Goal: Task Accomplishment & Management: Complete application form

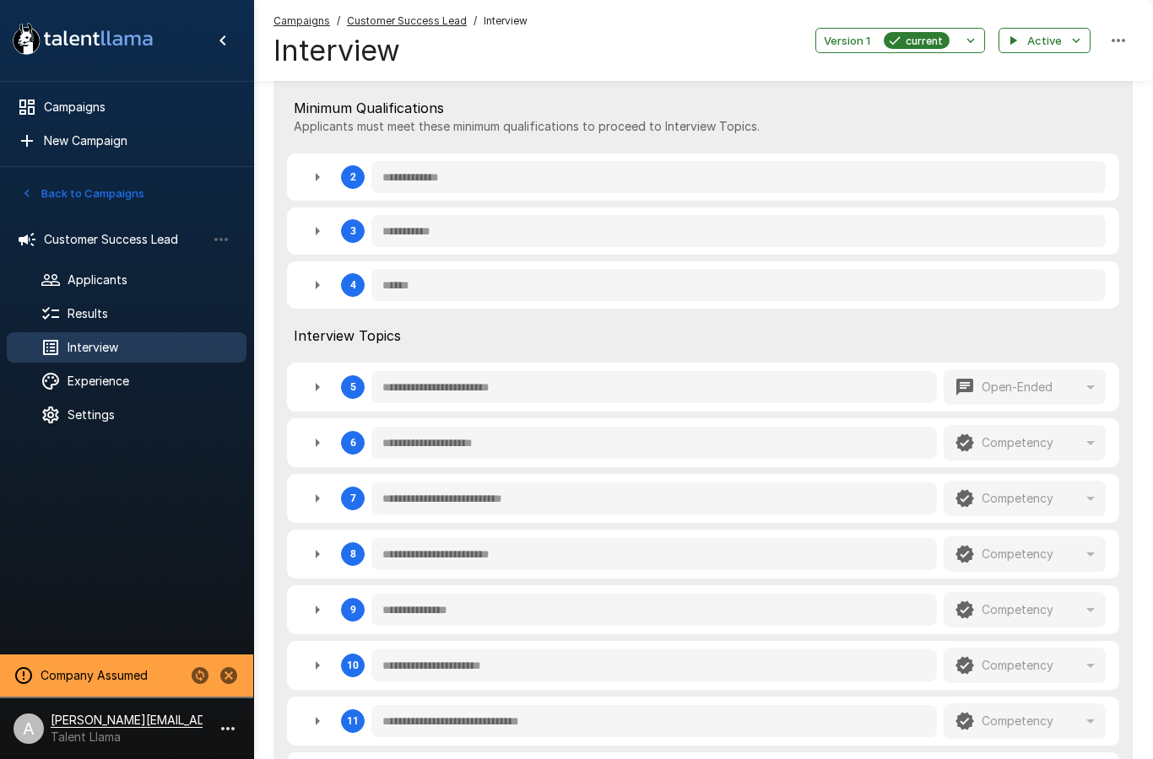
scroll to position [453, 0]
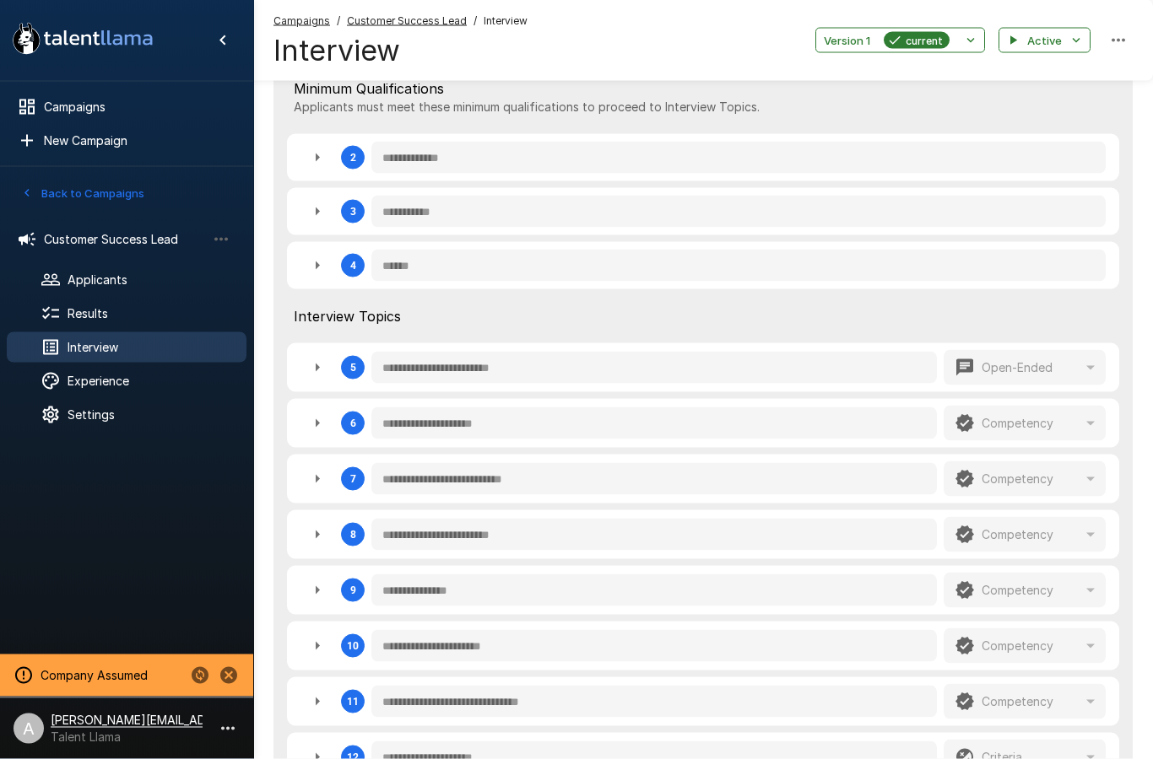
click at [121, 190] on button "Back to Campaigns" at bounding box center [83, 194] width 132 height 26
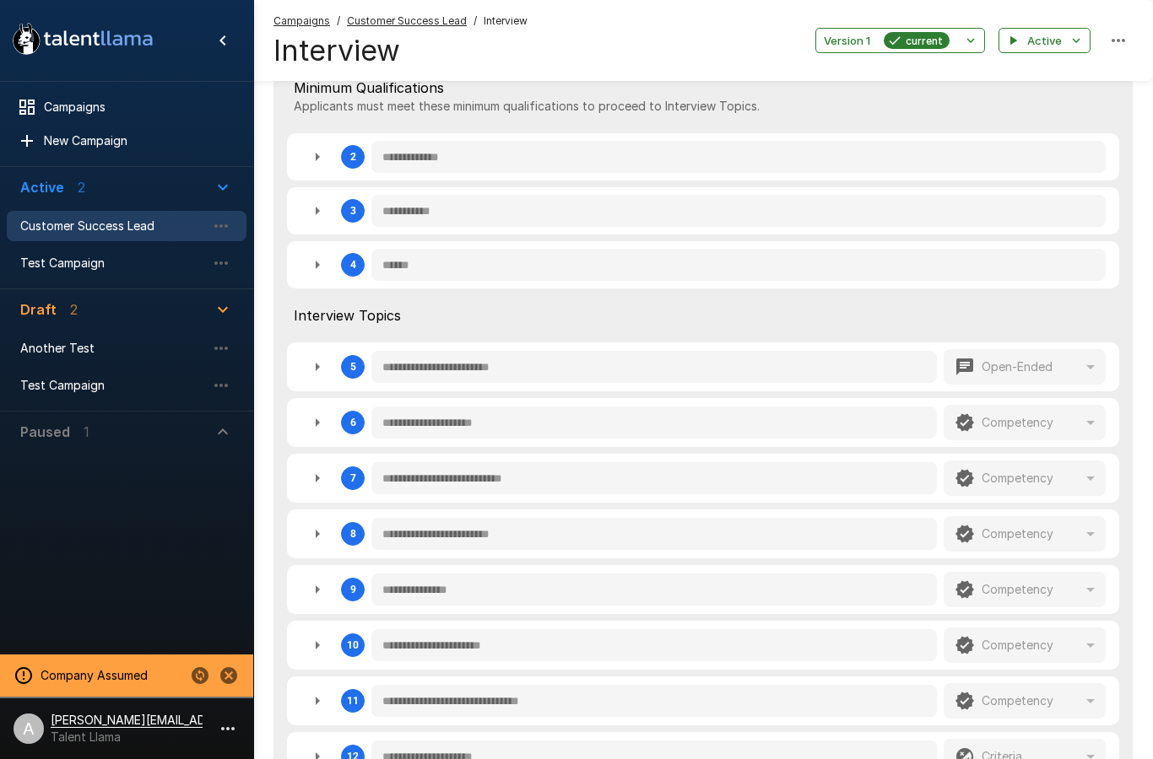
click at [99, 347] on span "Another Test" at bounding box center [113, 348] width 186 height 17
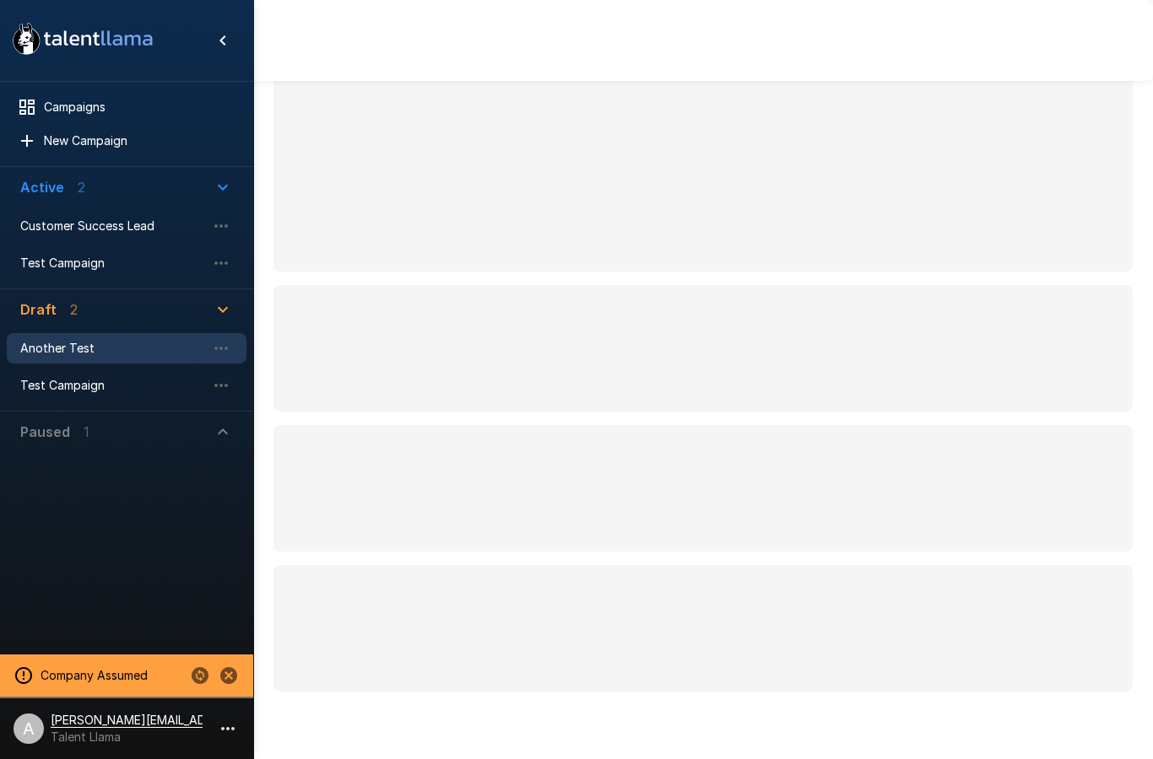
scroll to position [19, 0]
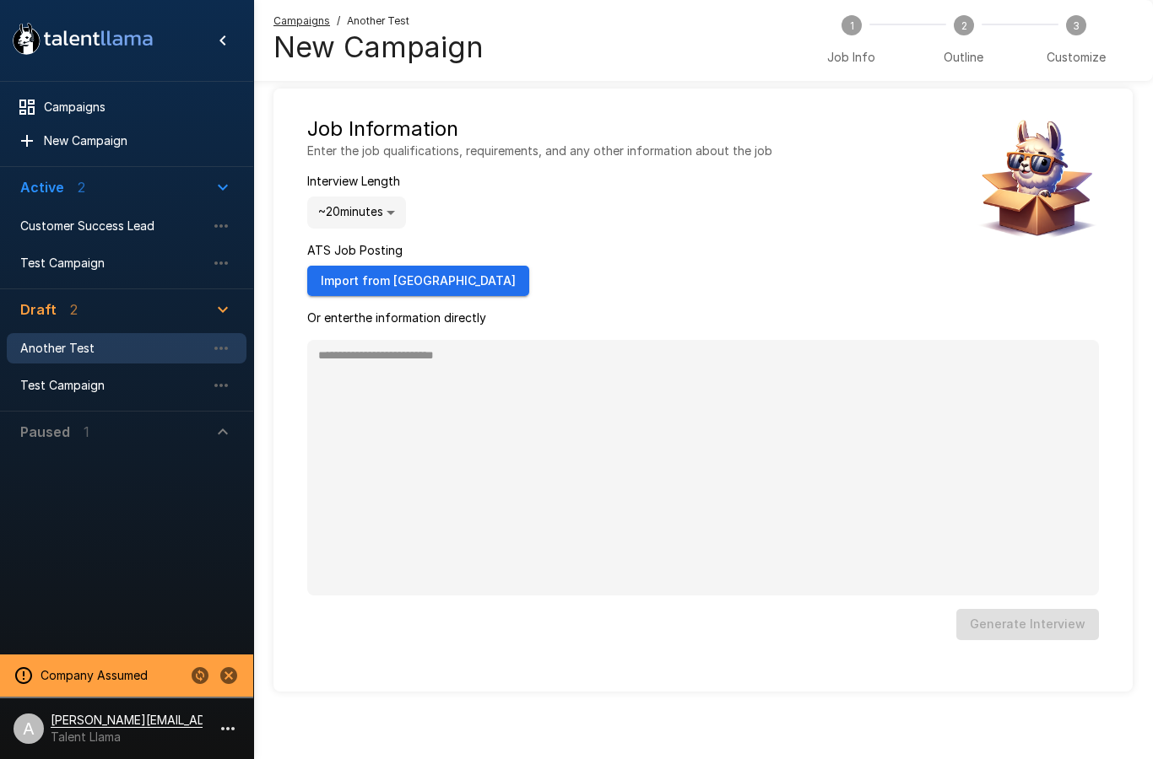
click at [129, 384] on span "Test Campaign" at bounding box center [113, 385] width 186 height 17
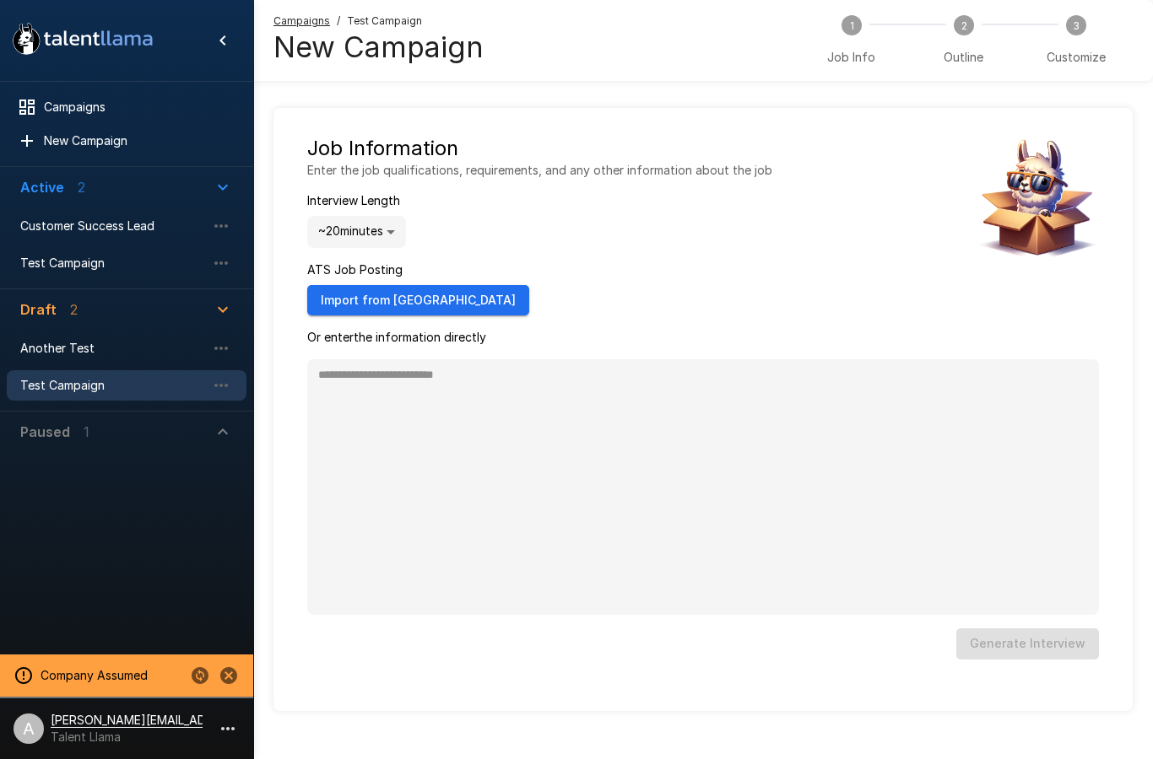
click at [78, 277] on div "Test Campaign" at bounding box center [127, 263] width 240 height 30
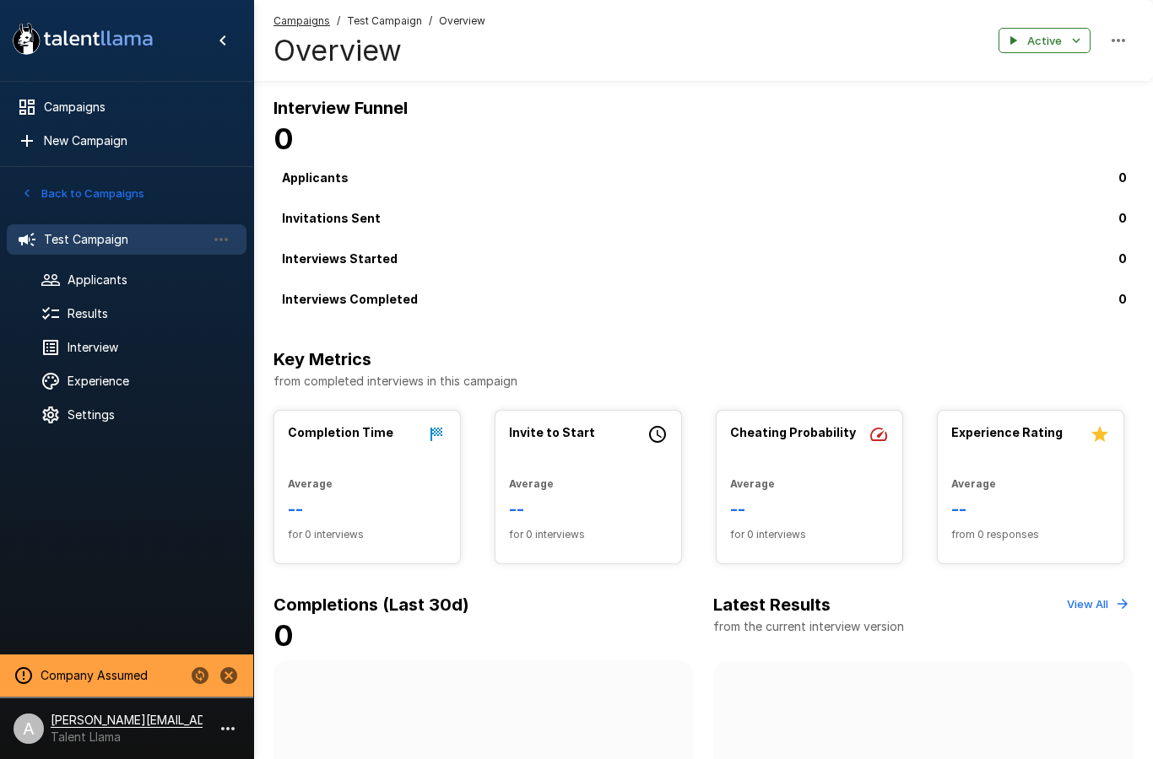
click at [131, 367] on div "Experience" at bounding box center [127, 381] width 240 height 30
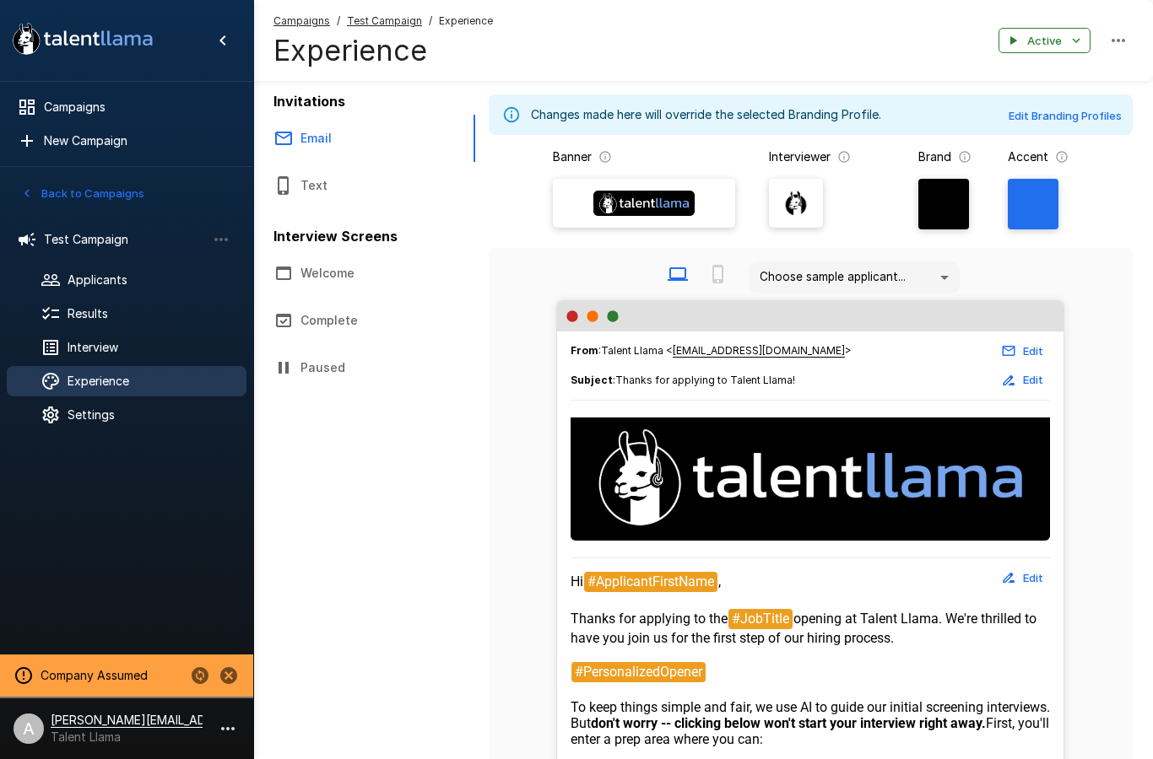
click at [161, 362] on div "Interview" at bounding box center [127, 347] width 240 height 30
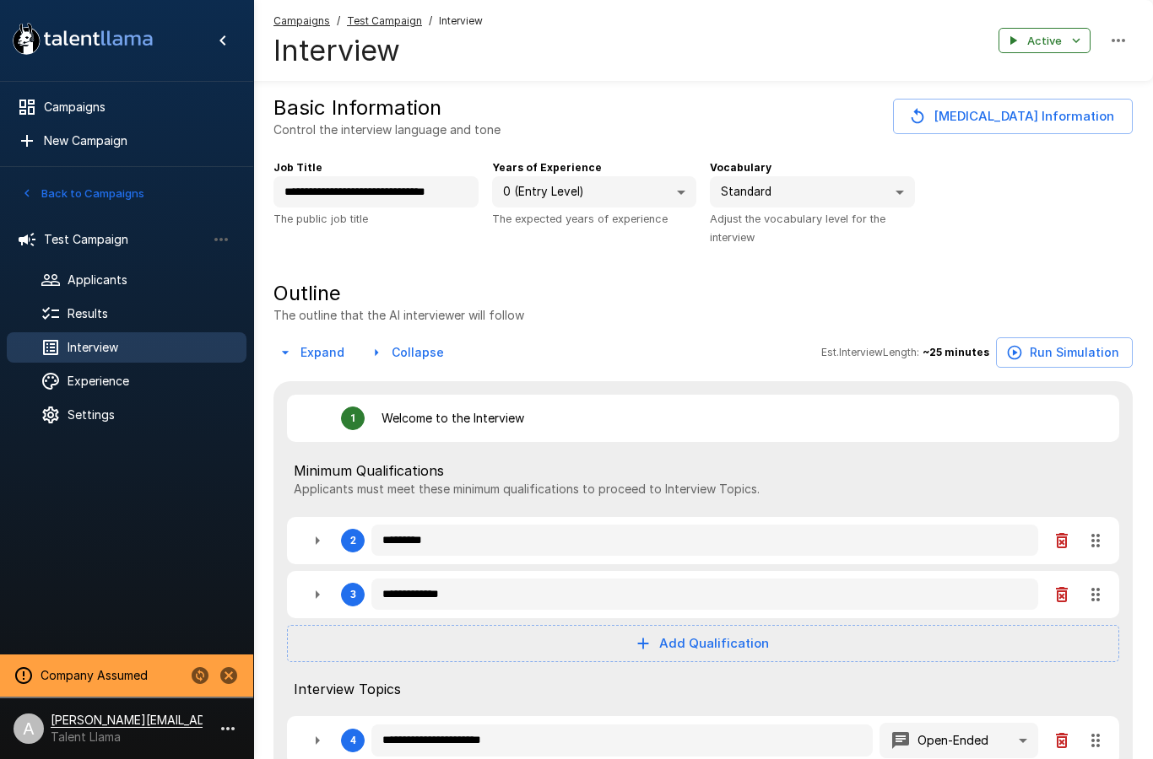
type textarea "*"
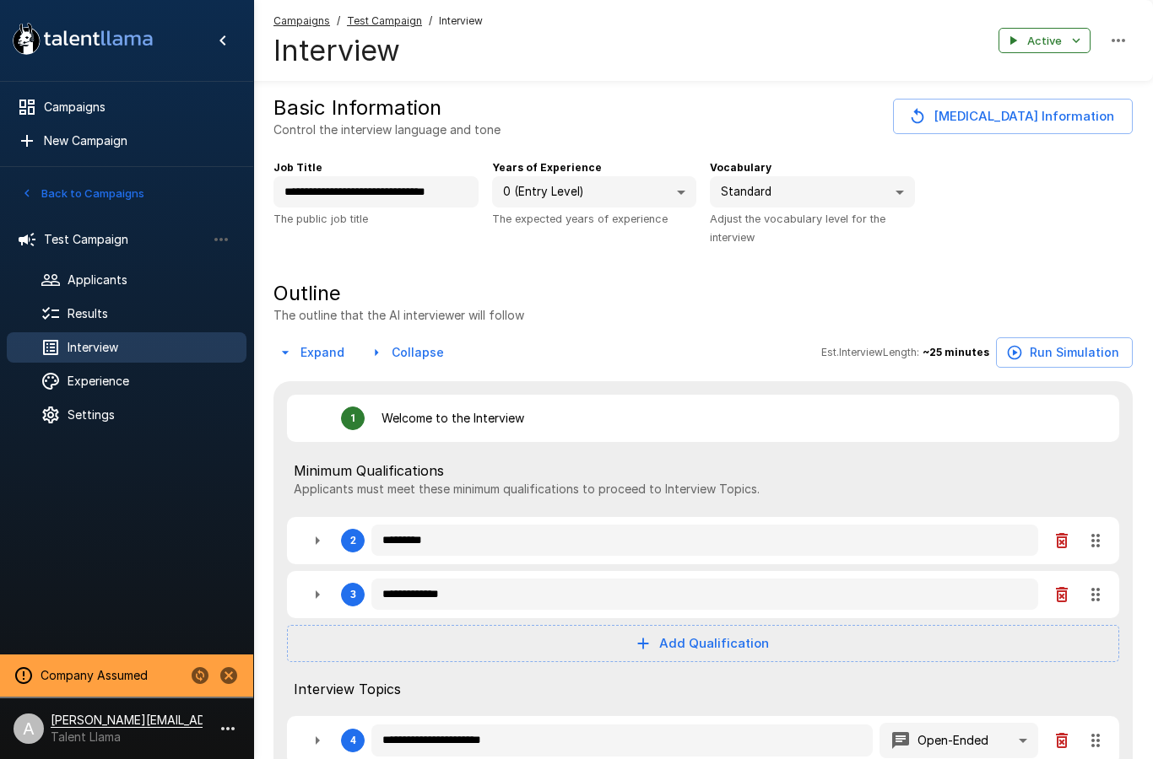
type textarea "*"
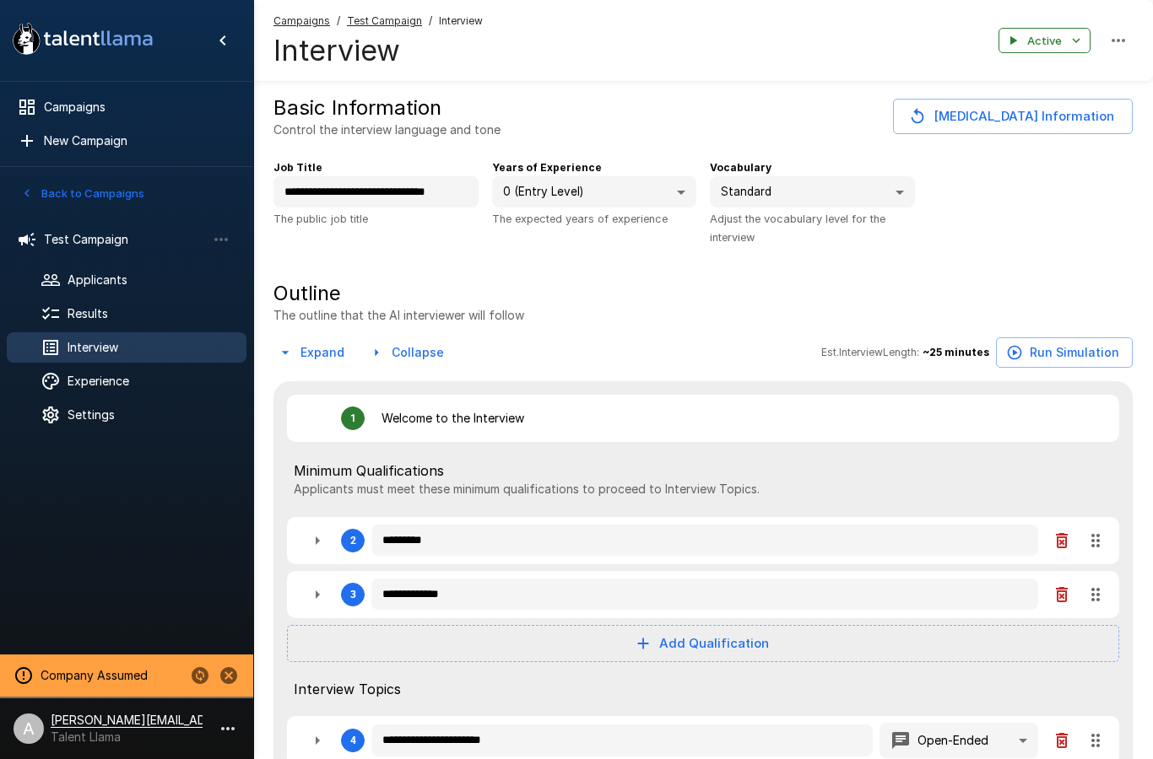
type textarea "*"
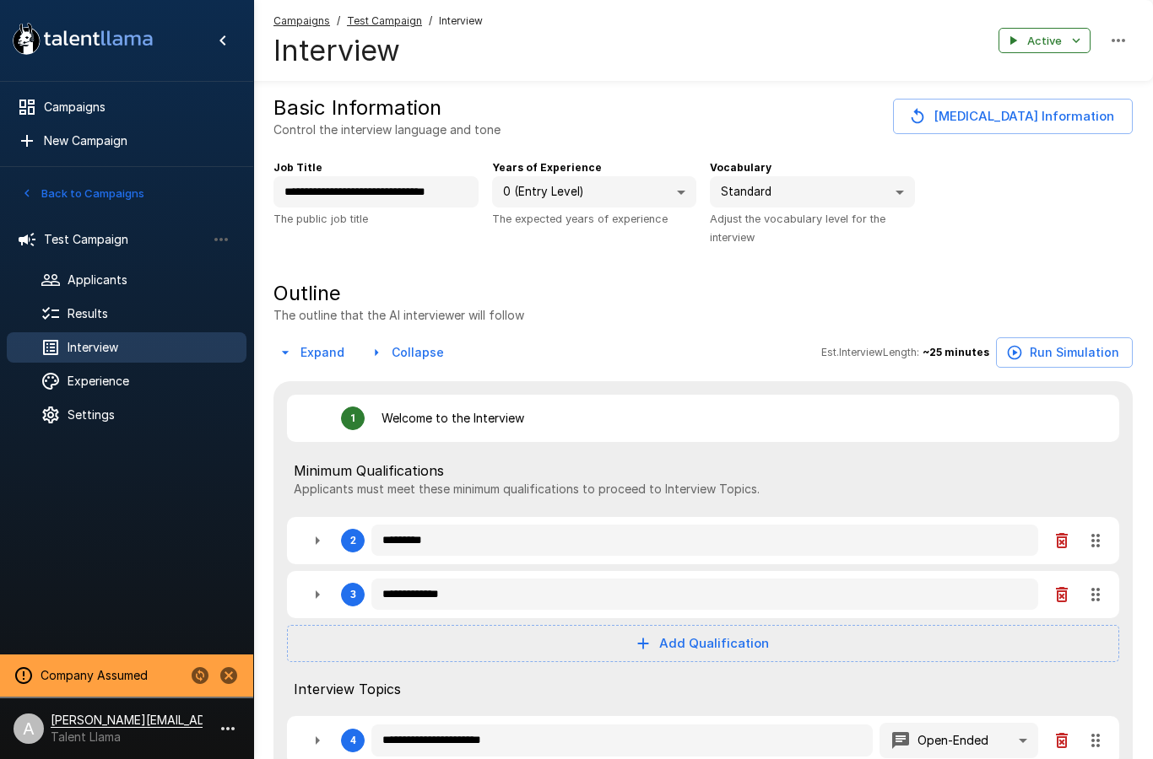
type textarea "*"
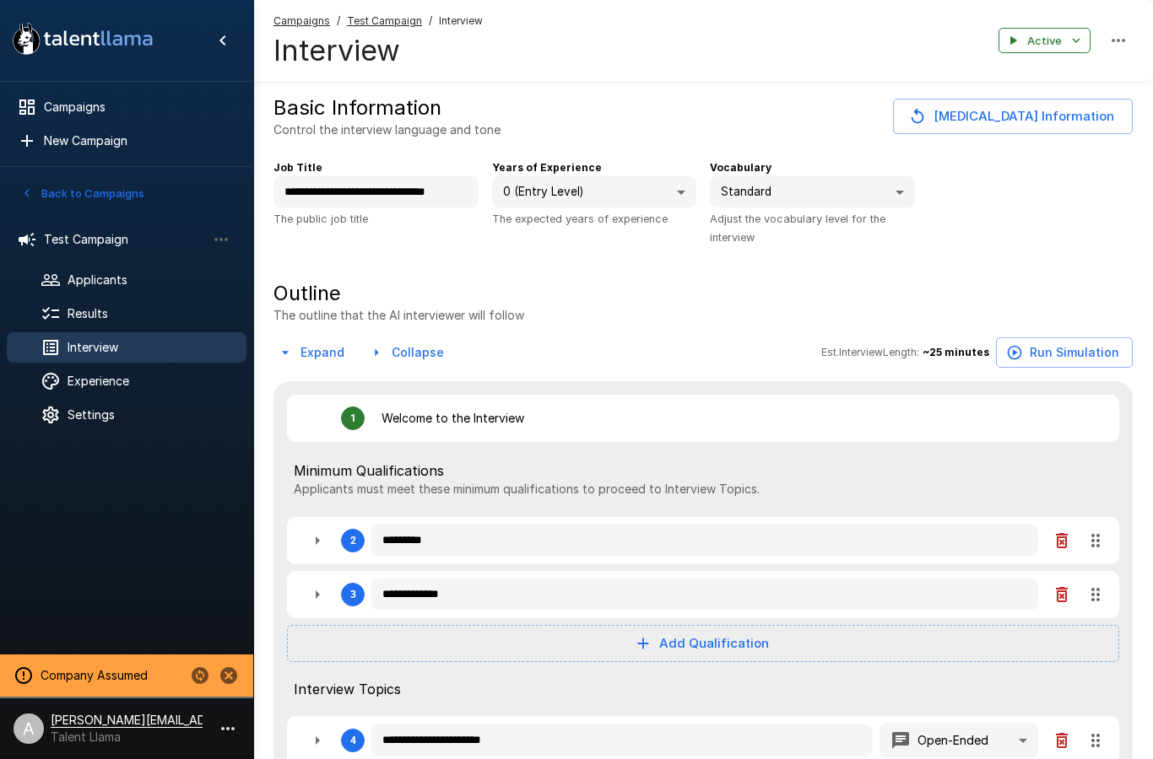
type textarea "*"
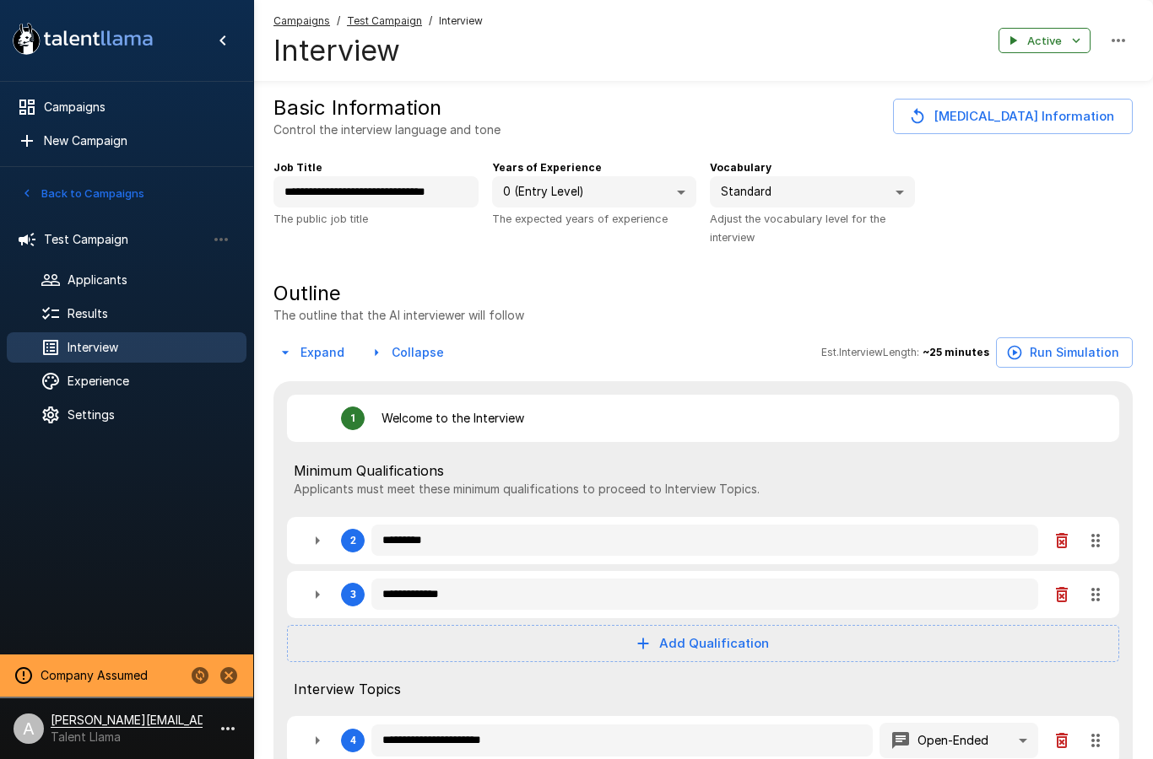
type textarea "*"
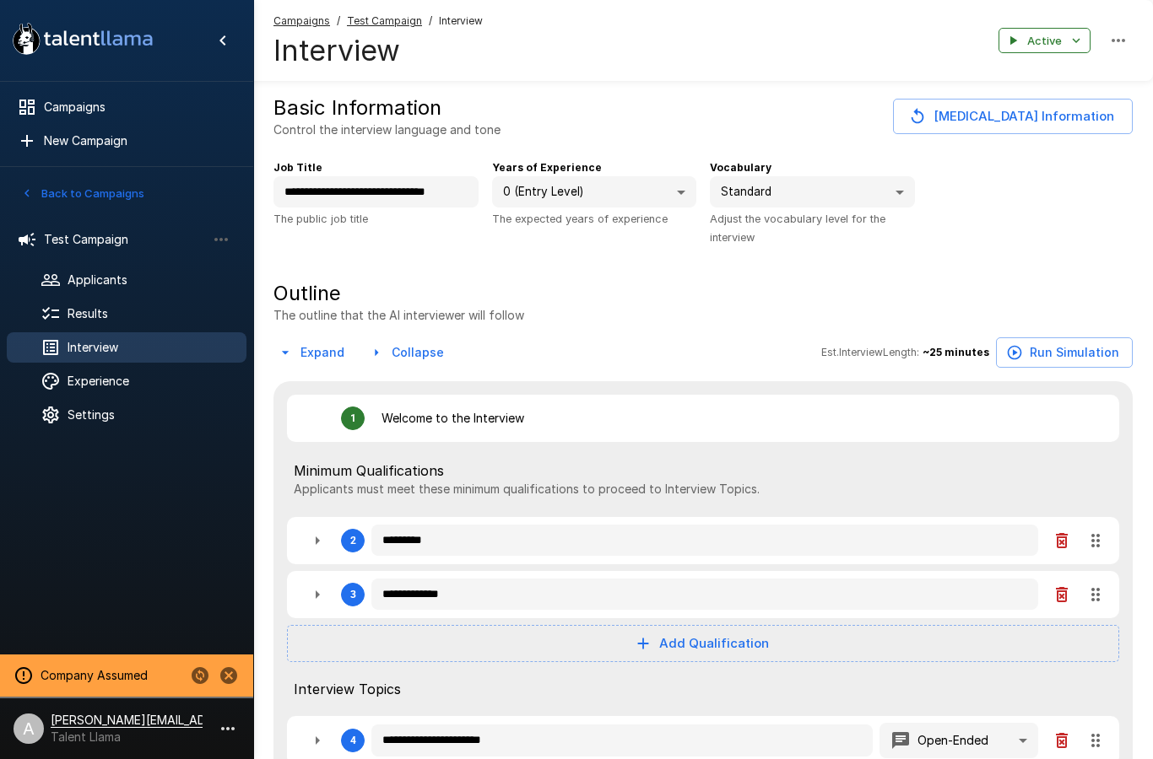
type textarea "*"
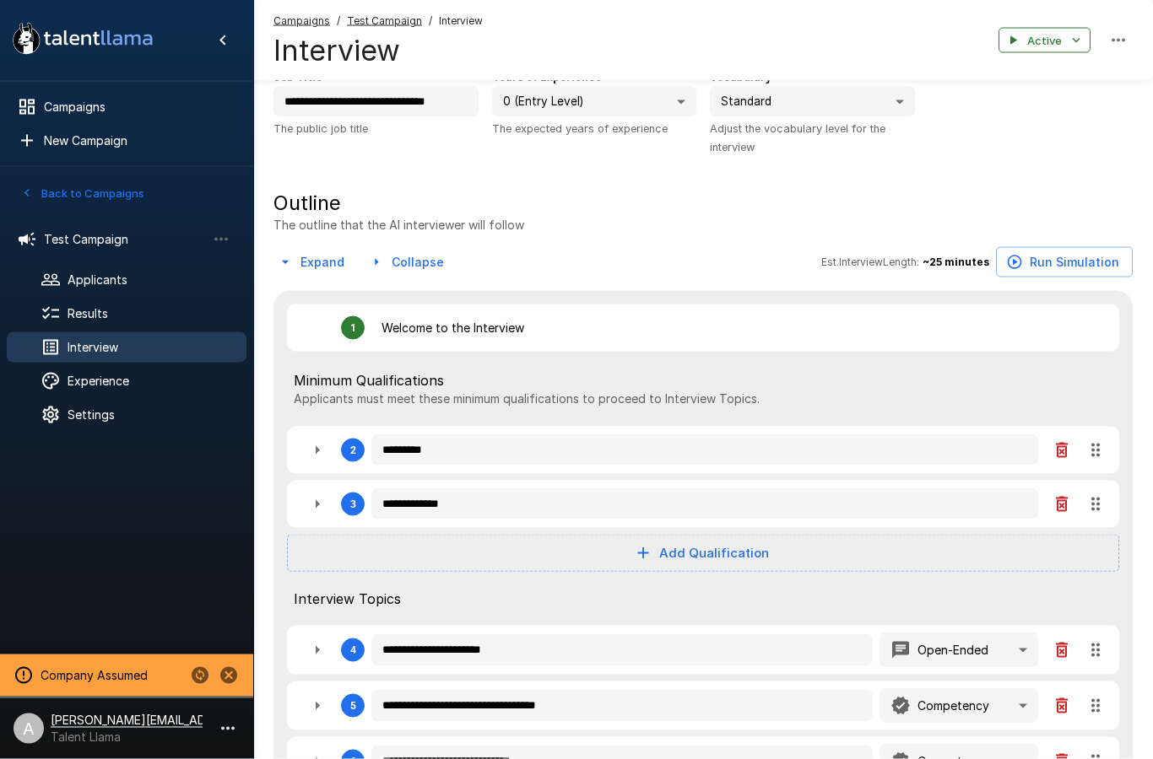
type textarea "*"
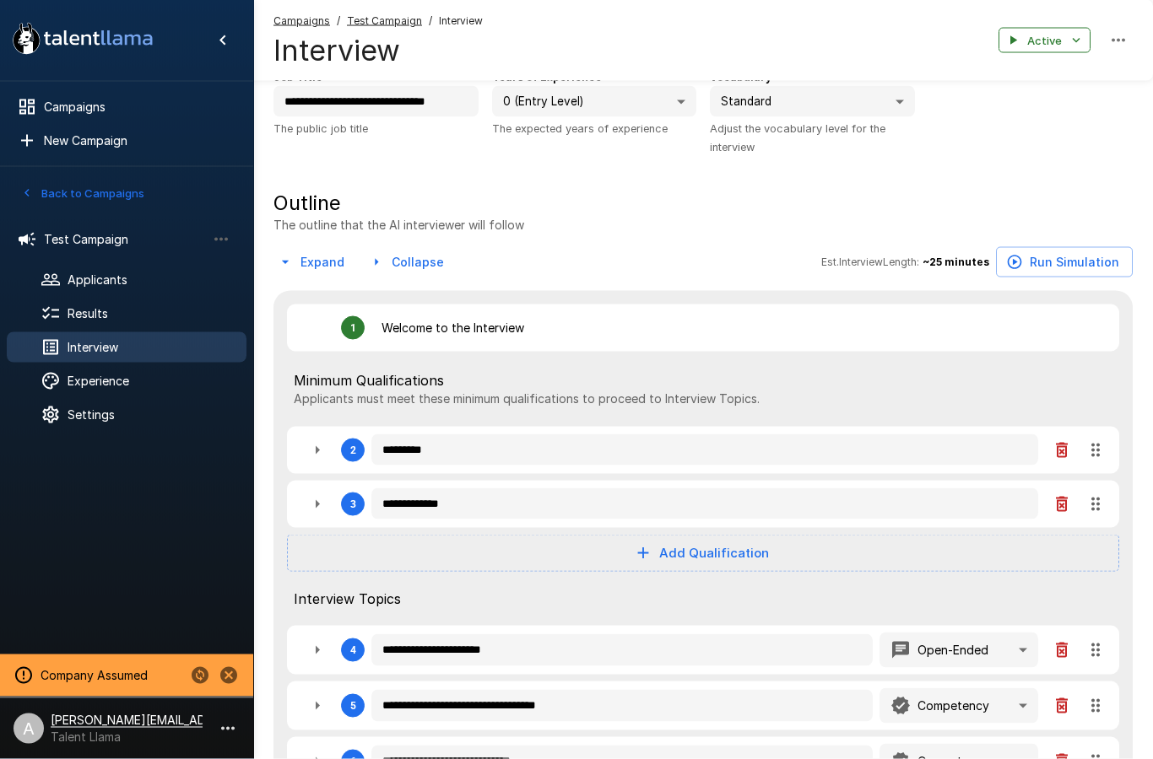
type textarea "*"
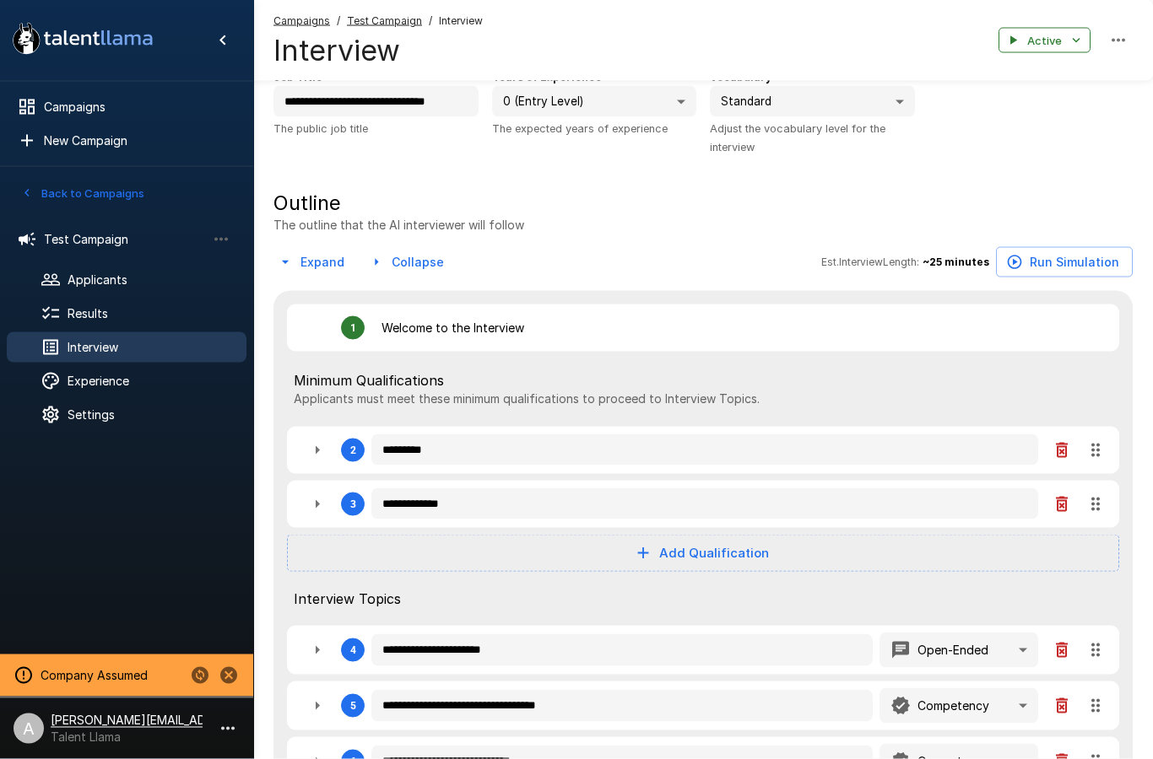
type textarea "*"
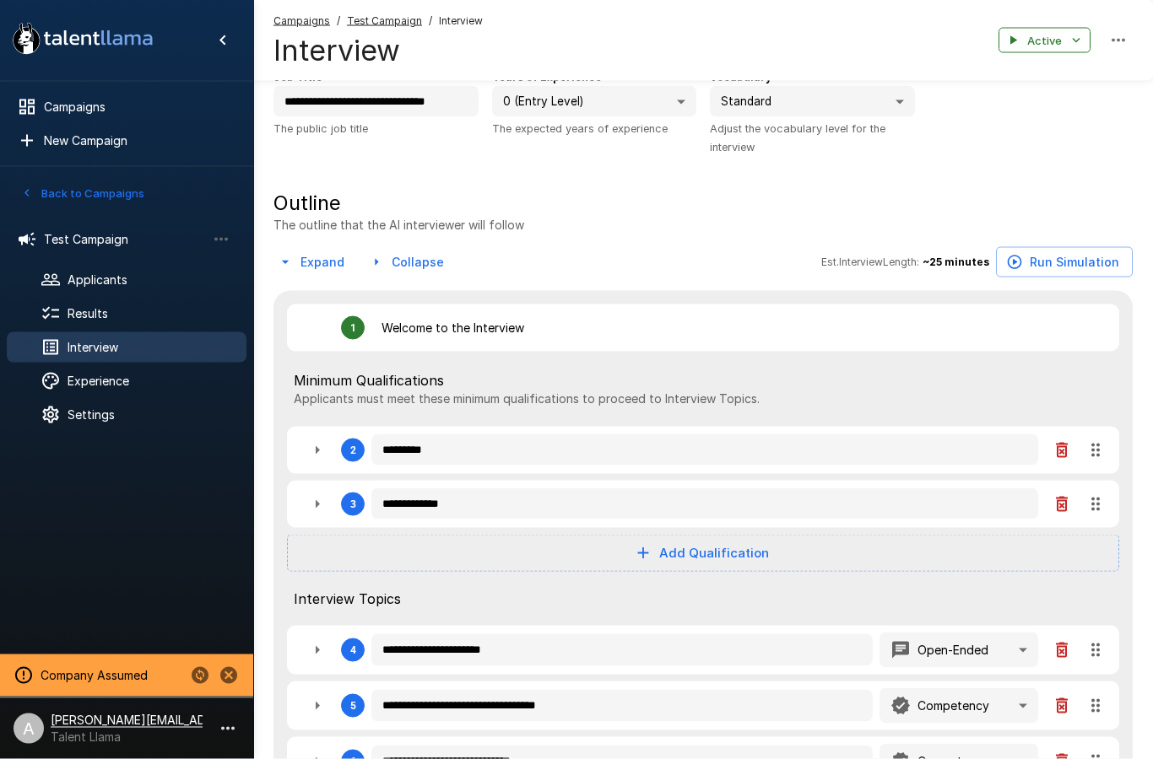
type textarea "*"
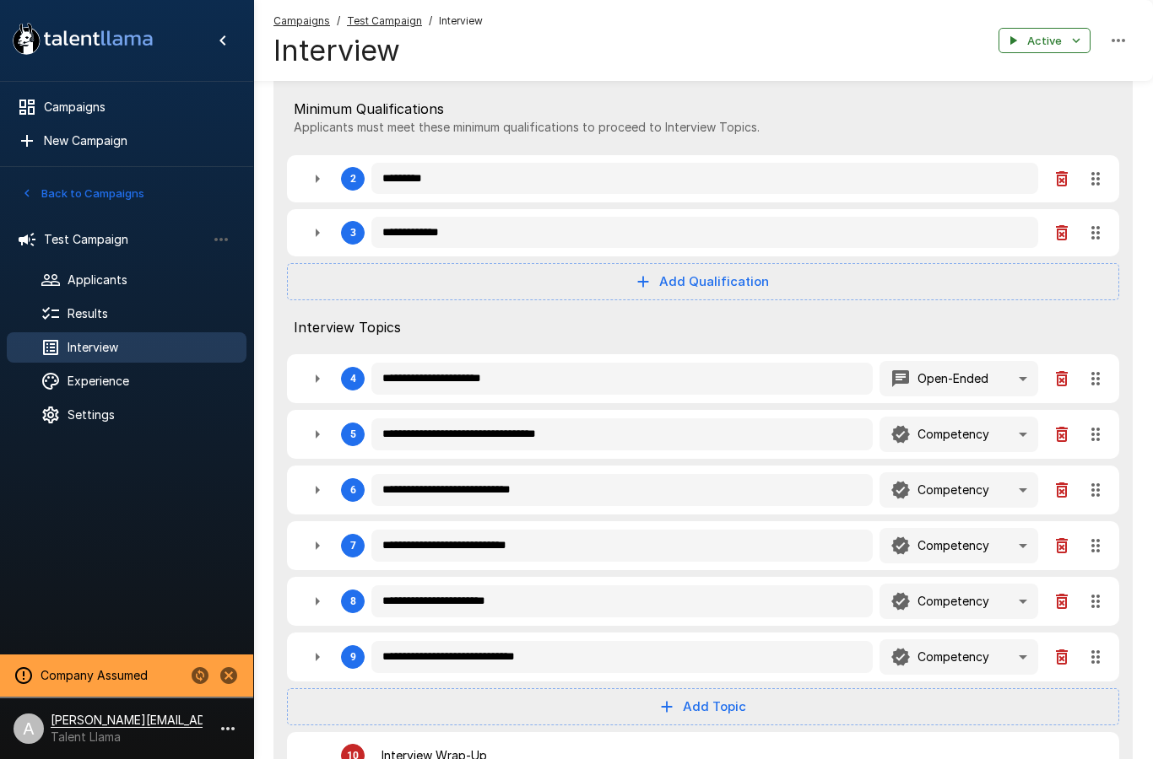
scroll to position [364, 0]
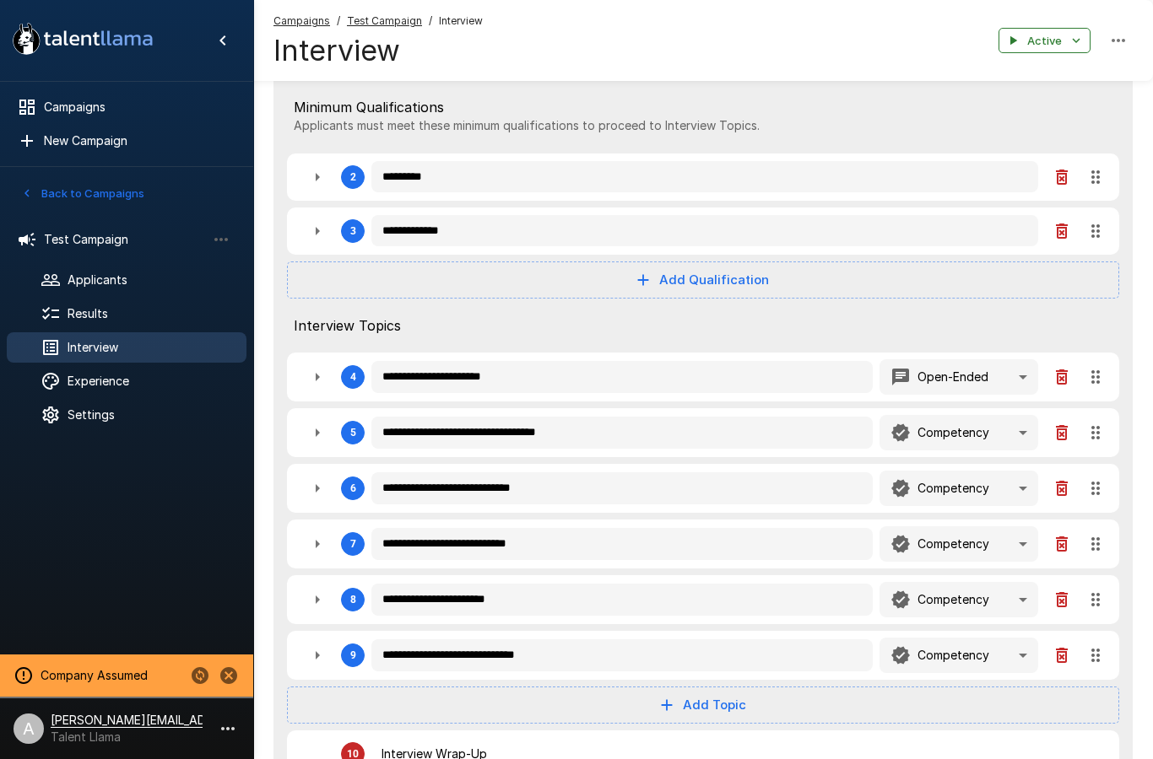
click at [315, 384] on icon "button" at bounding box center [317, 377] width 20 height 20
type textarea "*"
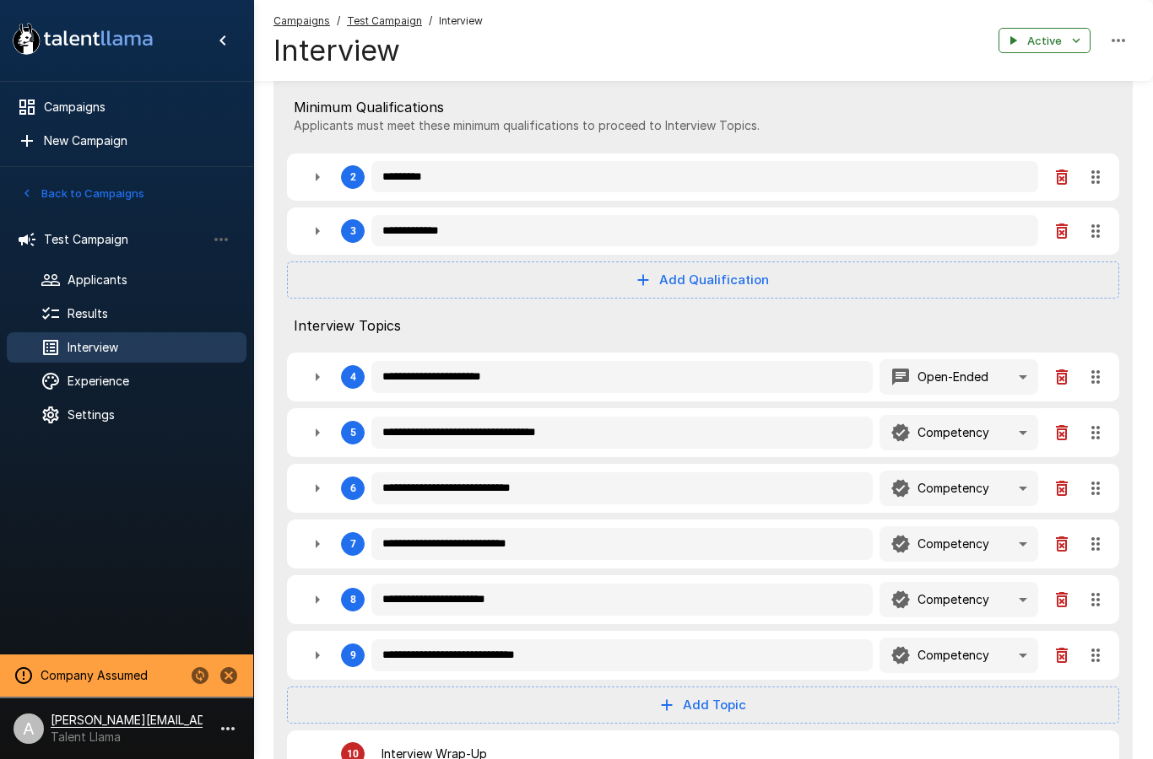
type textarea "*"
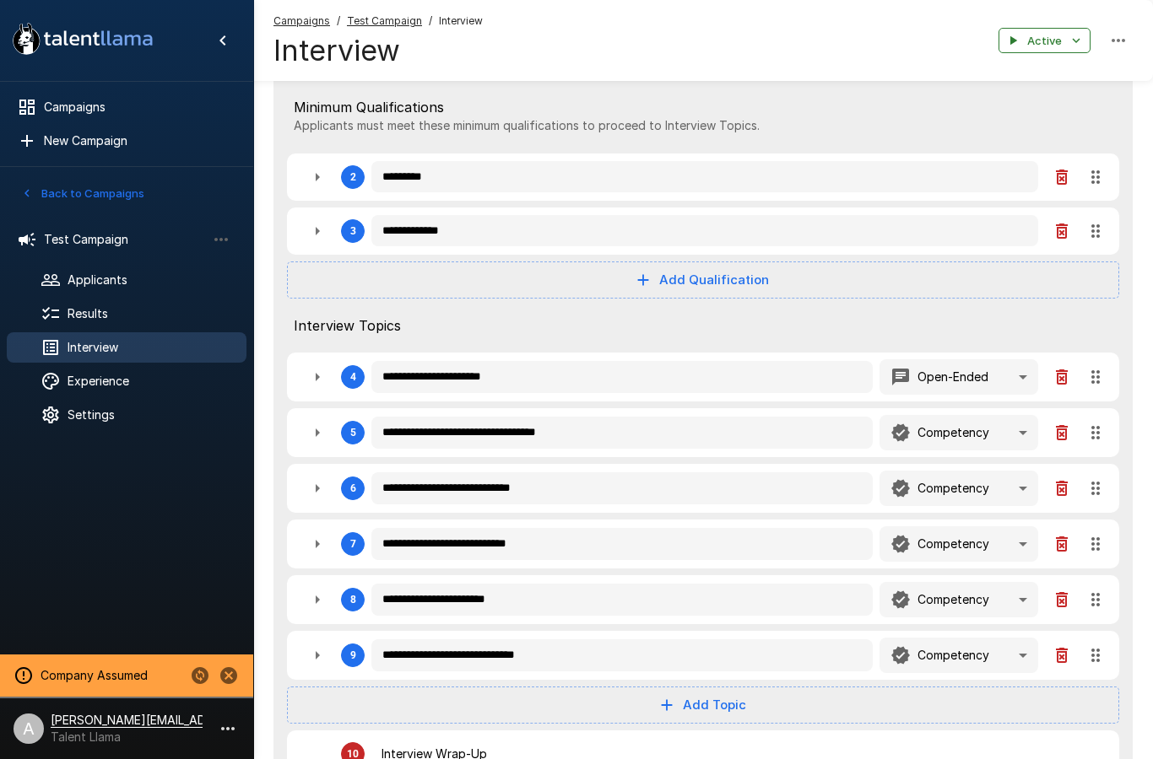
type textarea "*"
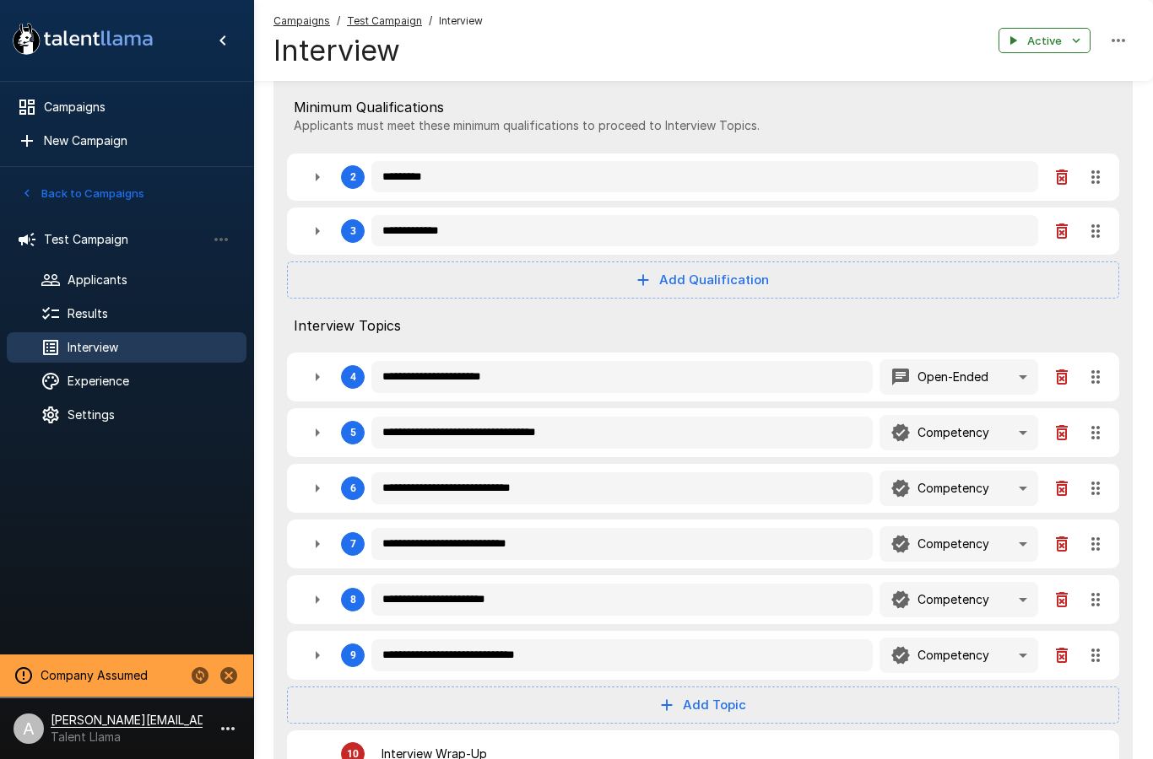
type textarea "*"
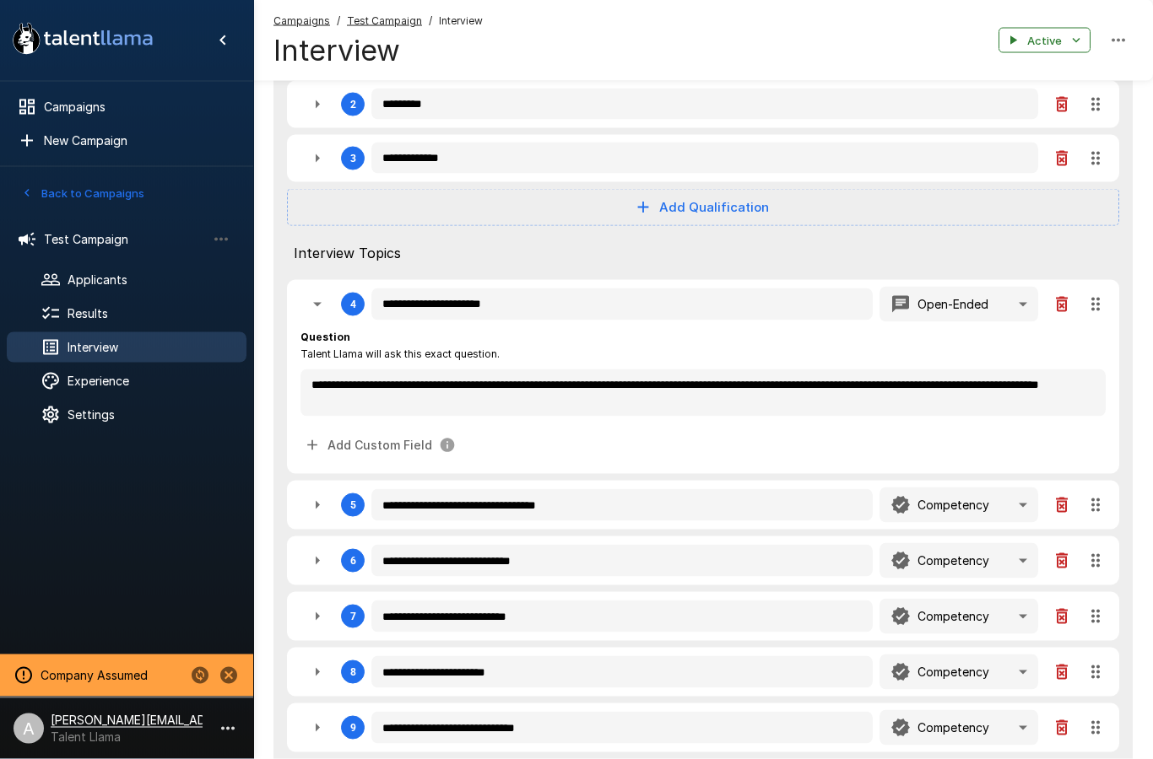
scroll to position [437, 0]
click at [383, 430] on button "Add Custom Field" at bounding box center [381, 445] width 162 height 31
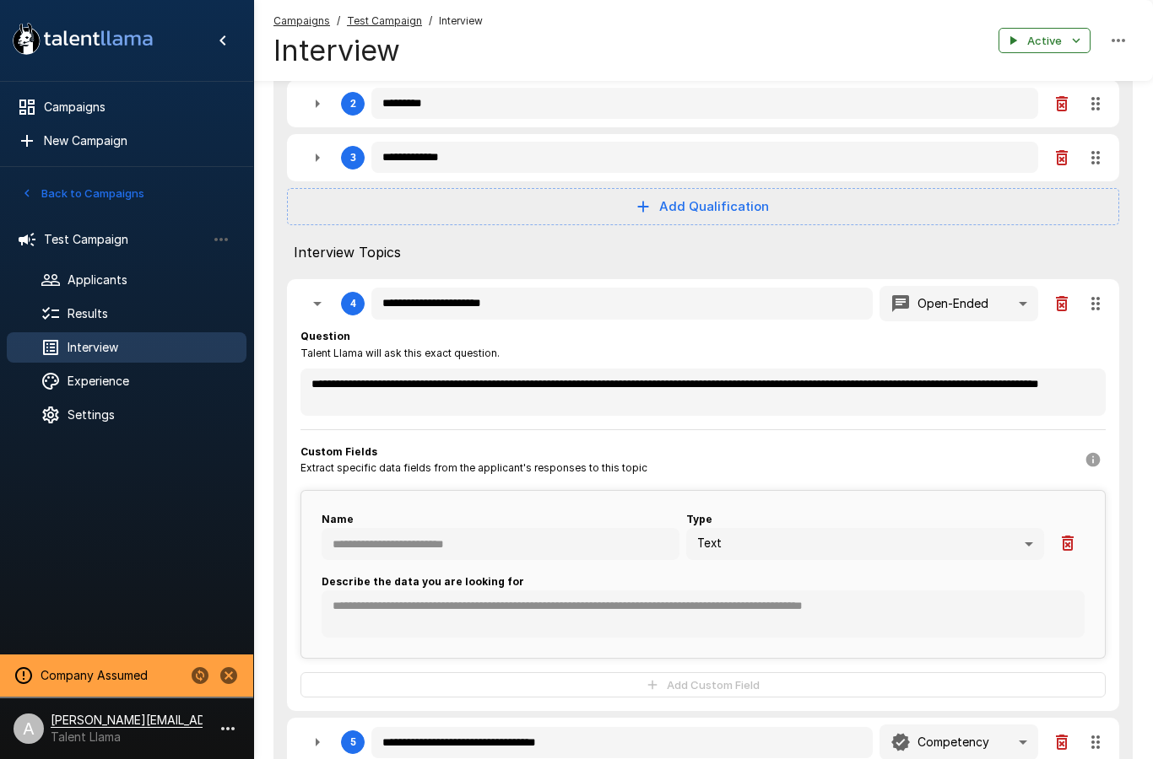
type textarea "*"
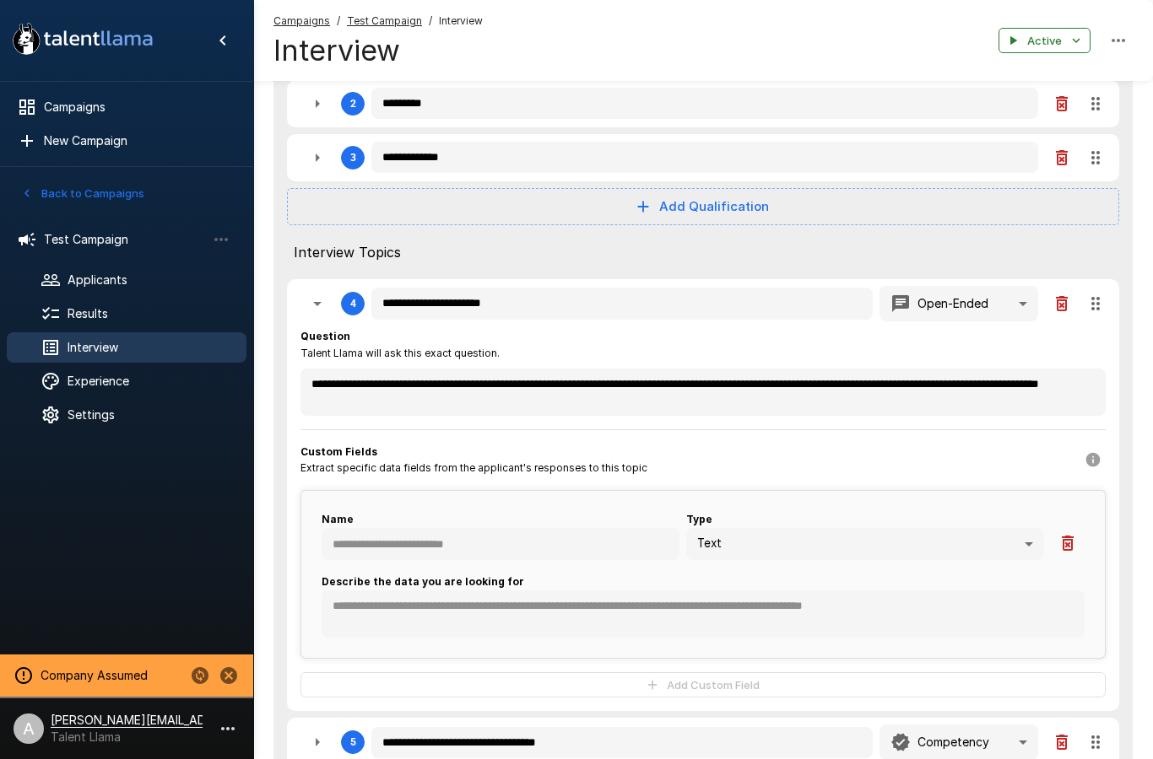
type textarea "*"
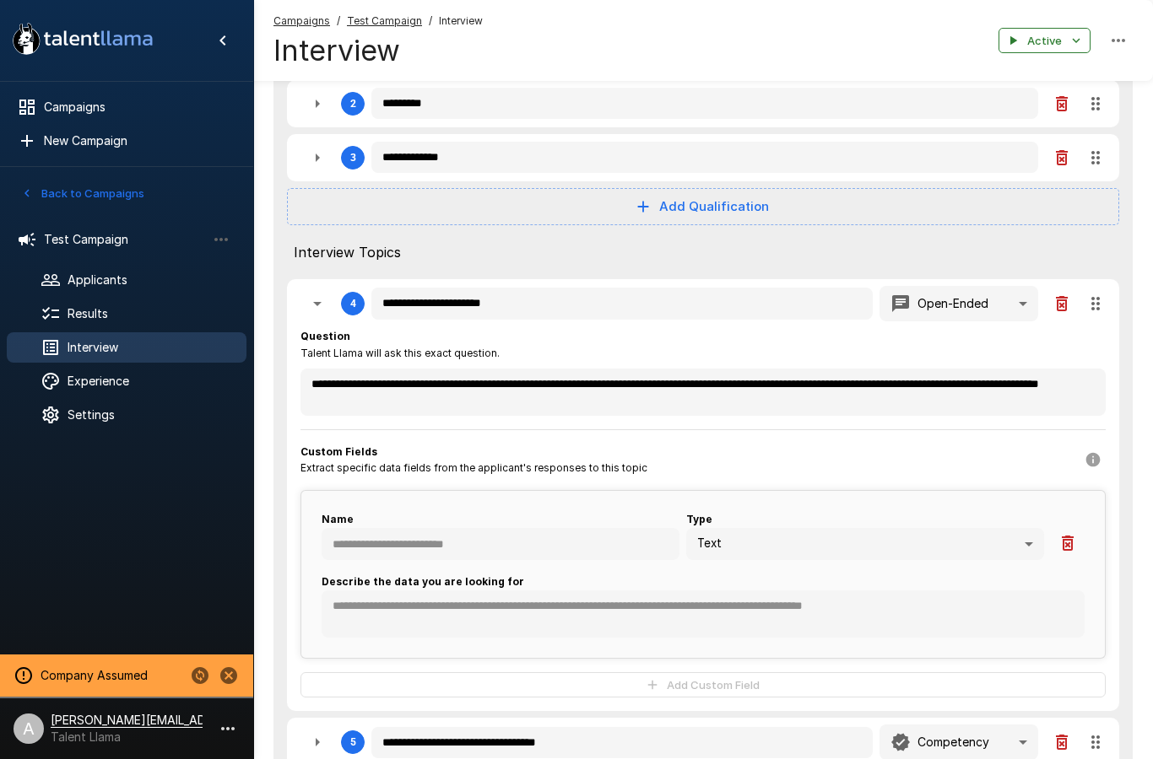
type textarea "*"
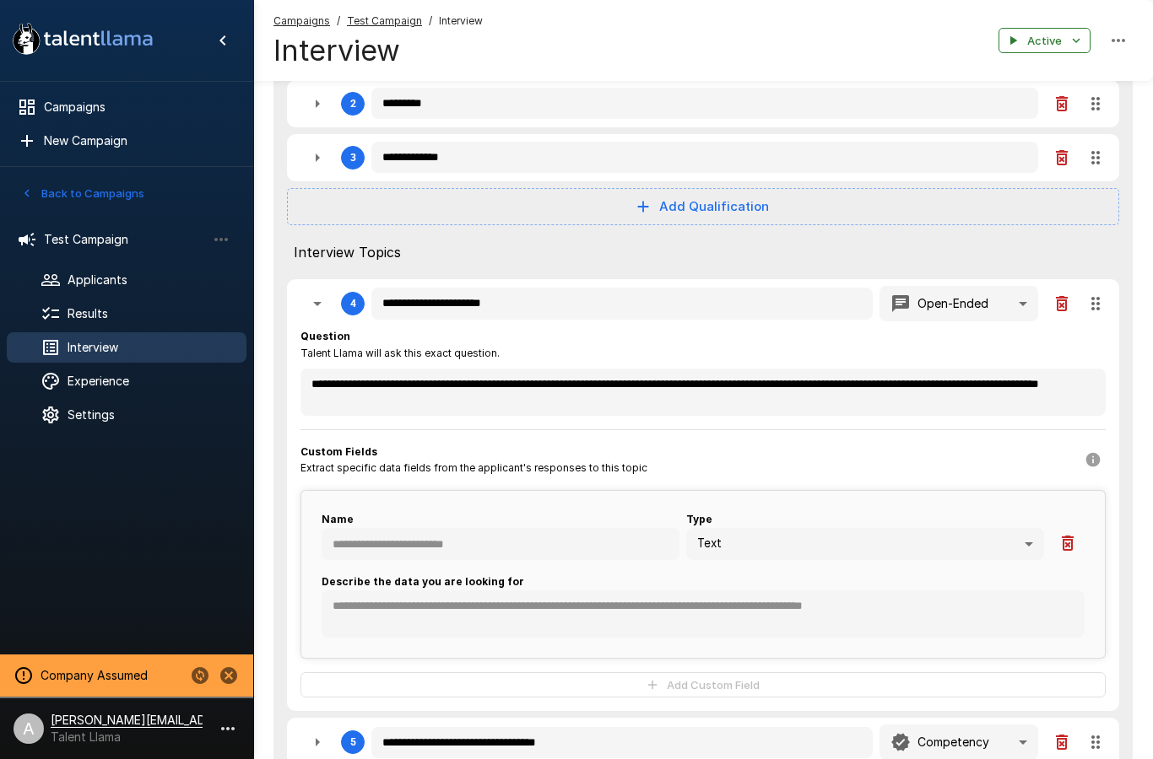
type textarea "*"
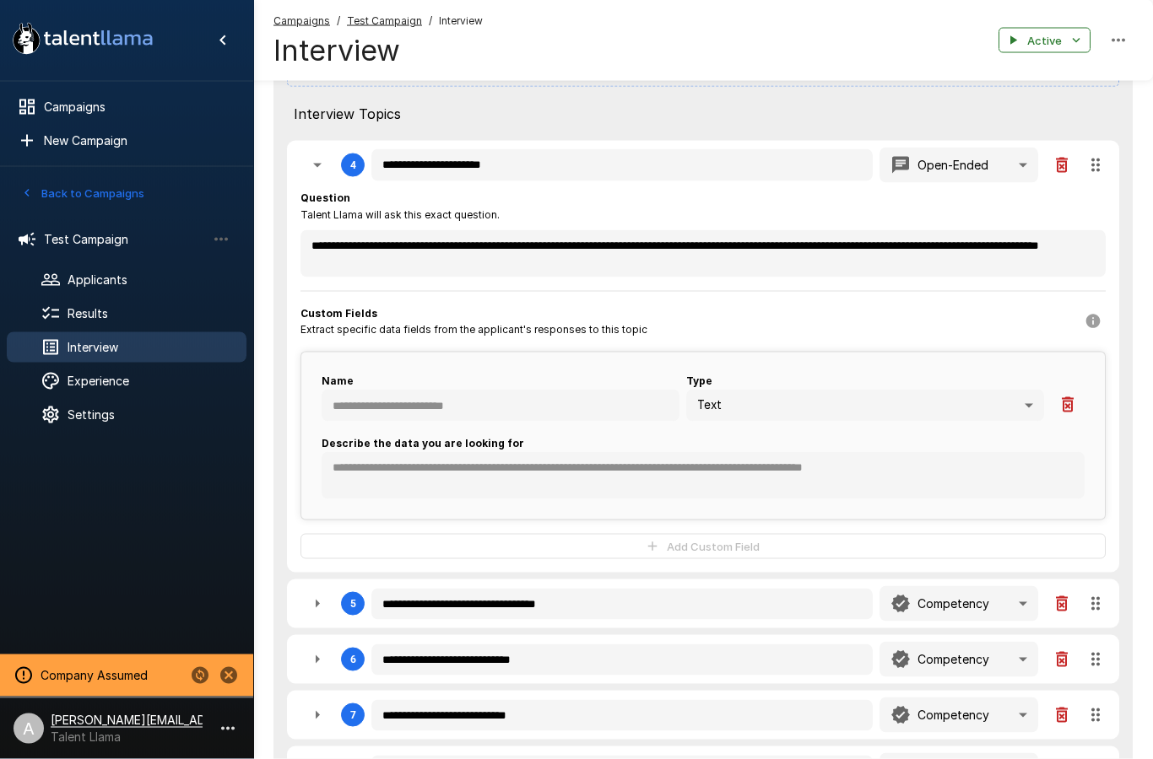
scroll to position [576, 0]
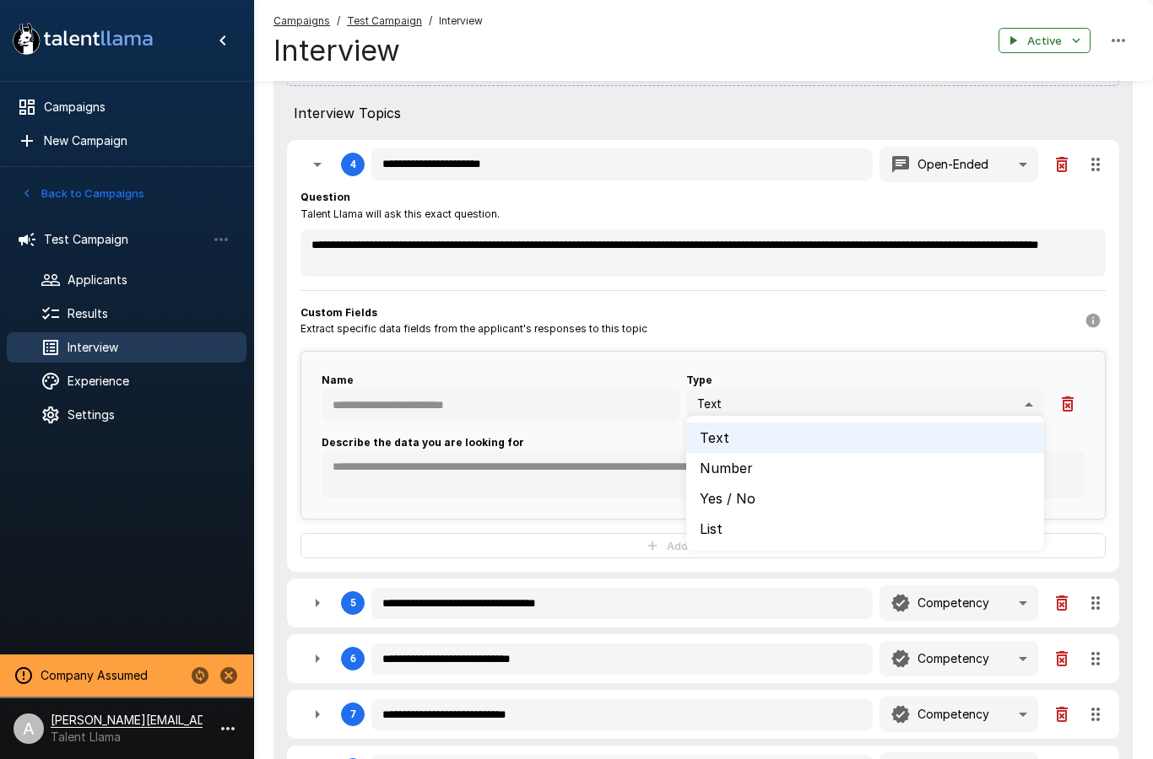
click at [755, 355] on div at bounding box center [576, 379] width 1153 height 759
type textarea "*"
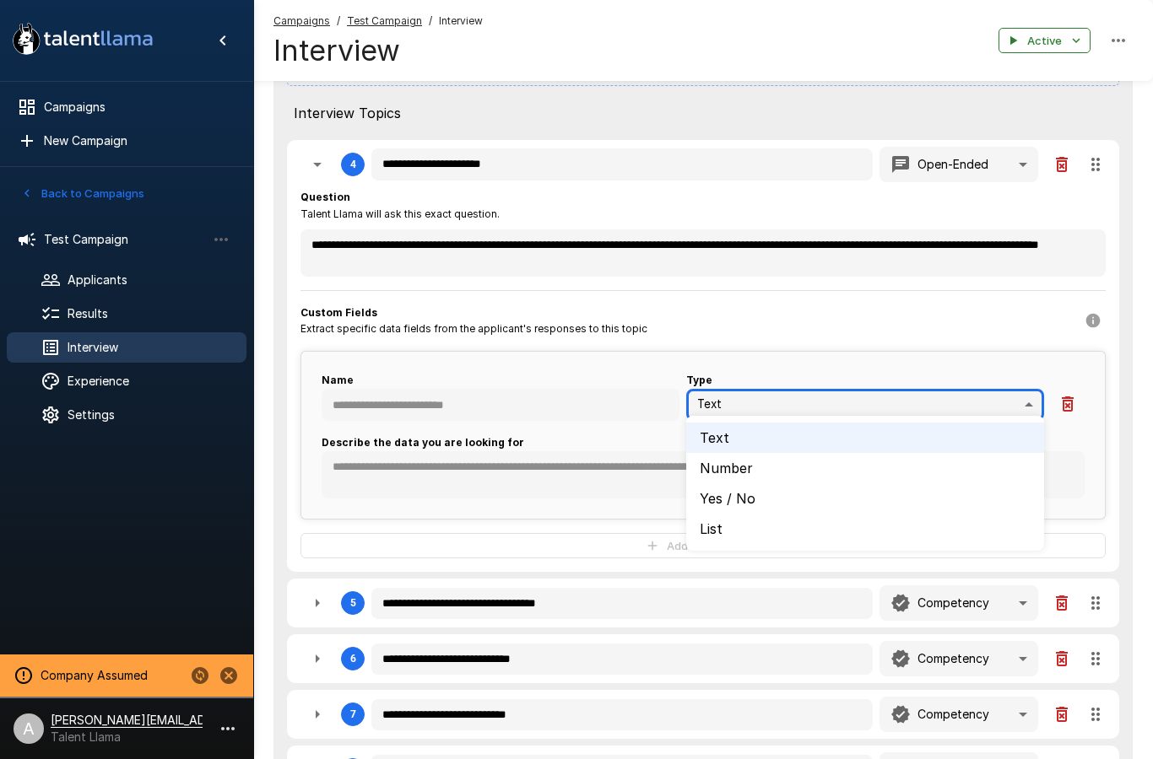
type textarea "*"
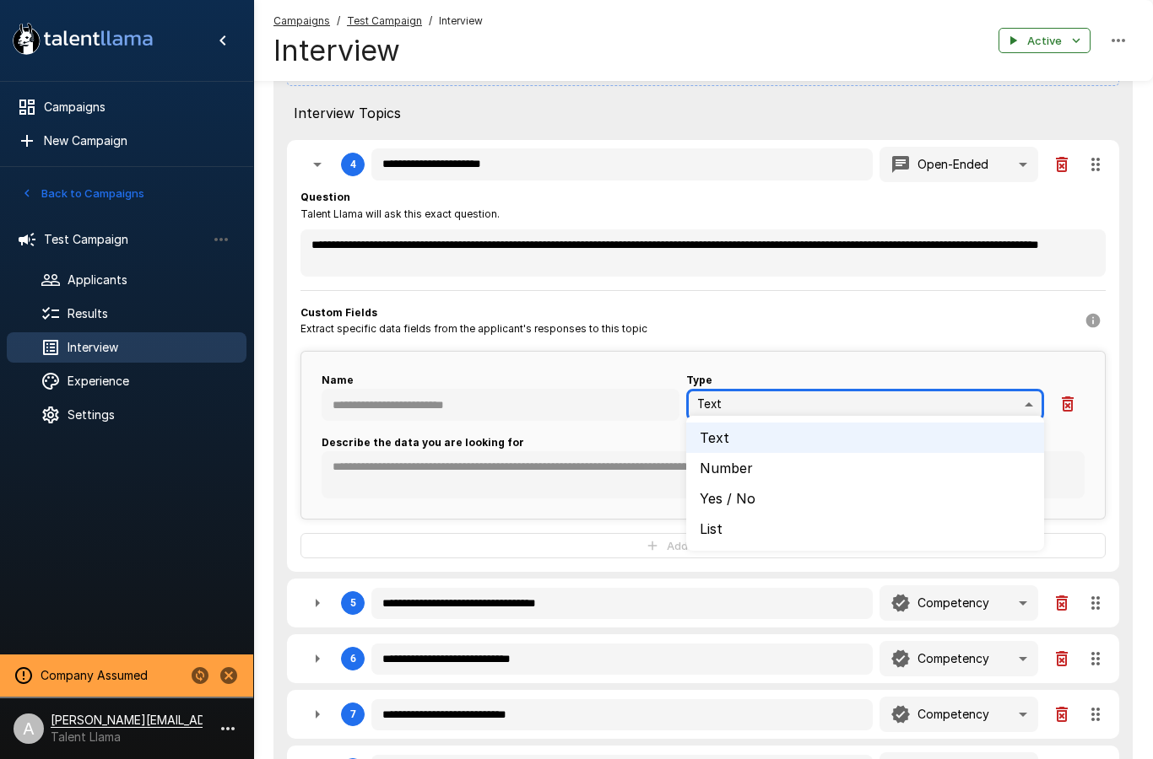
type textarea "*"
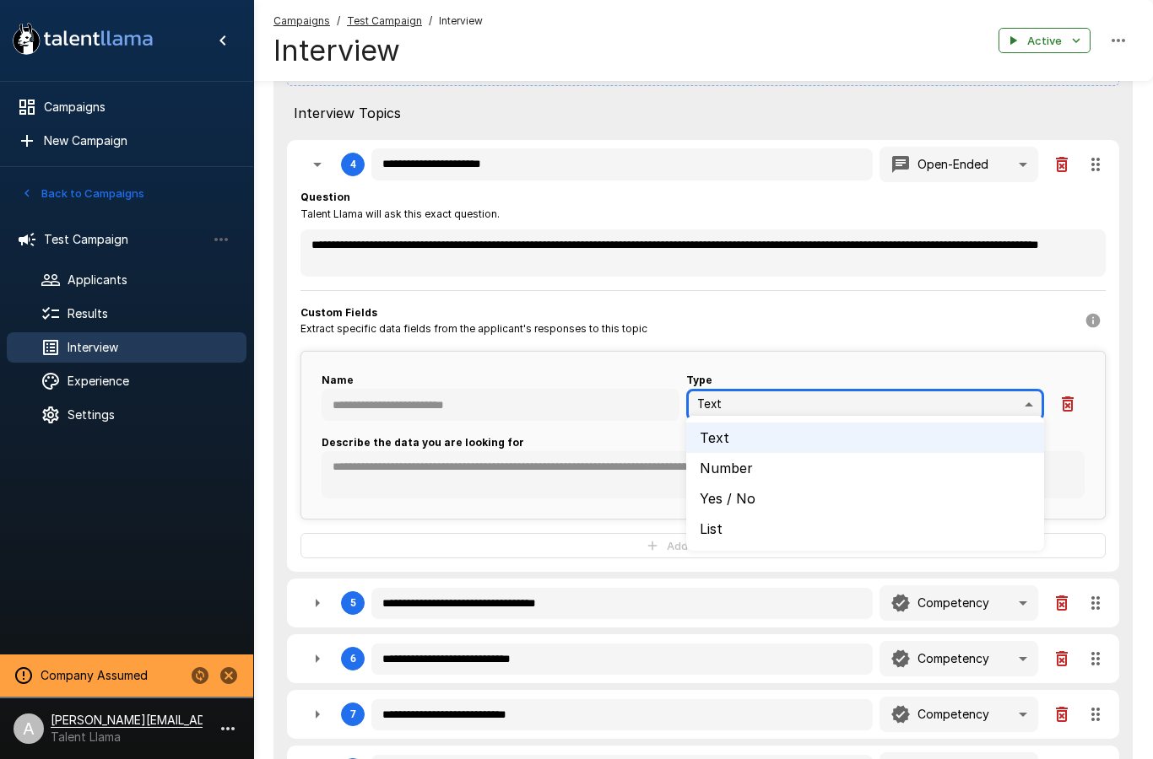
type textarea "*"
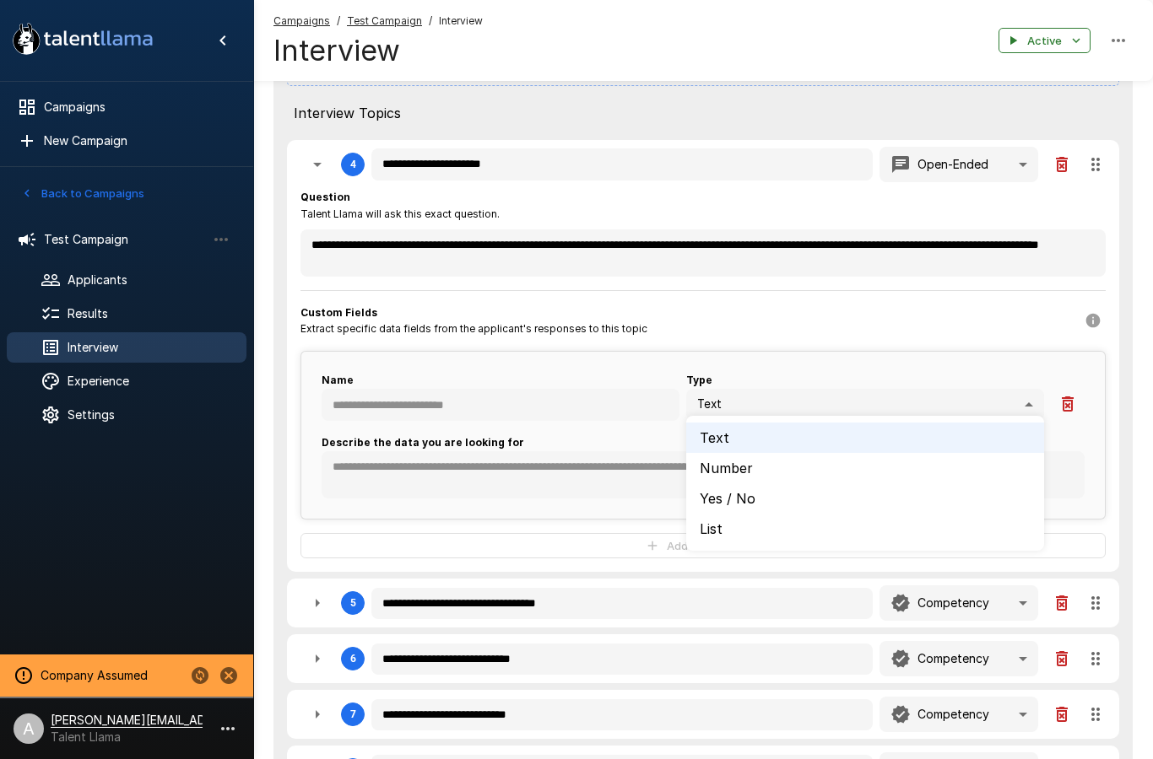
click at [741, 538] on li "List" at bounding box center [865, 529] width 358 height 30
type textarea "*"
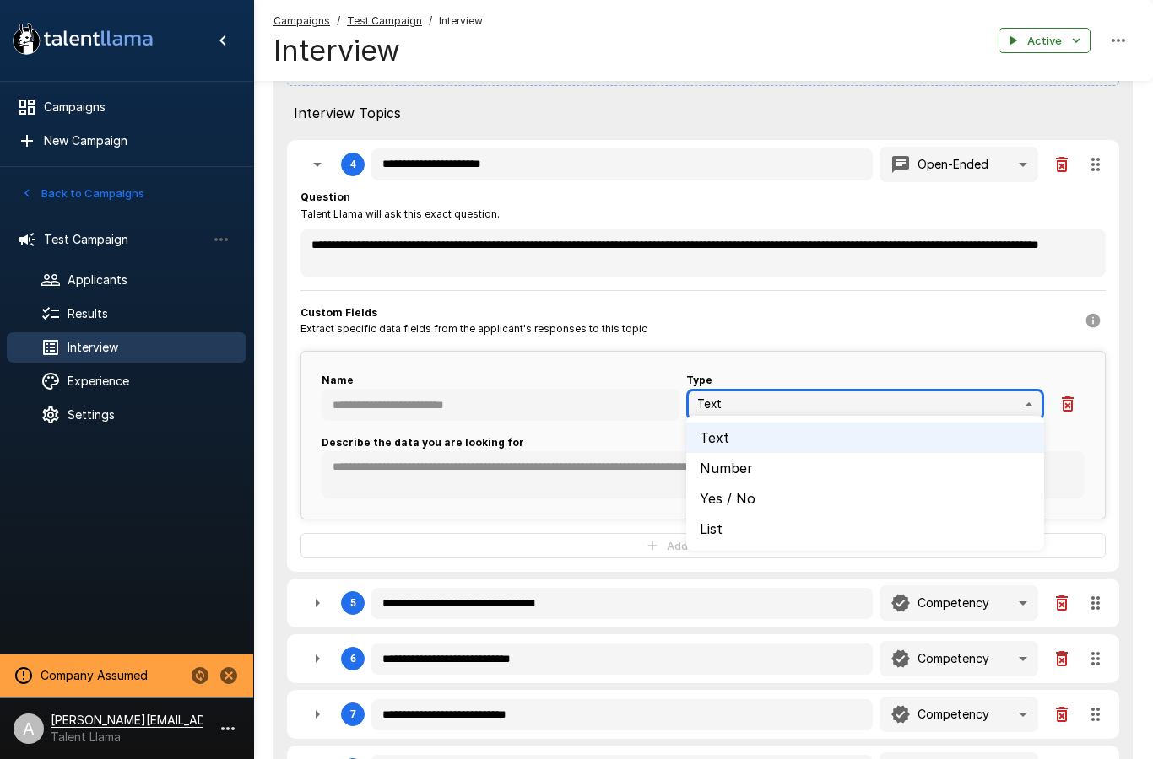
type textarea "*"
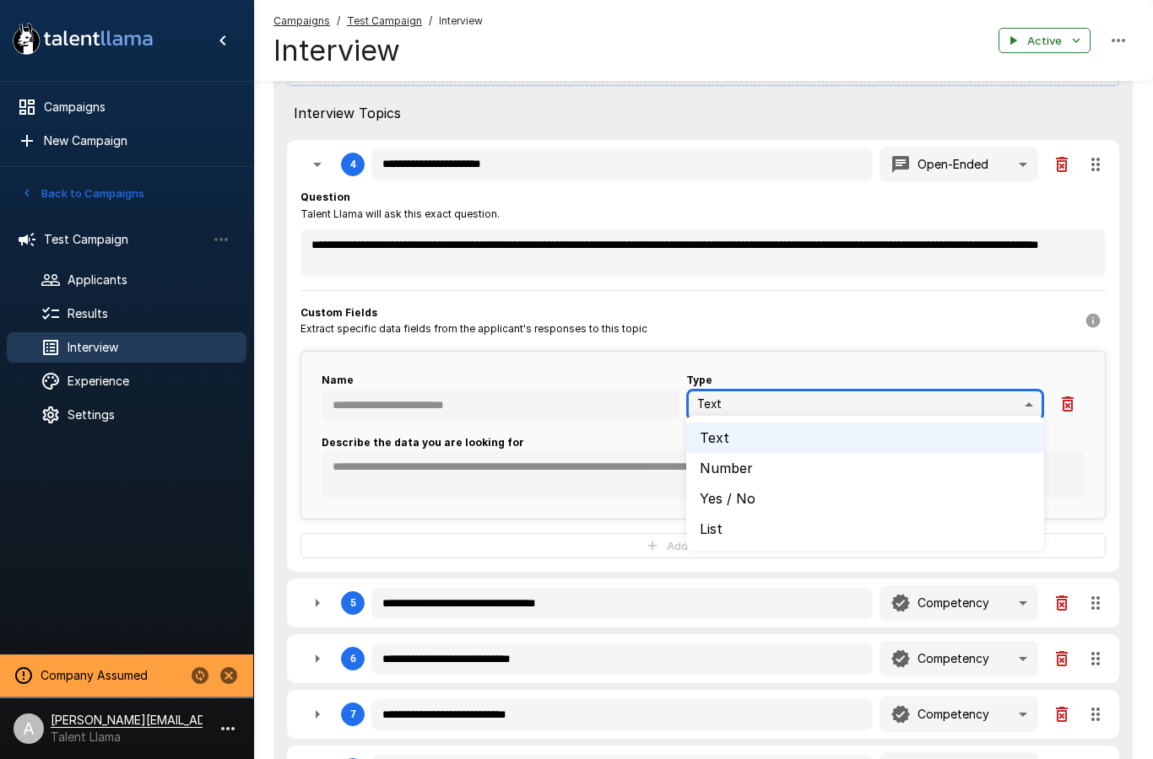
type textarea "*"
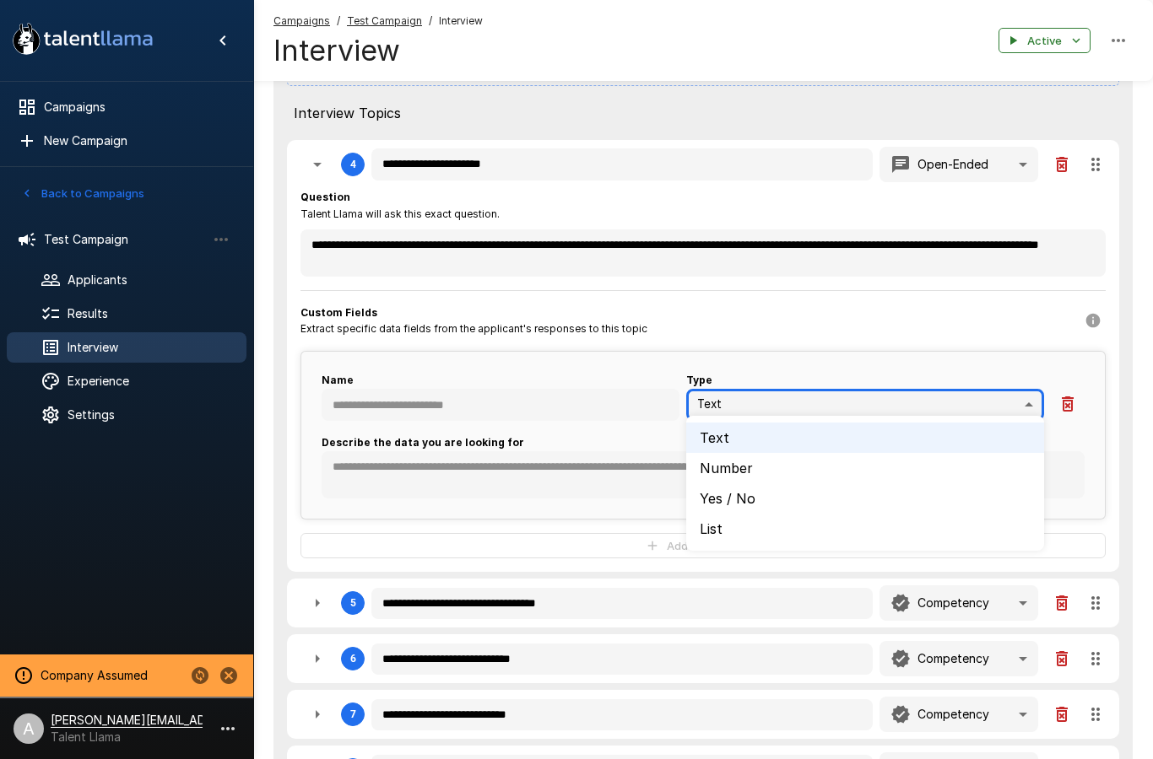
type textarea "*"
type input "****"
type textarea "*"
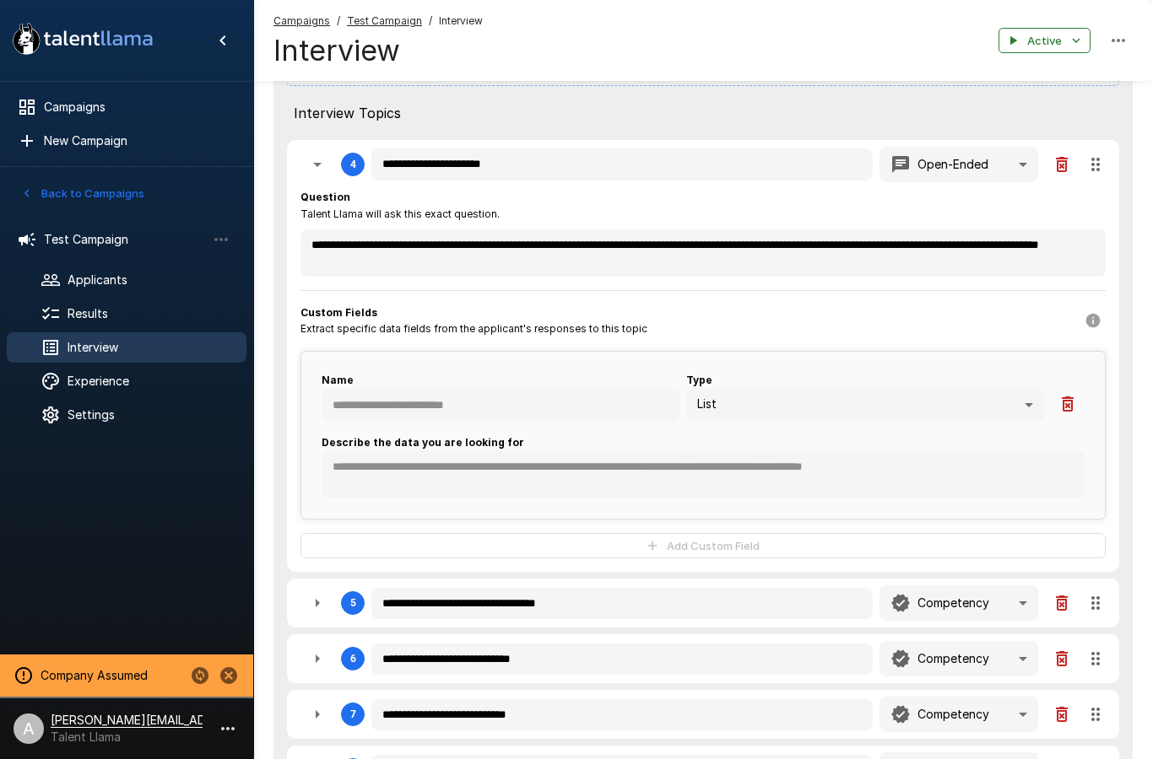
click at [173, 321] on span "Results" at bounding box center [150, 313] width 165 height 17
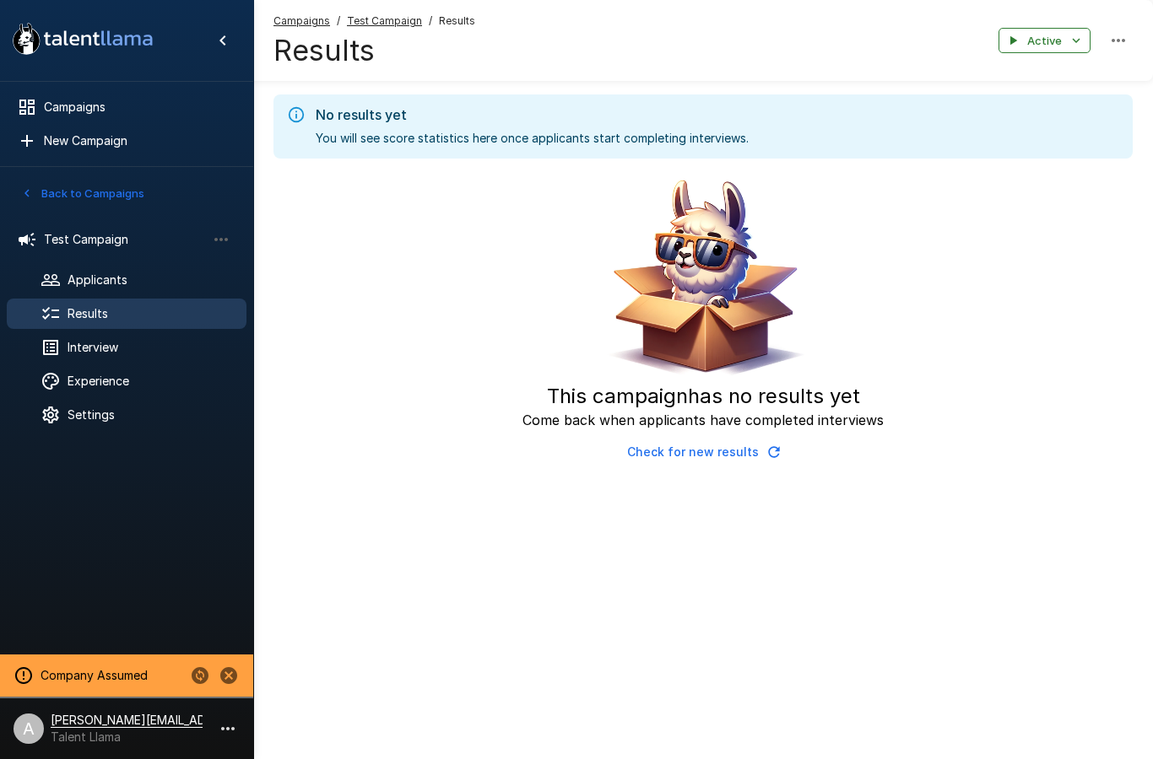
click at [137, 187] on button "Back to Campaigns" at bounding box center [83, 194] width 132 height 26
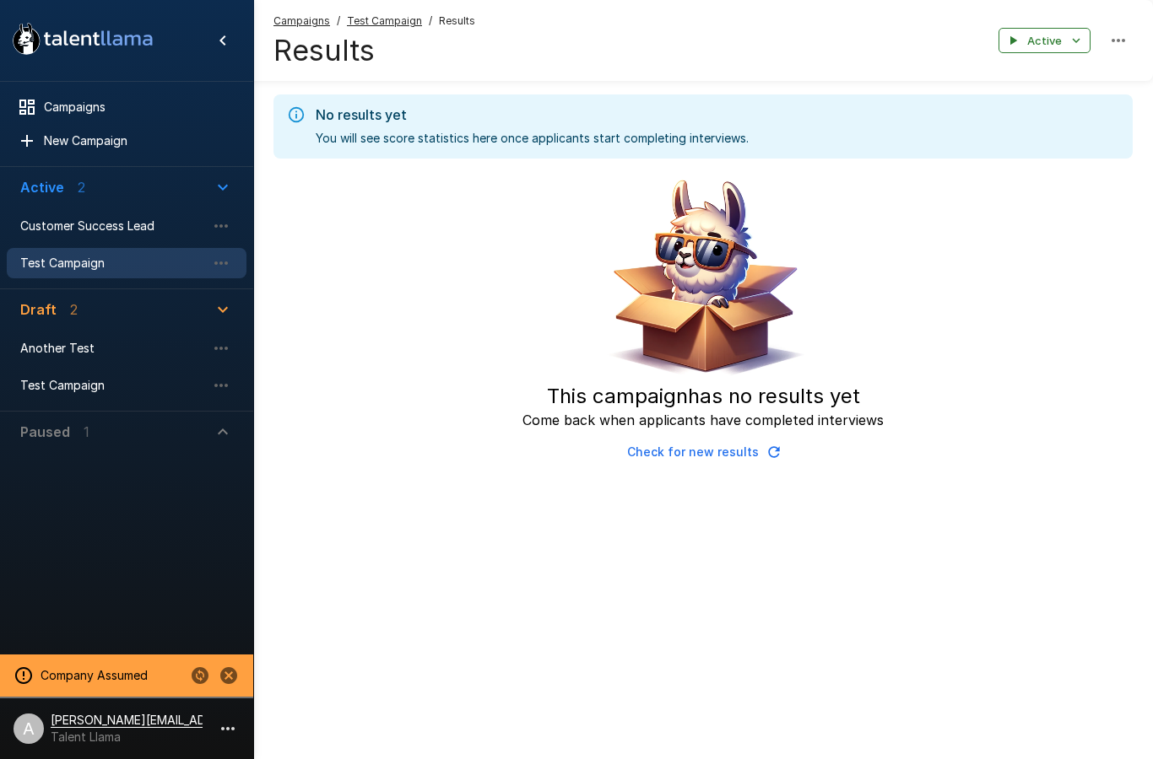
click at [136, 233] on span "Customer Success Lead" at bounding box center [113, 226] width 186 height 17
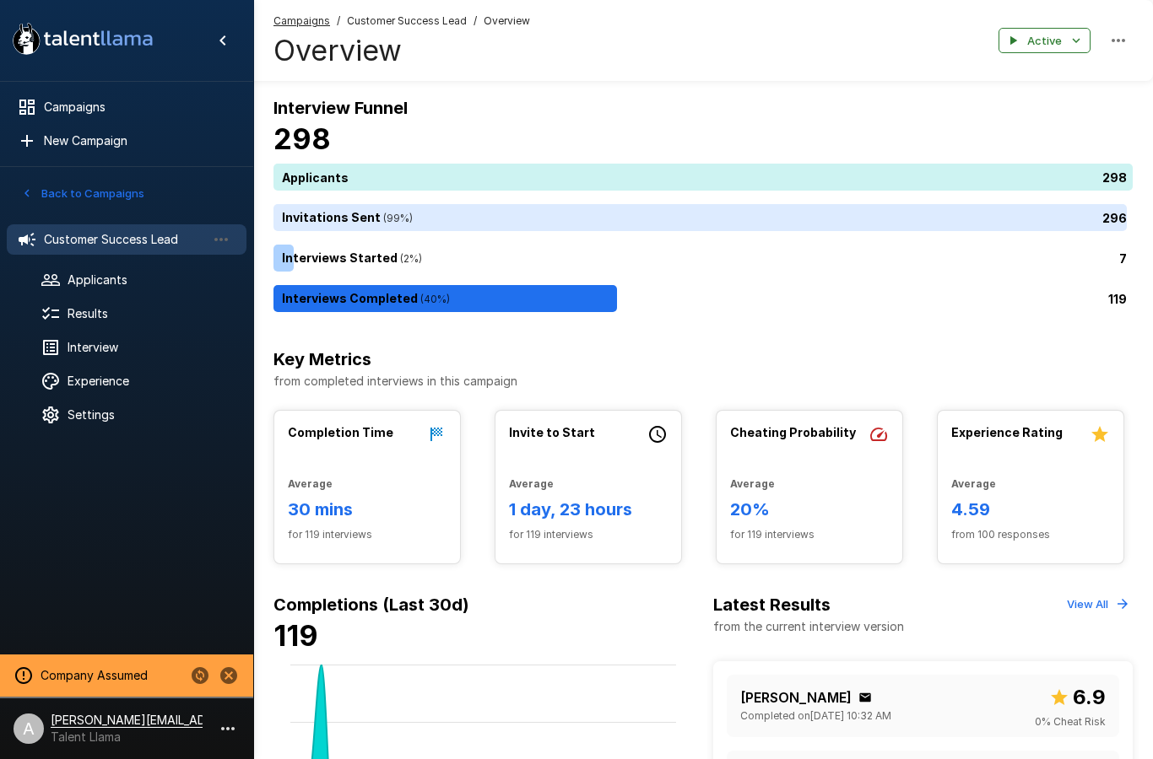
click at [125, 355] on span "Interview" at bounding box center [150, 347] width 165 height 17
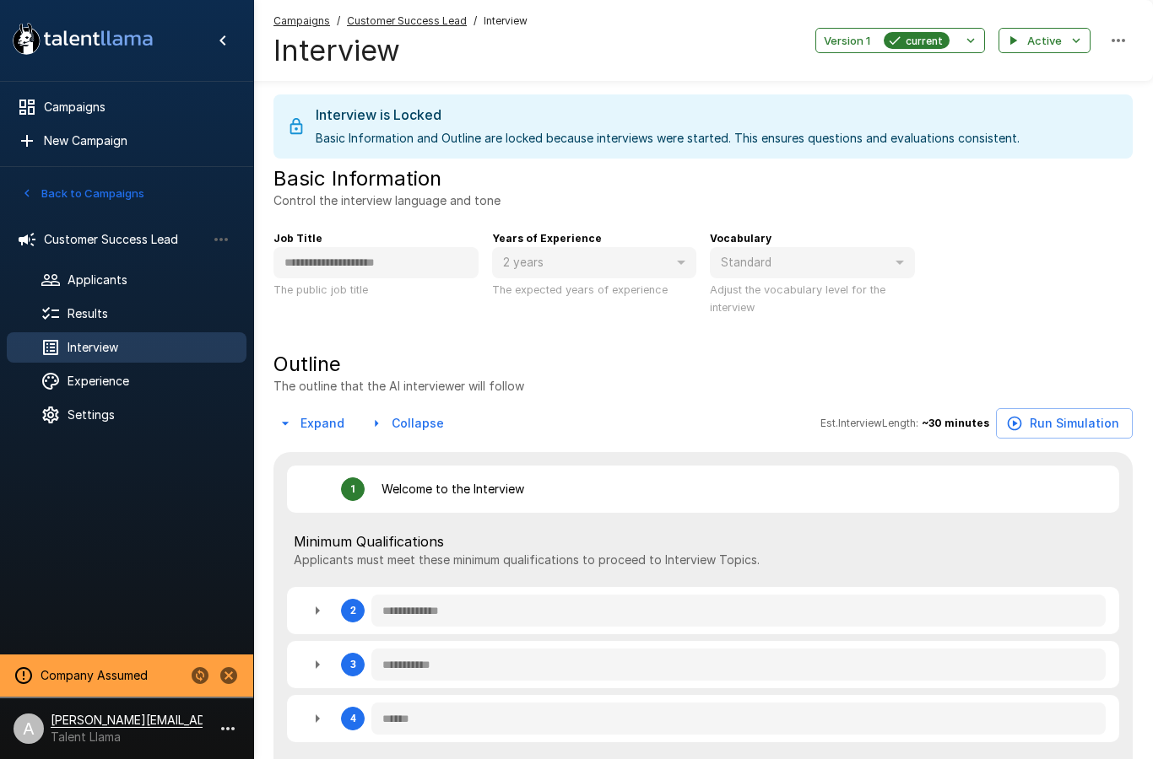
type textarea "*"
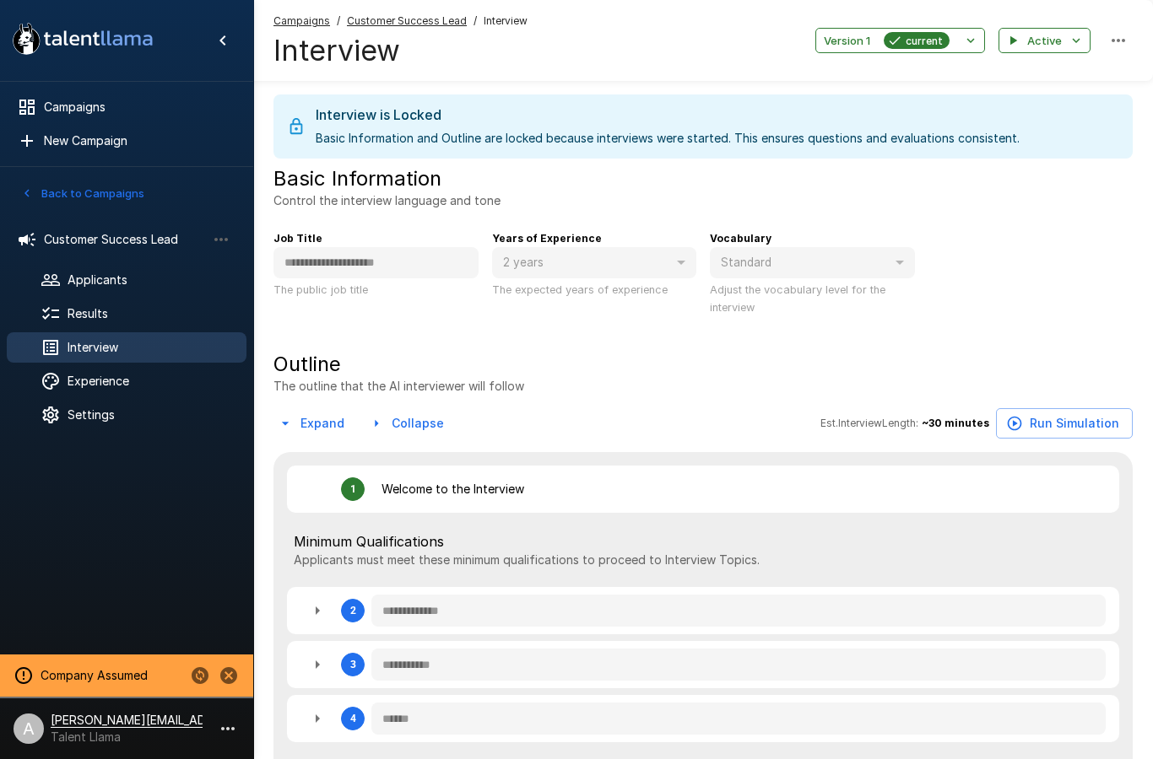
type textarea "*"
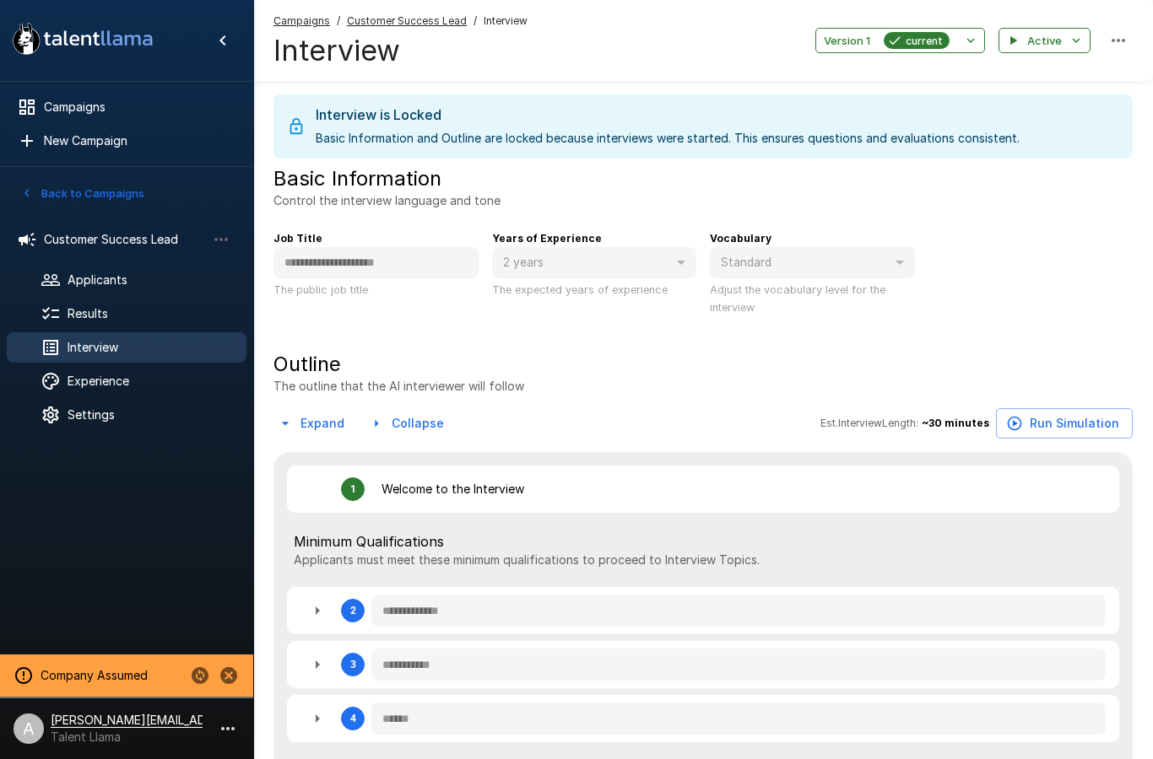
type textarea "*"
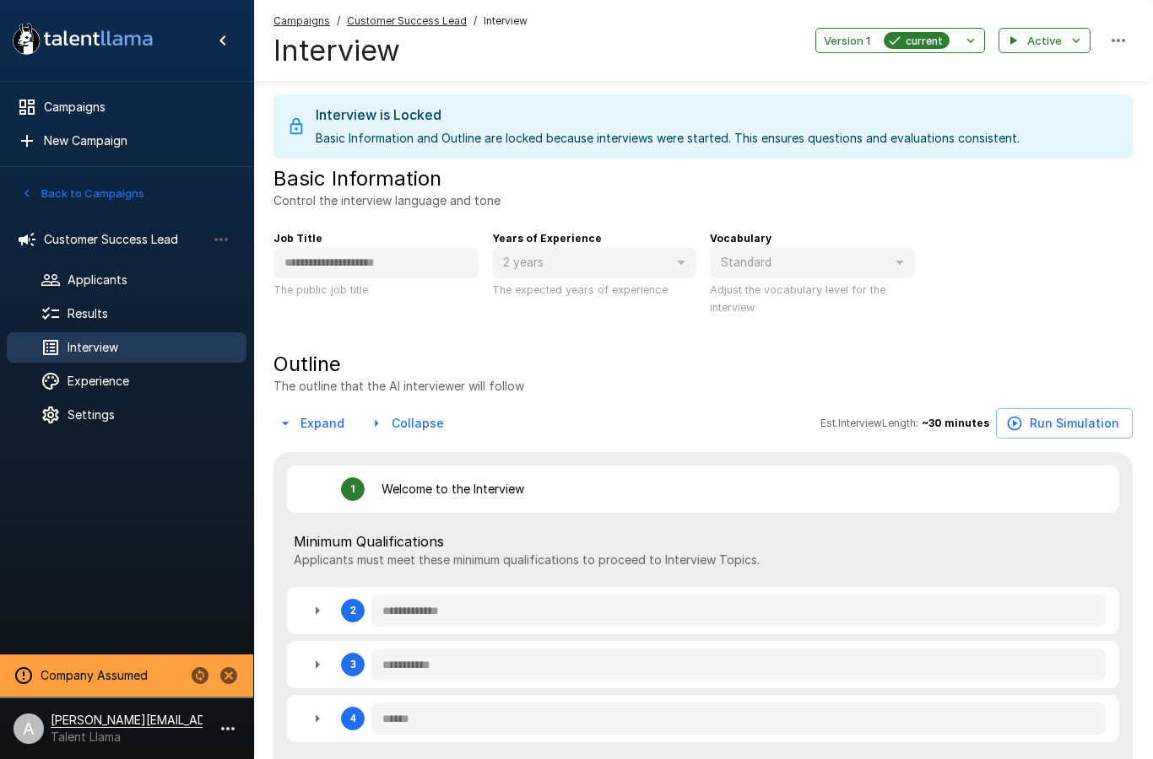
type textarea "*"
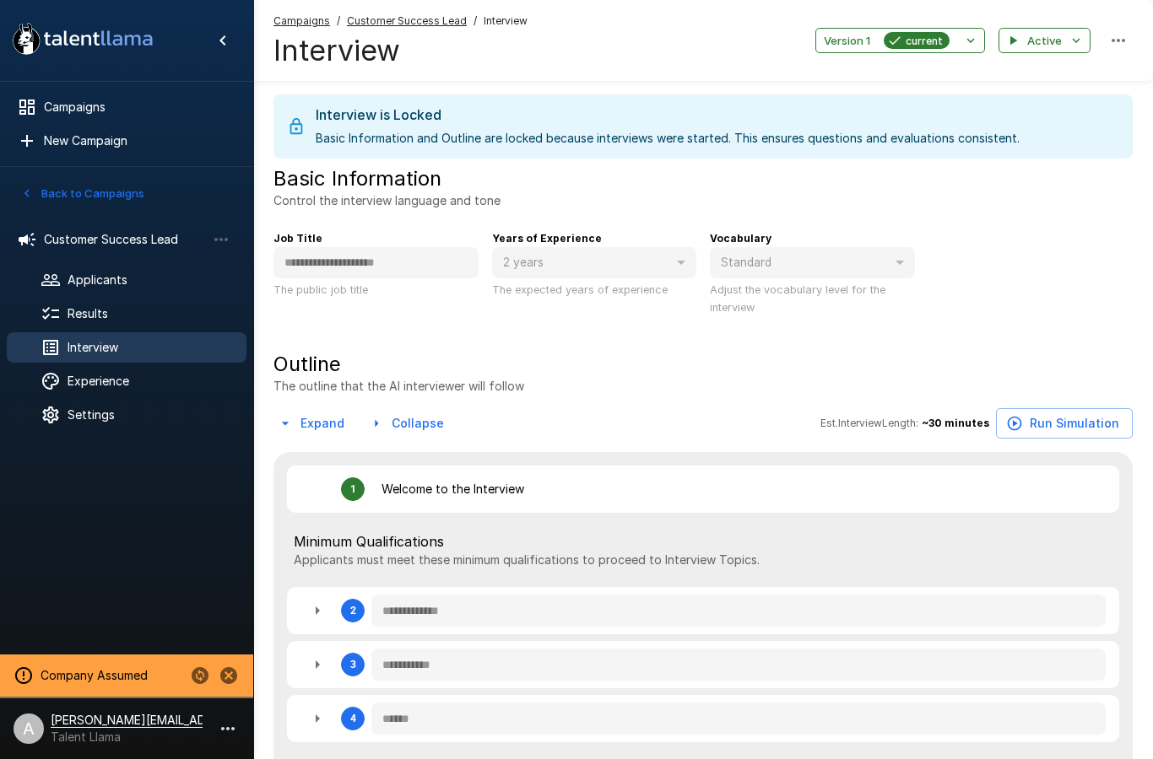
type textarea "*"
click at [144, 318] on span "Results" at bounding box center [150, 313] width 165 height 17
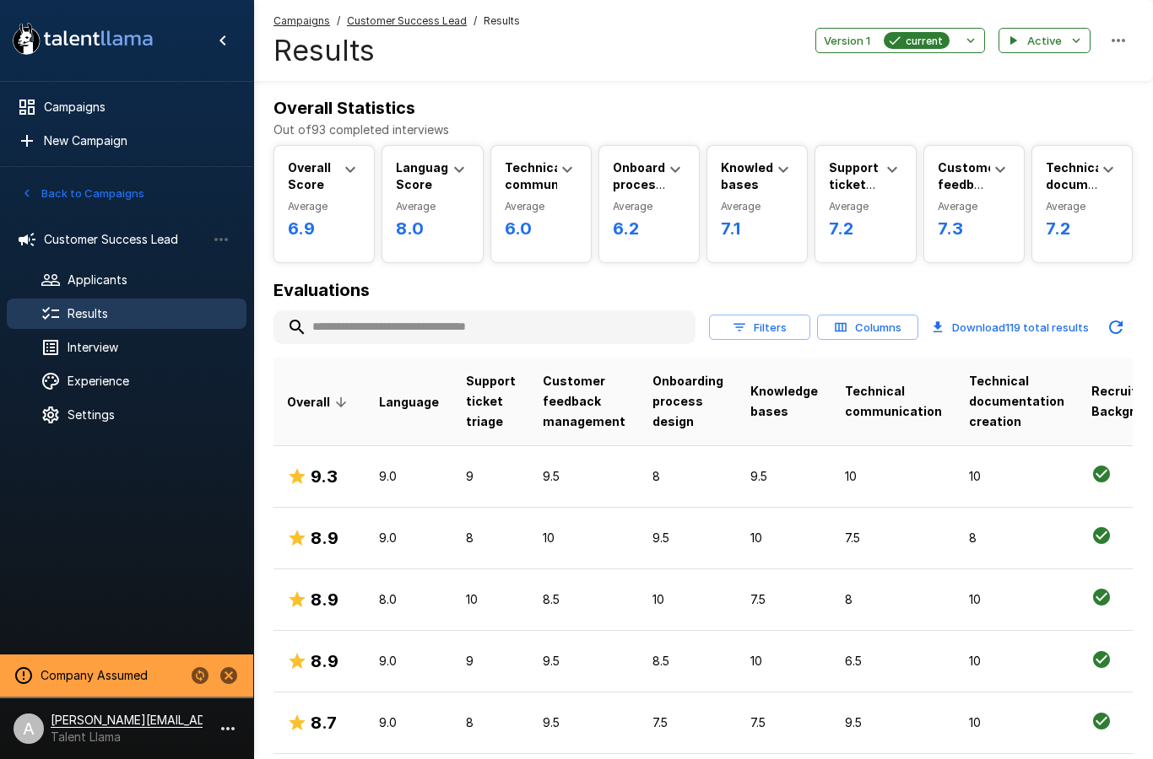
click at [747, 330] on icon "button" at bounding box center [739, 327] width 15 height 15
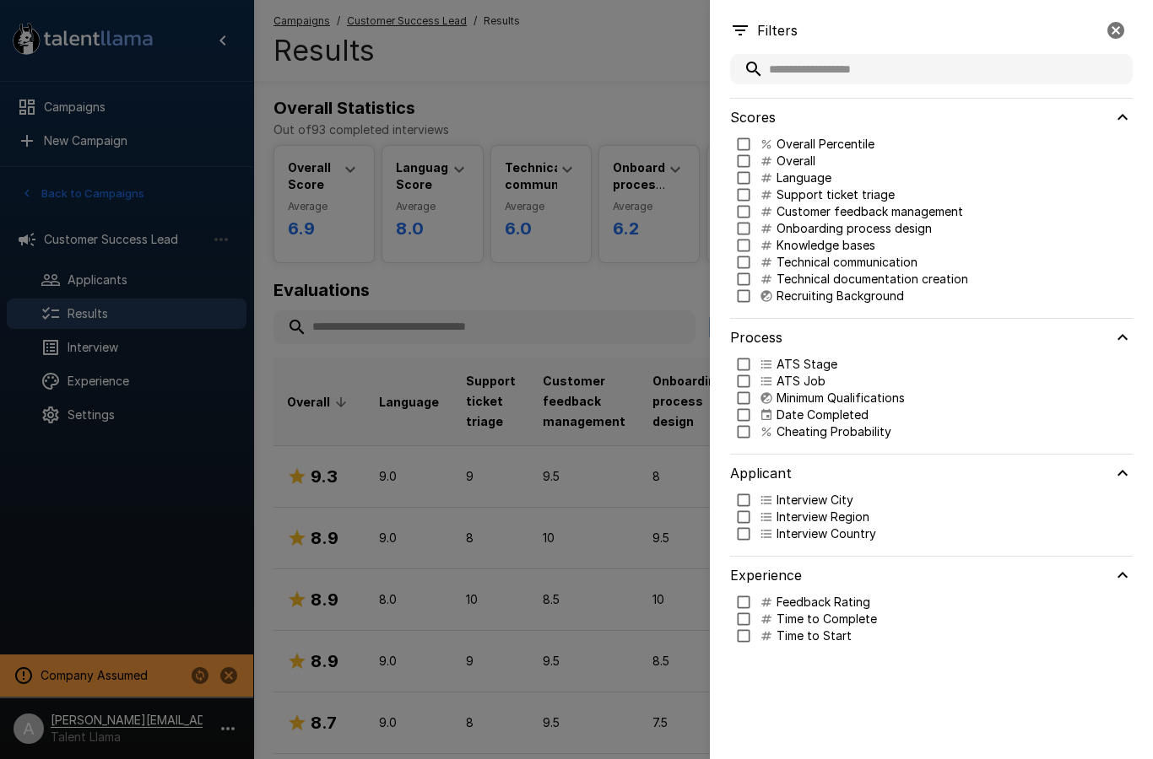
click at [570, 418] on div at bounding box center [576, 379] width 1153 height 759
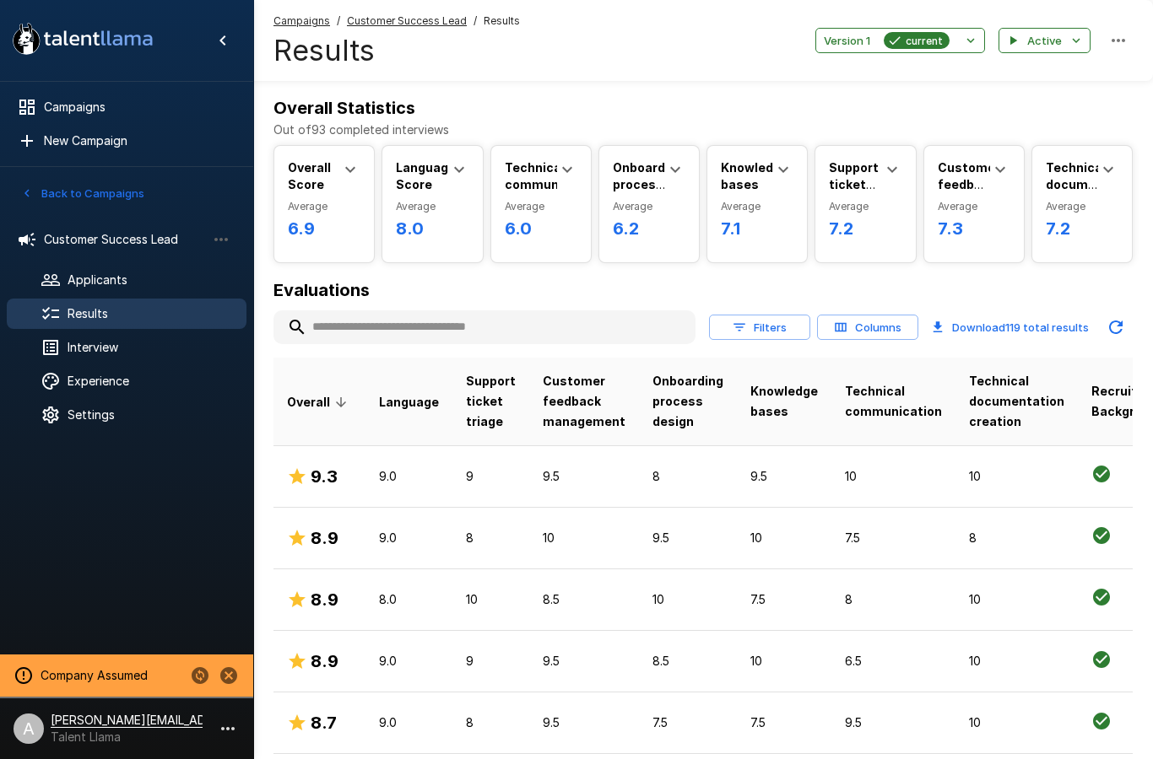
scroll to position [31, 0]
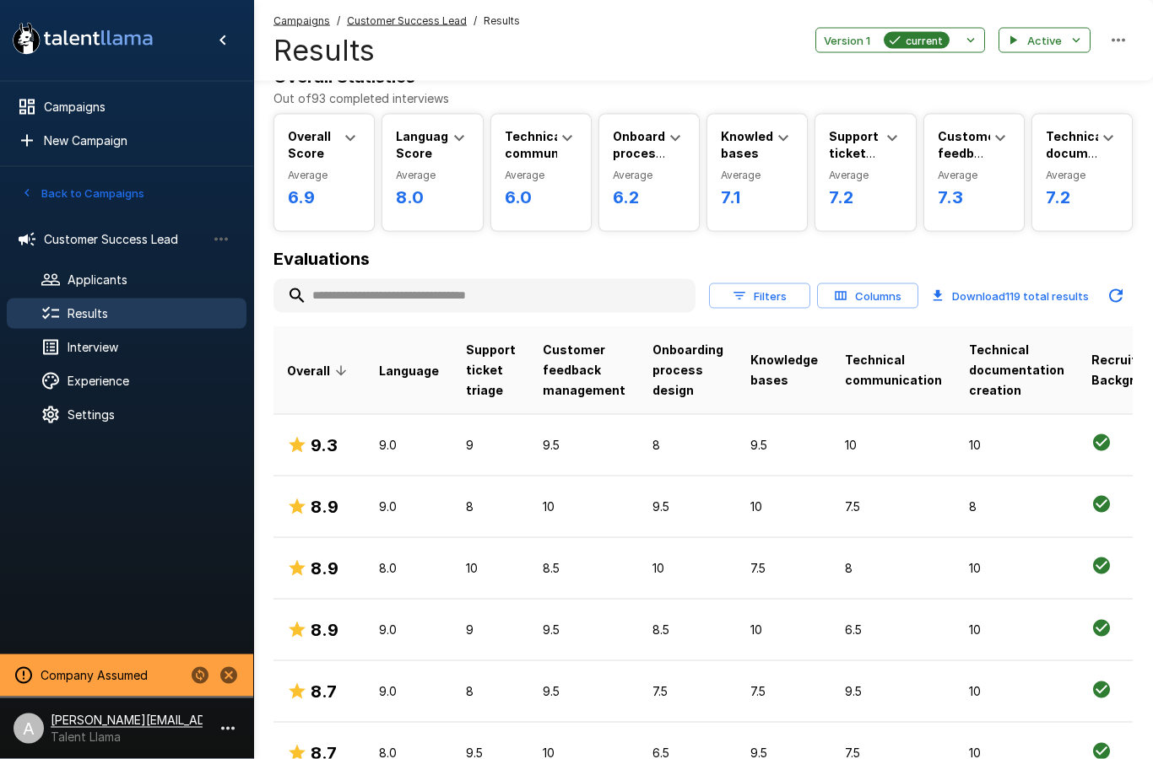
click at [138, 424] on div "Settings" at bounding box center [127, 415] width 240 height 30
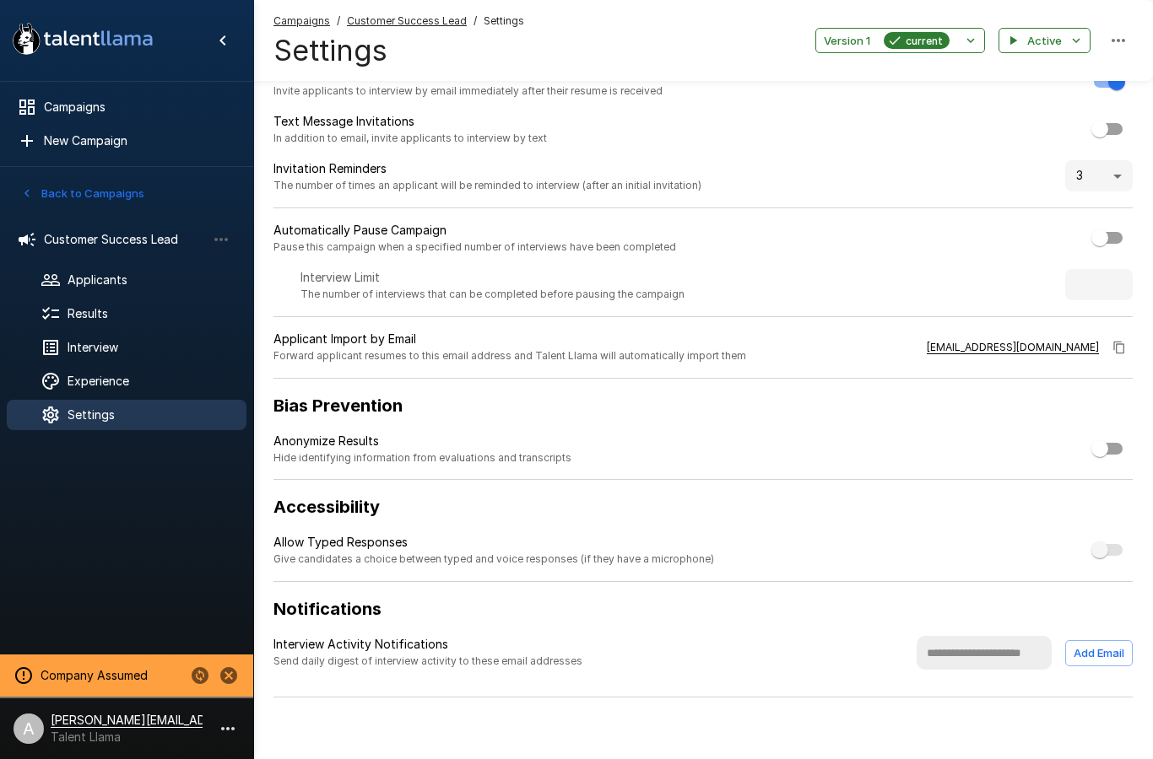
click at [135, 317] on span "Results" at bounding box center [150, 313] width 165 height 17
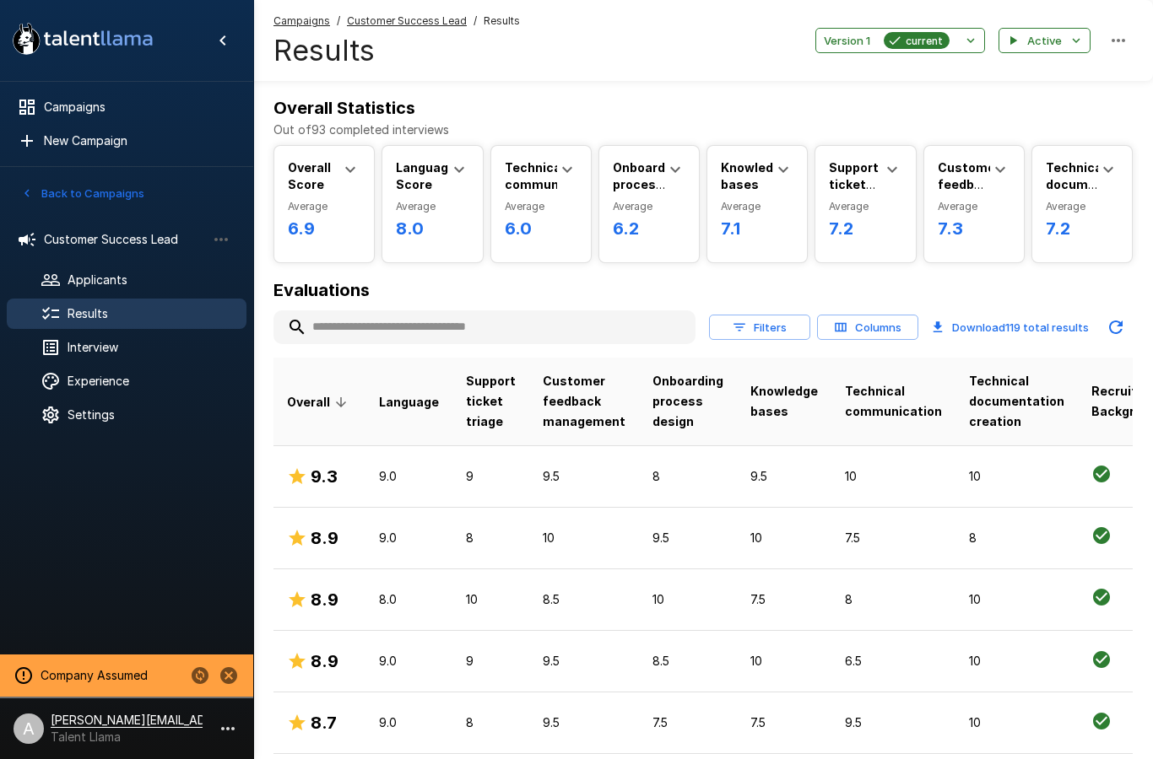
click at [861, 321] on button "Columns" at bounding box center [867, 328] width 101 height 26
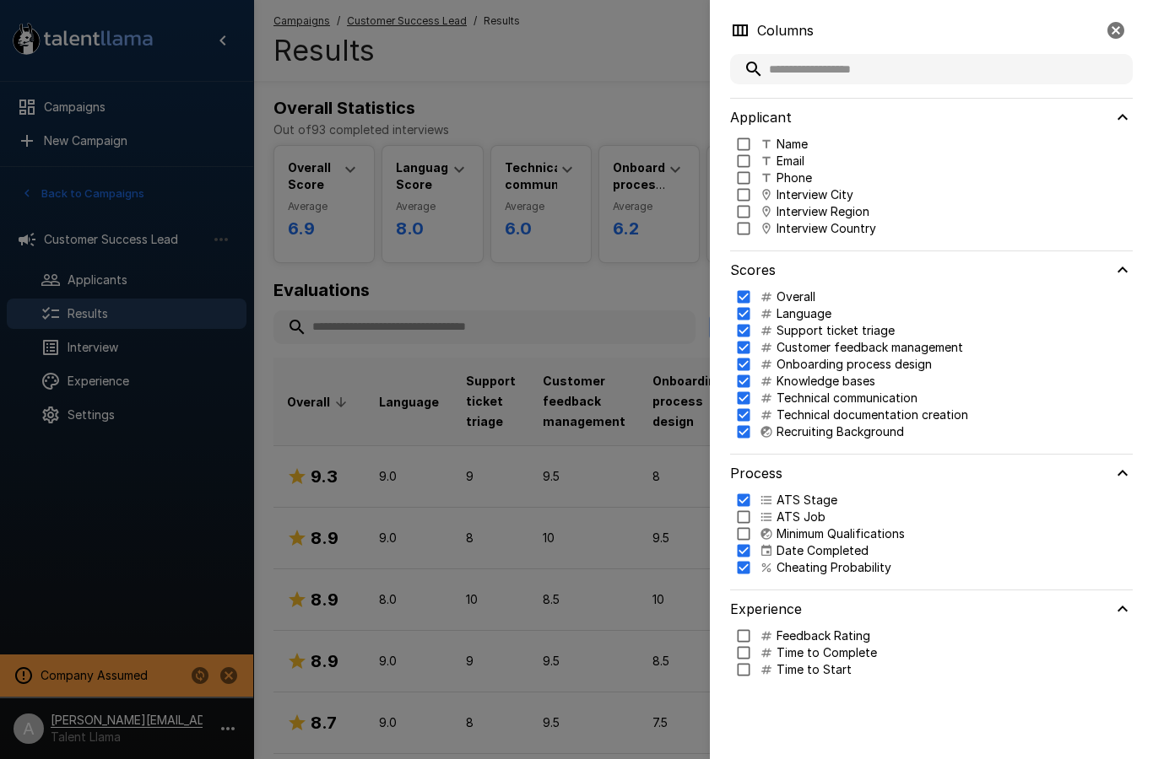
click at [789, 124] on h6 "Applicant" at bounding box center [761, 117] width 62 height 24
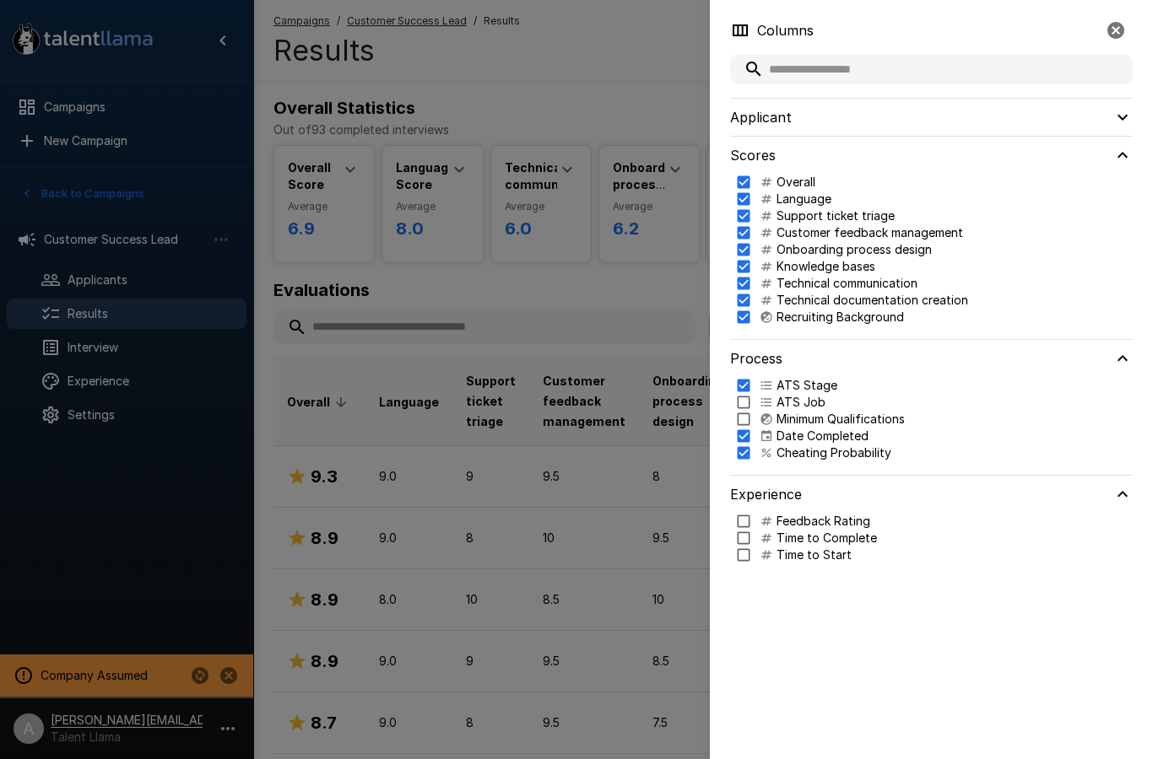
click at [789, 124] on h6 "Applicant" at bounding box center [761, 117] width 62 height 24
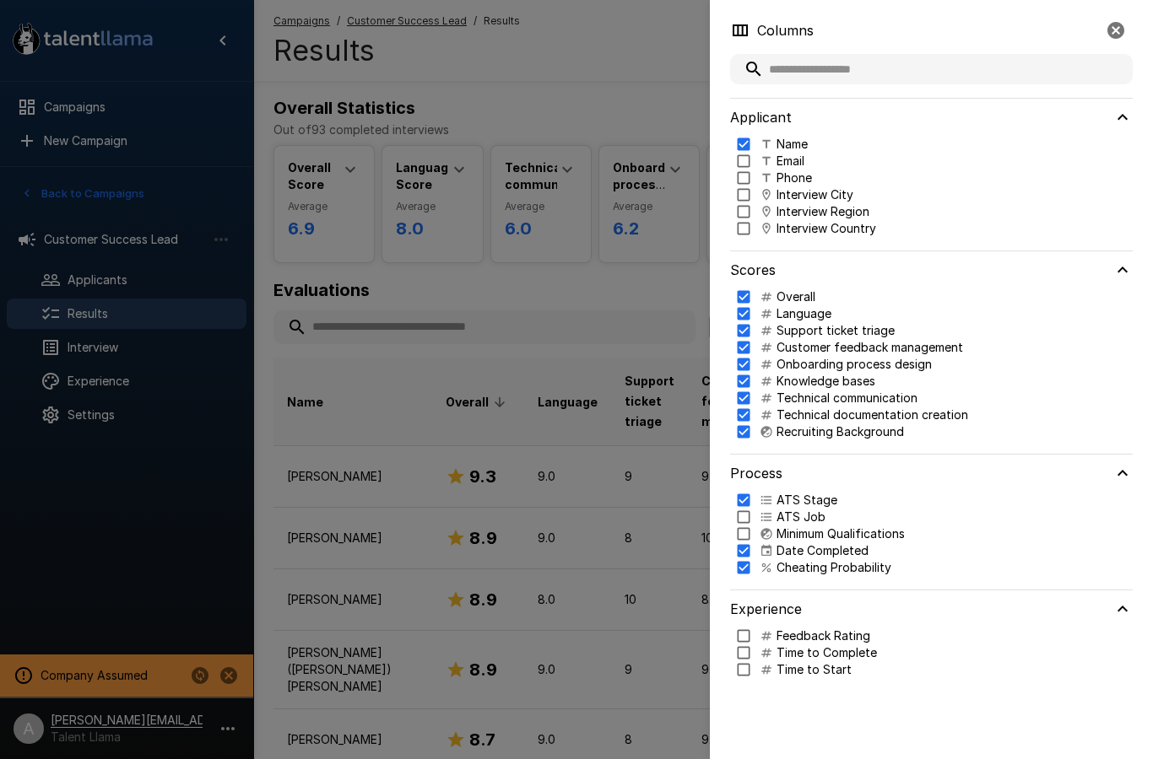
click at [536, 284] on div at bounding box center [576, 379] width 1153 height 759
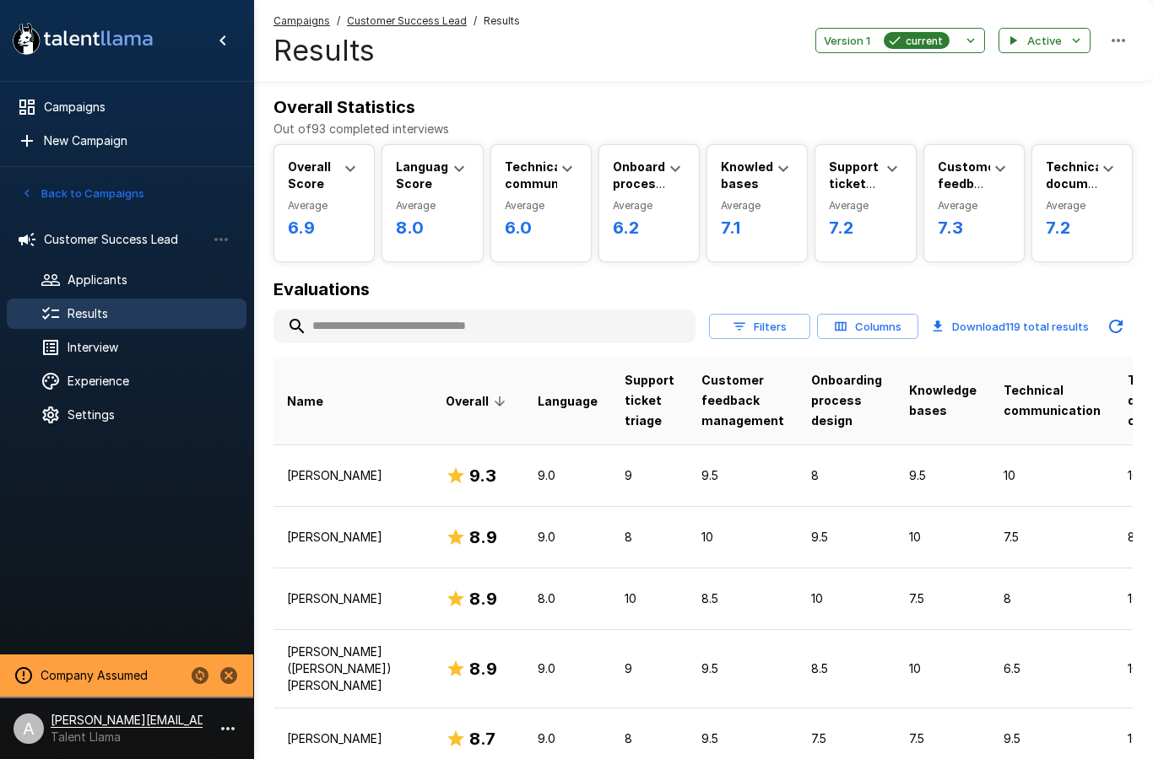
scroll to position [3, 0]
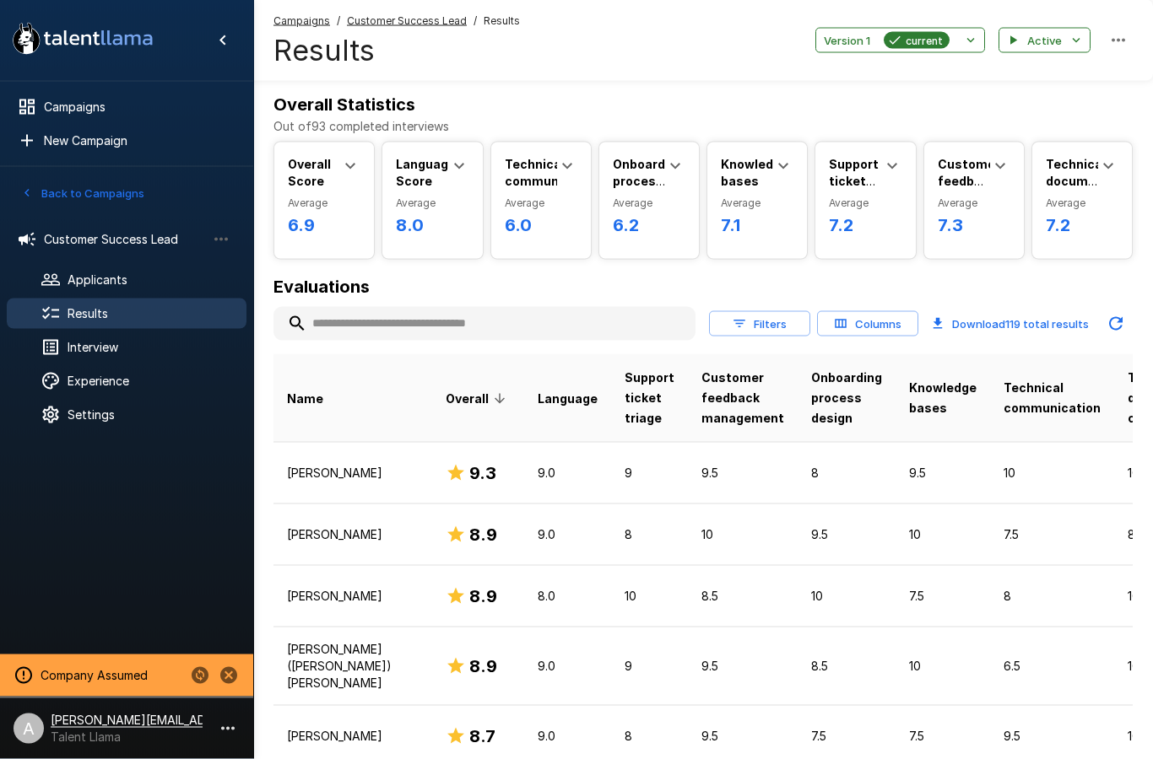
click at [885, 332] on button "Columns" at bounding box center [867, 324] width 101 height 26
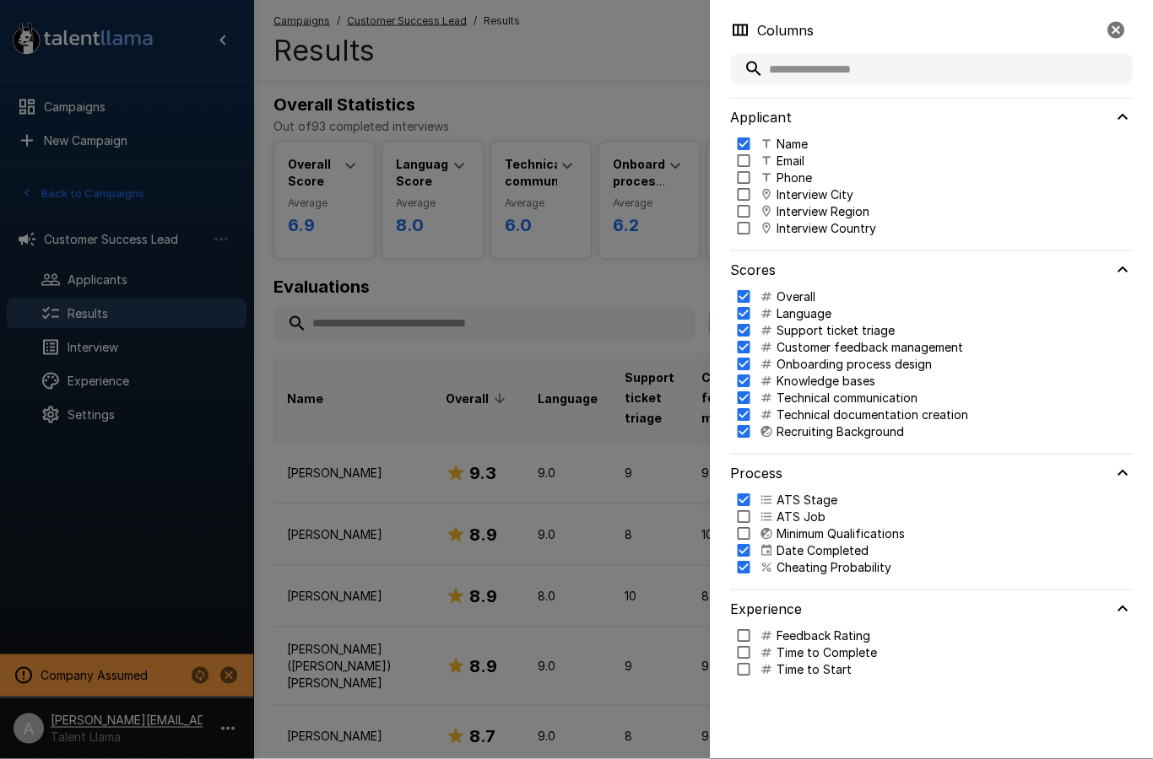
scroll to position [4, 0]
click at [617, 347] on div at bounding box center [576, 379] width 1153 height 759
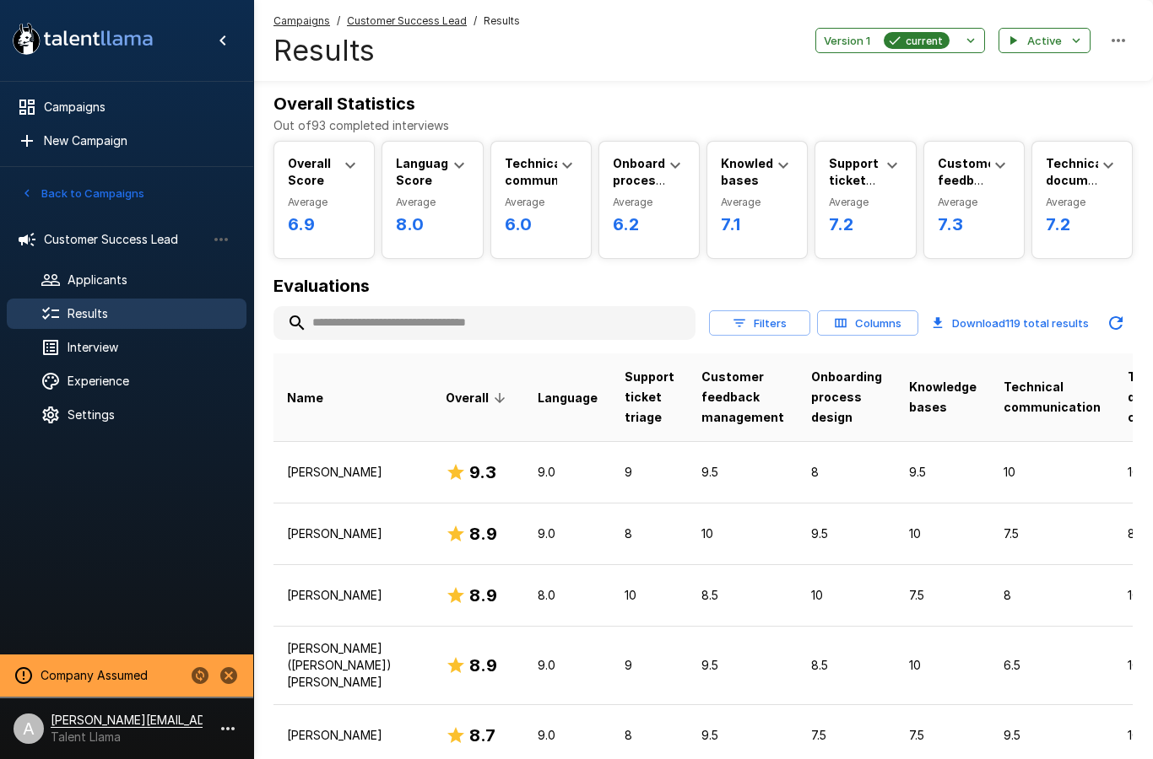
click at [764, 324] on button "Filters" at bounding box center [759, 324] width 101 height 26
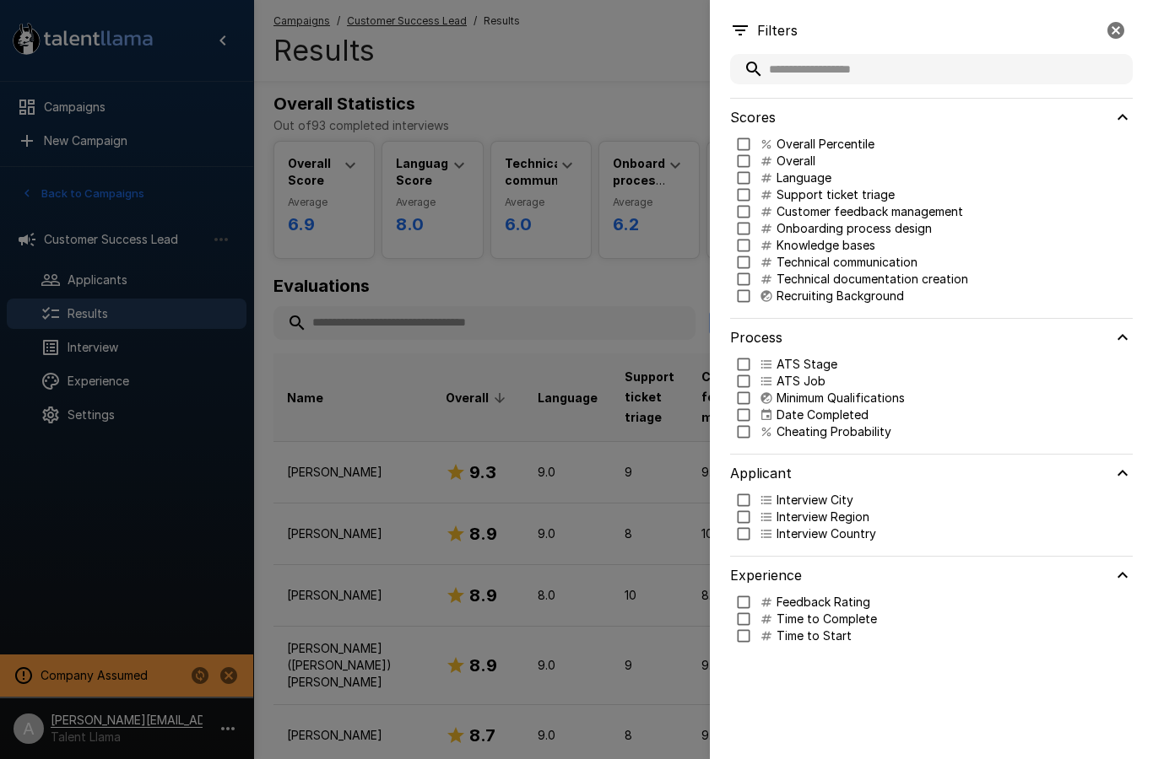
click at [862, 258] on p "Technical communication" at bounding box center [846, 262] width 141 height 17
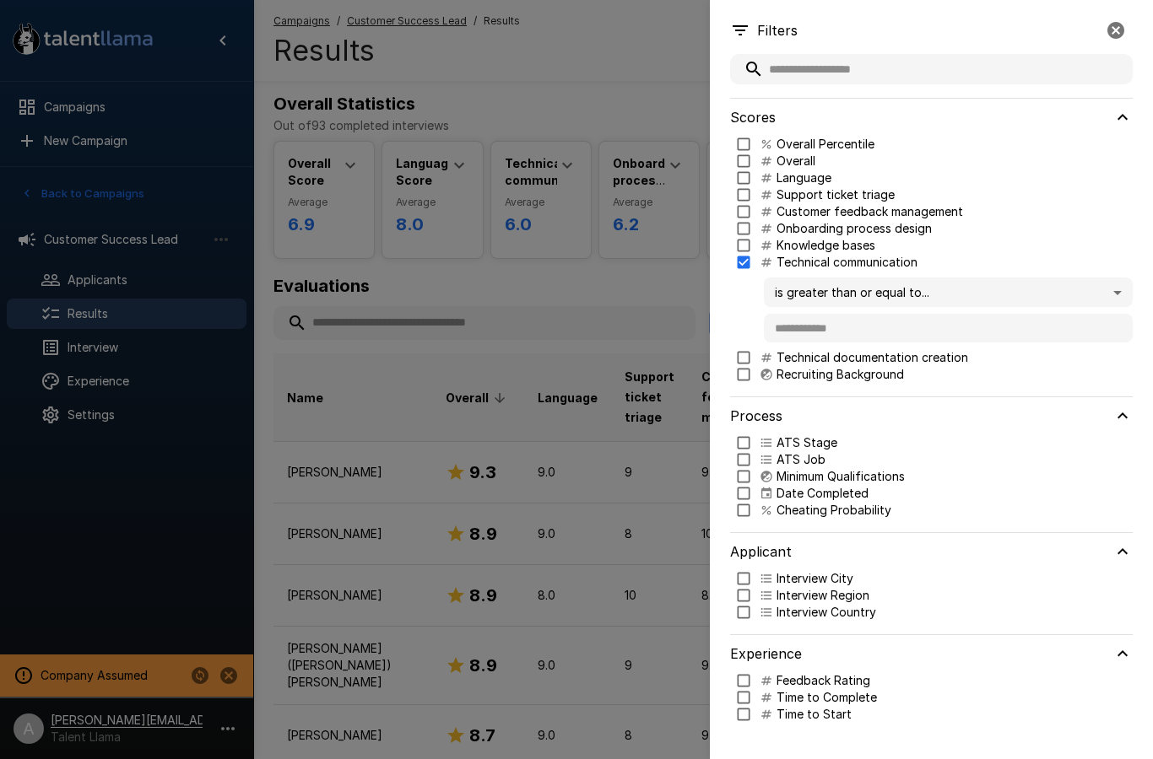
type input "***"
click at [832, 291] on body ".st0{fill:#FFFFFF;} .st1{fill:#76a4ed;} Campaigns New Campaign Active 2 Custome…" at bounding box center [576, 375] width 1153 height 759
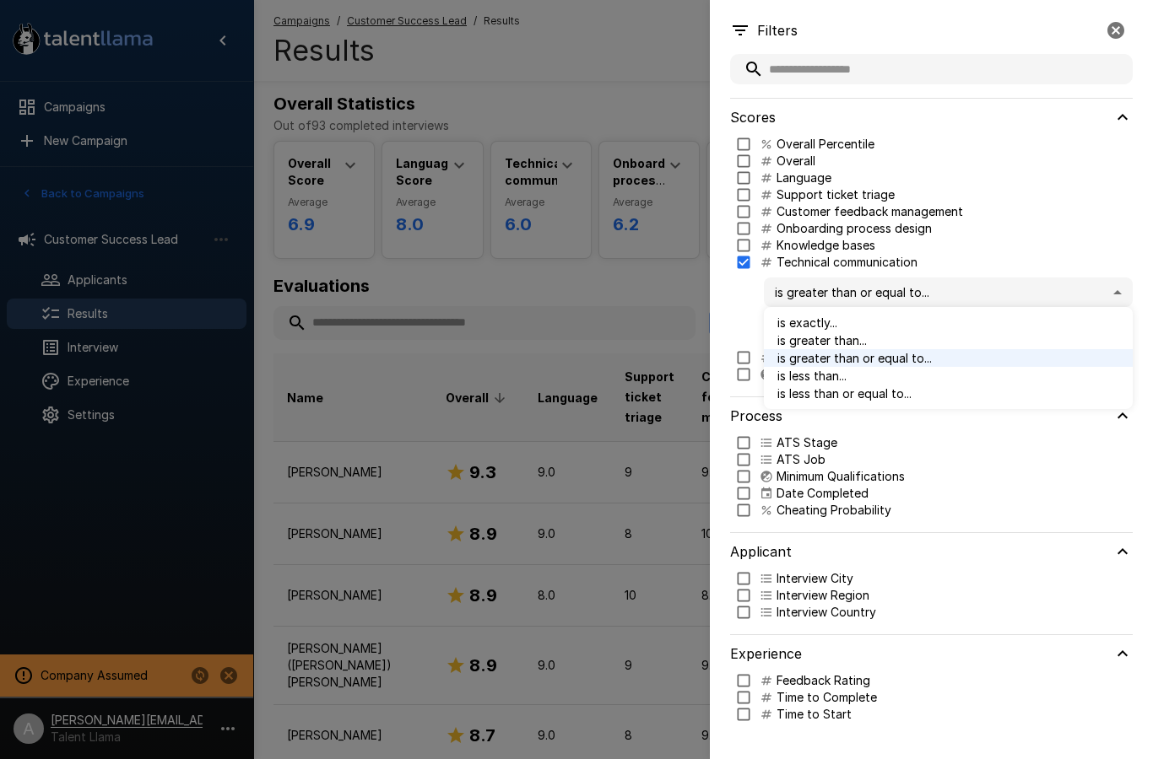
click at [927, 285] on div at bounding box center [576, 379] width 1153 height 759
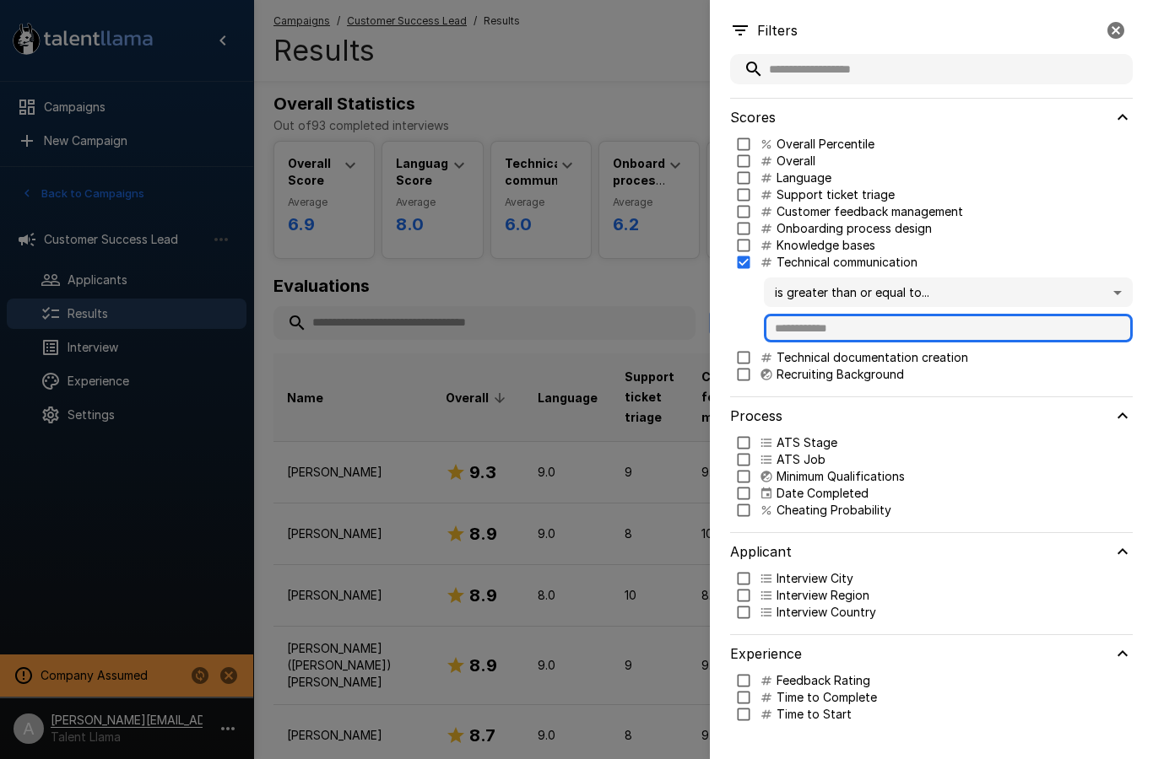
click at [820, 328] on input "text" at bounding box center [948, 328] width 369 height 29
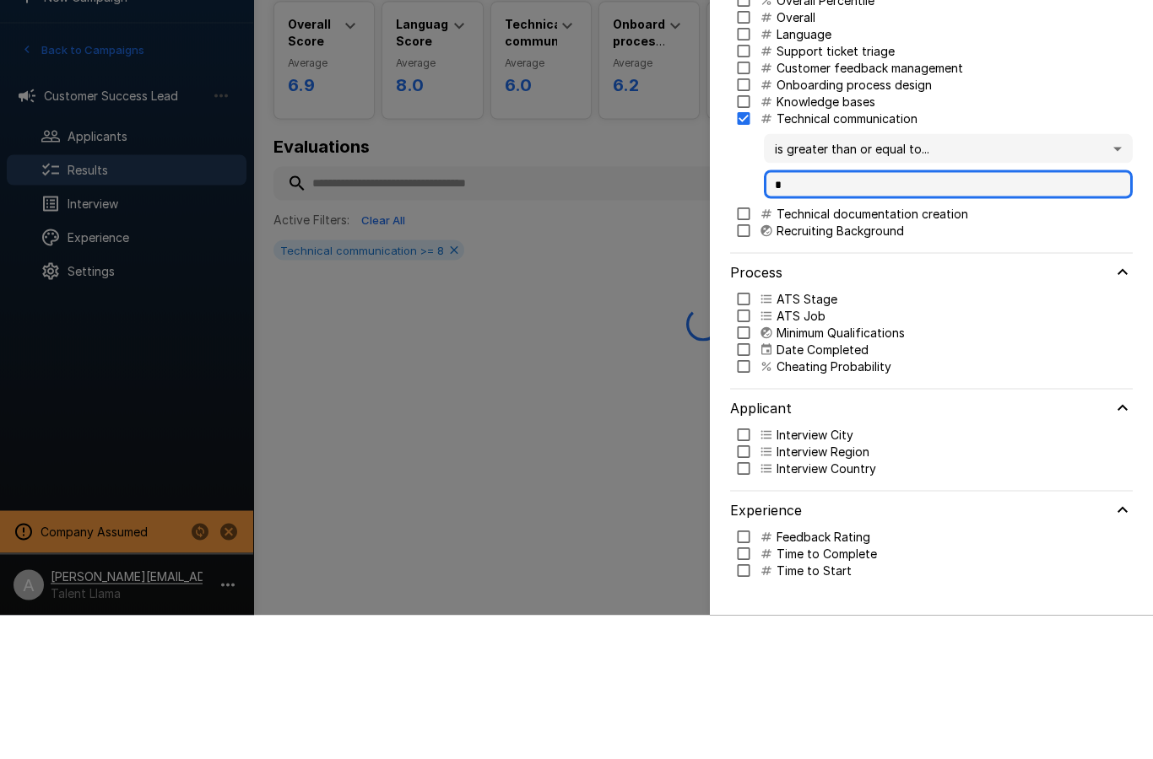
scroll to position [0, 0]
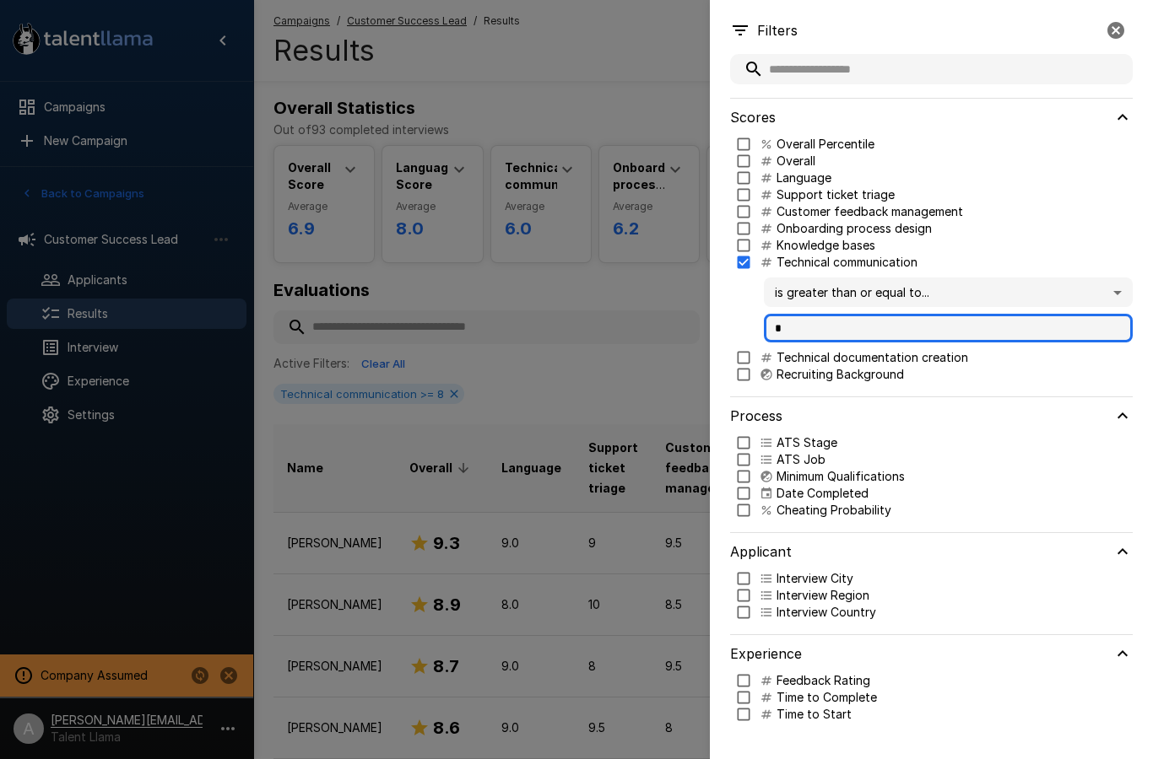
type input "*"
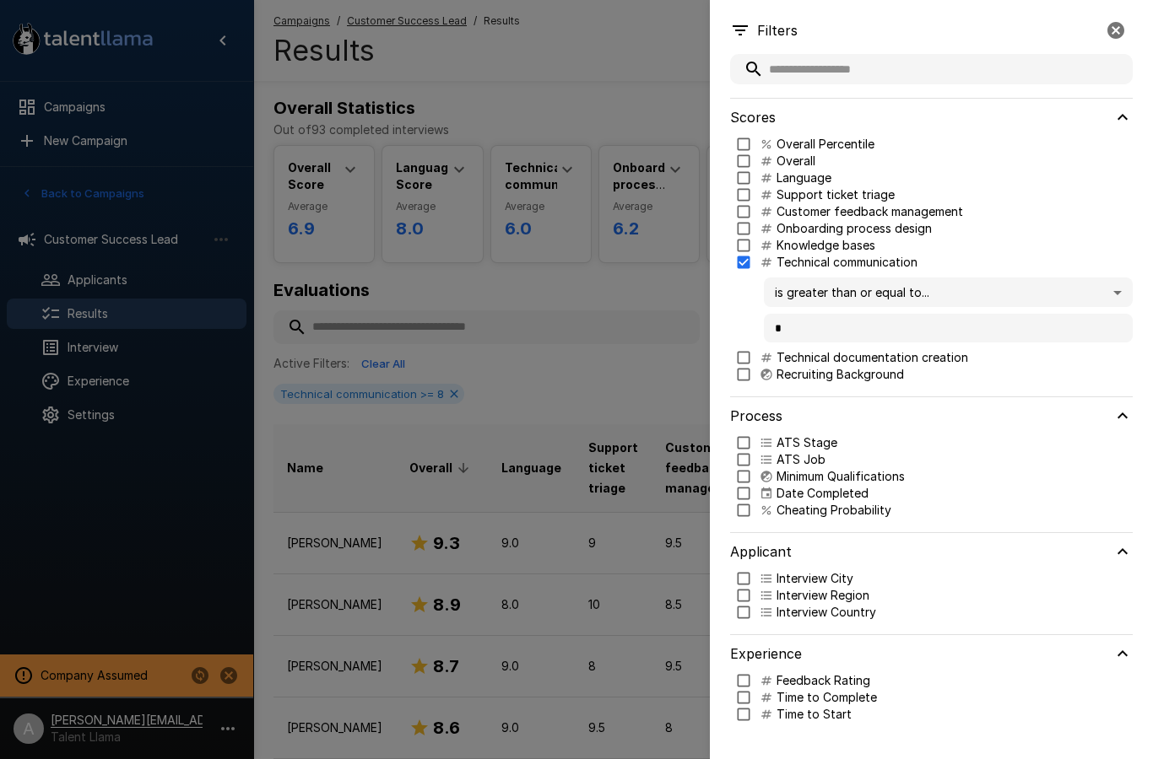
click at [581, 166] on div at bounding box center [576, 379] width 1153 height 759
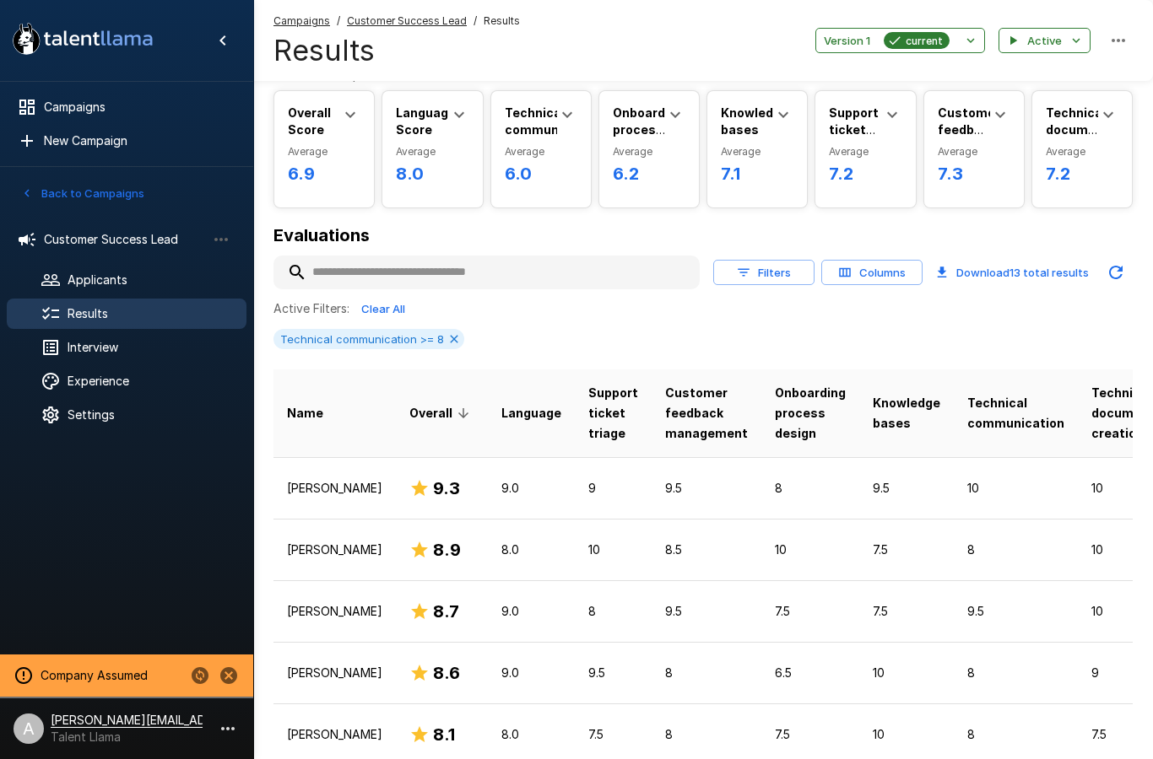
click at [104, 238] on span "Customer Success Lead" at bounding box center [125, 239] width 162 height 17
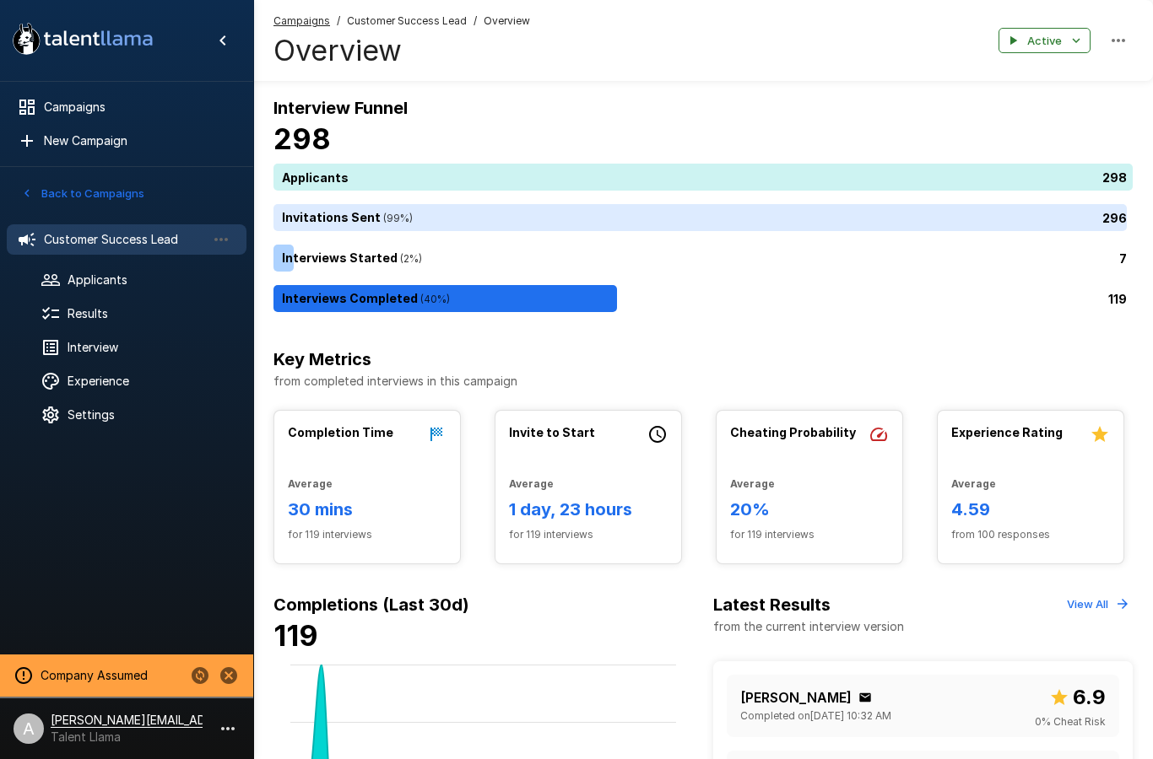
click at [85, 345] on span "Interview" at bounding box center [150, 347] width 165 height 17
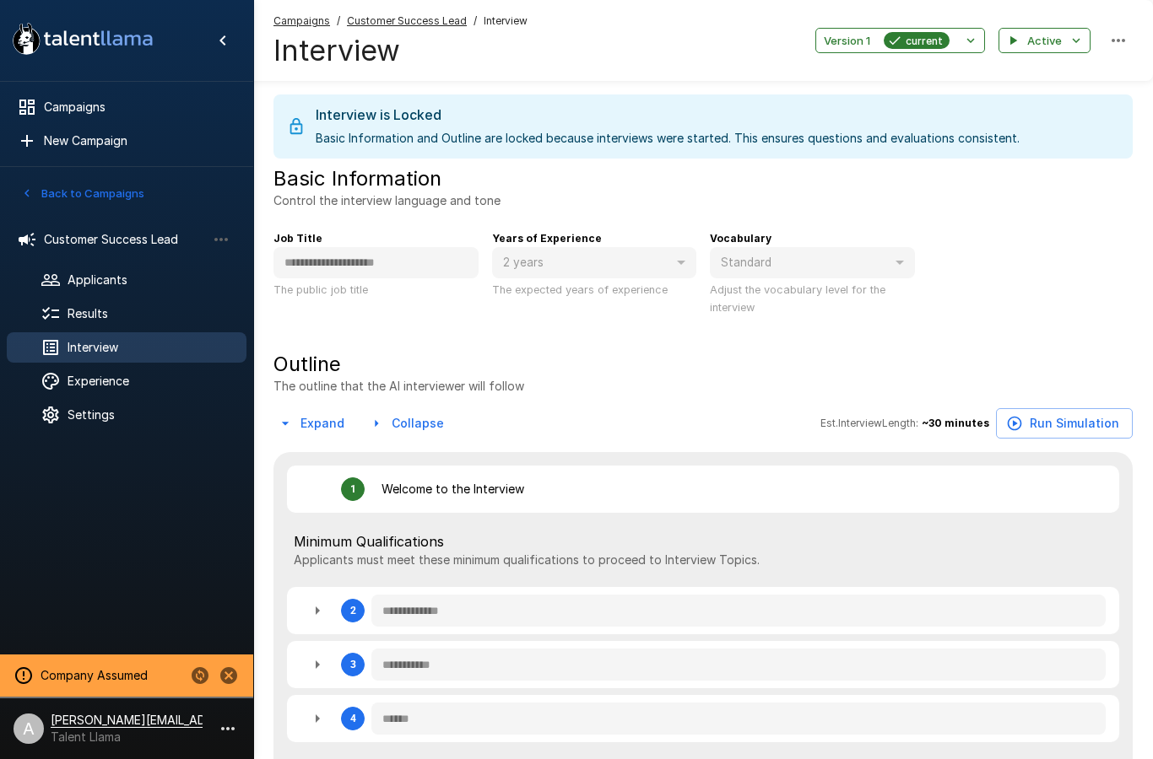
type textarea "*"
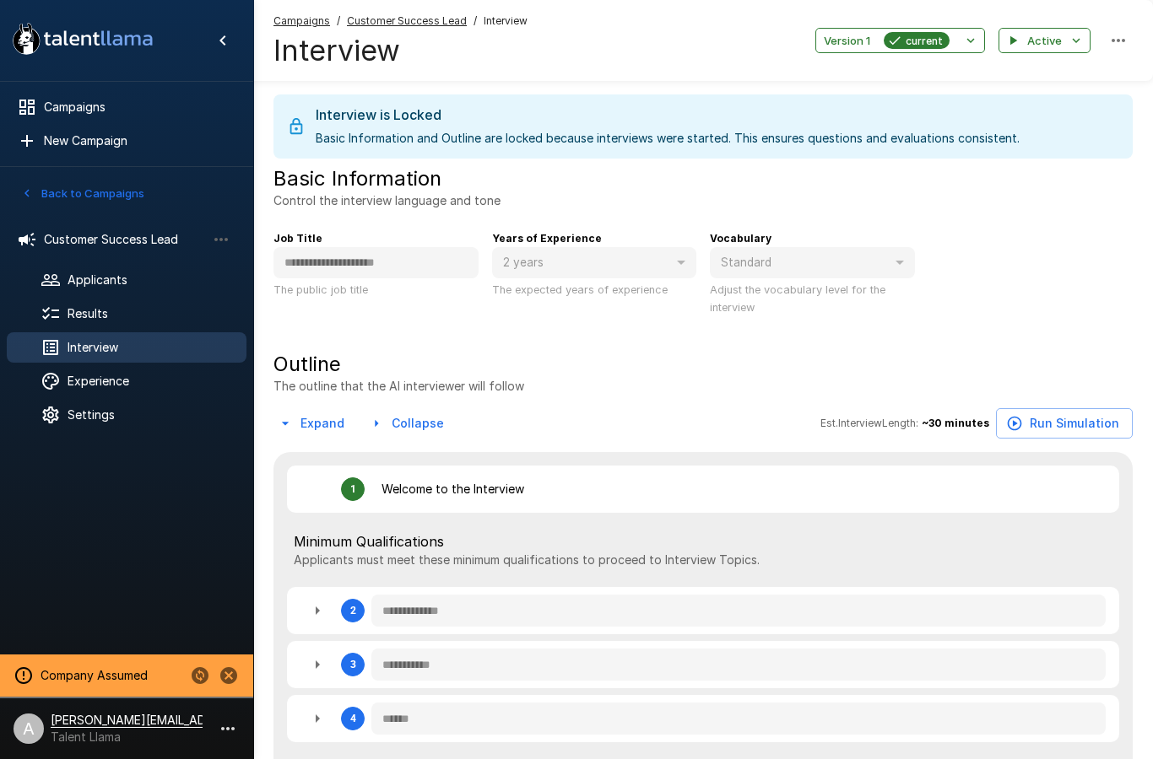
type textarea "*"
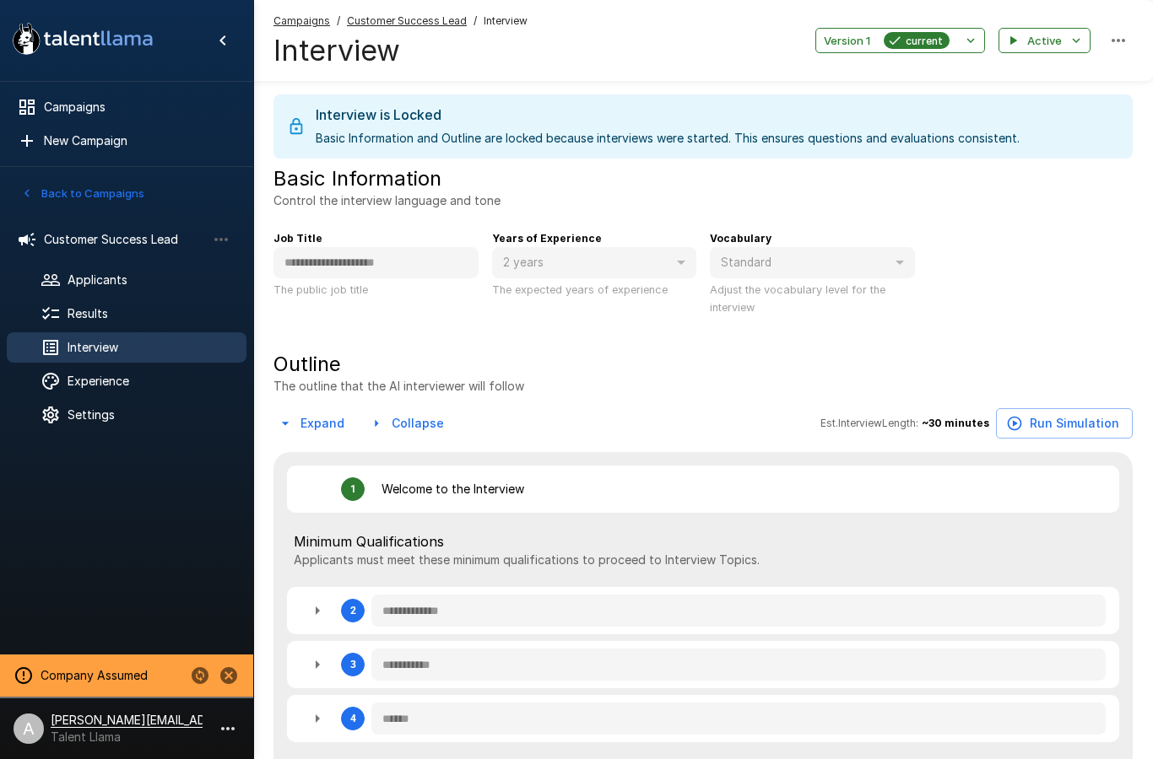
type textarea "*"
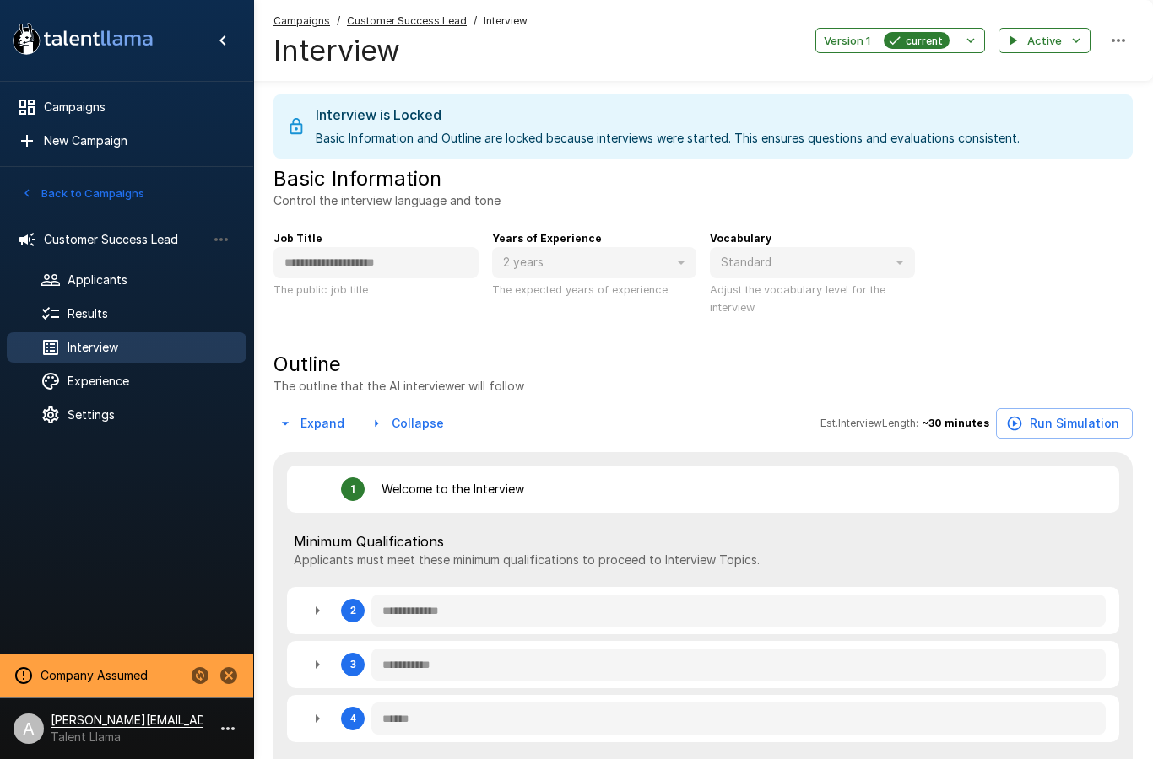
type textarea "*"
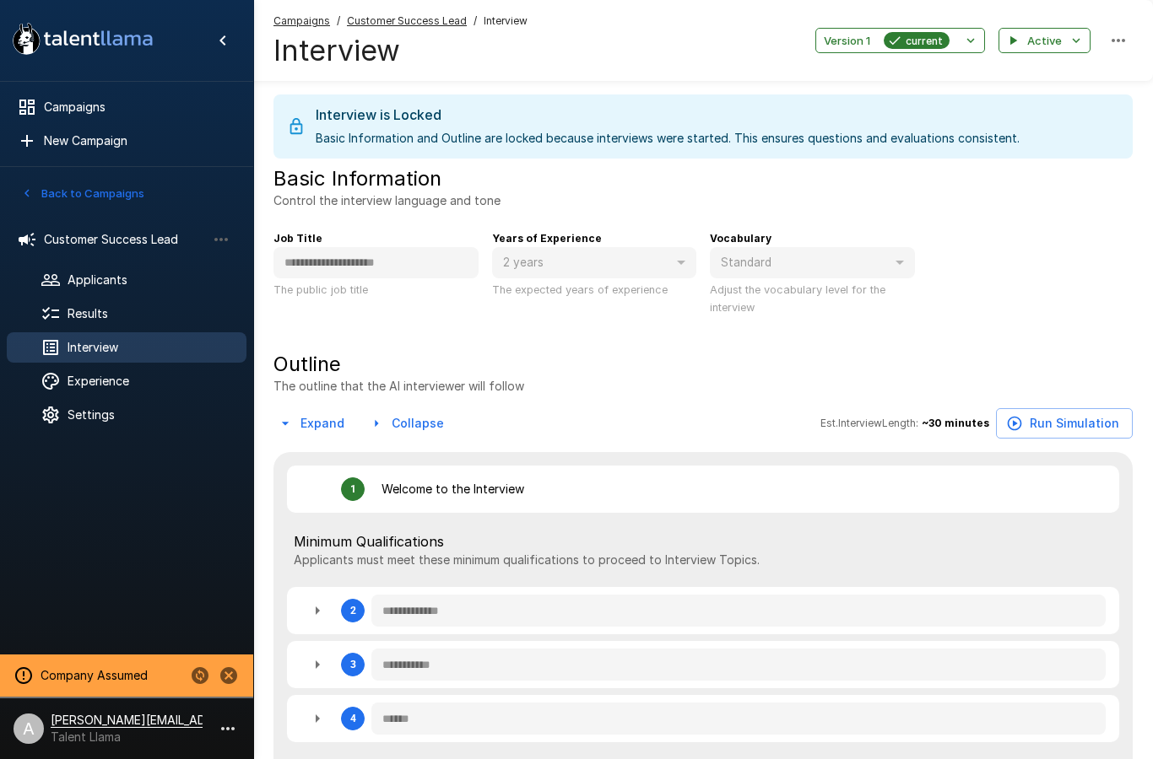
type textarea "*"
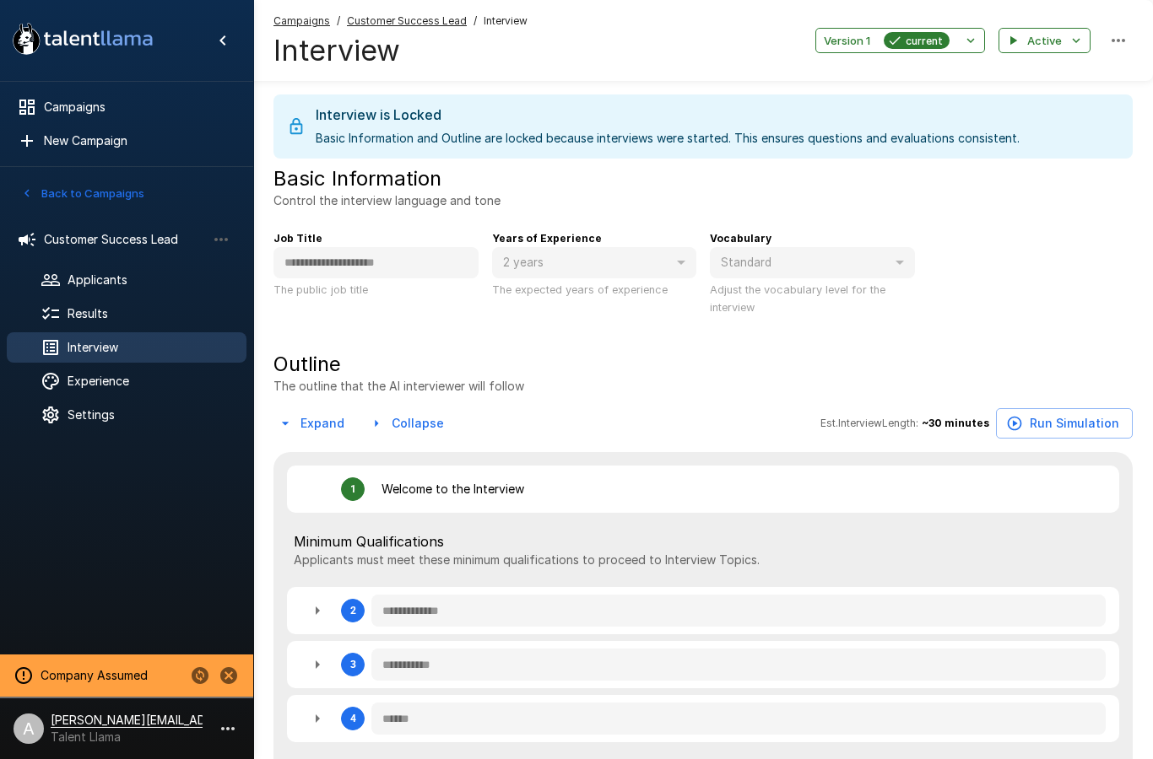
type textarea "*"
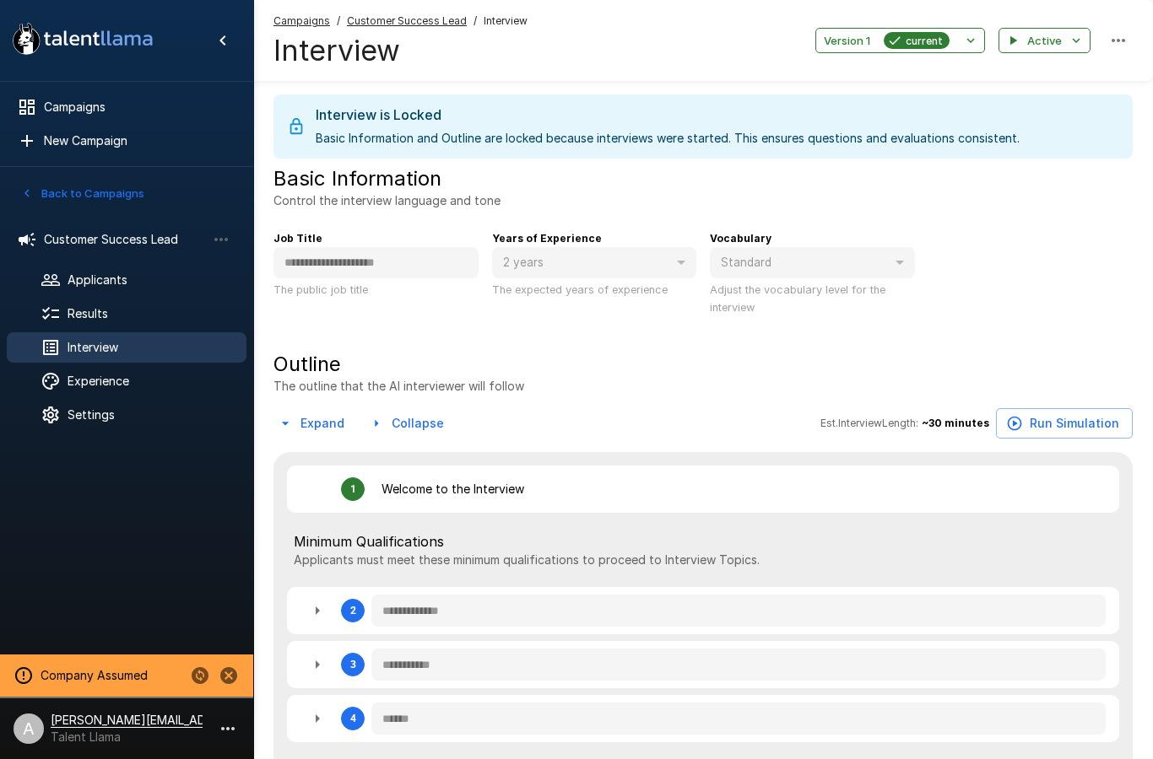
type textarea "*"
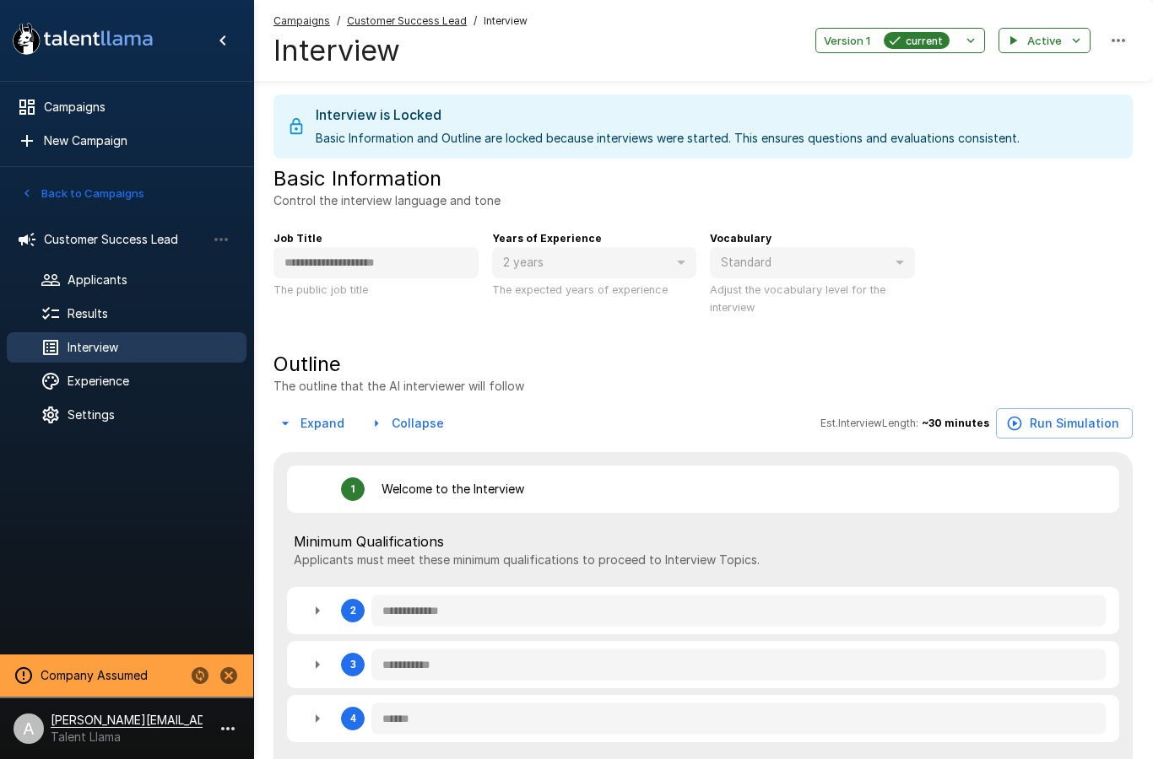
type textarea "*"
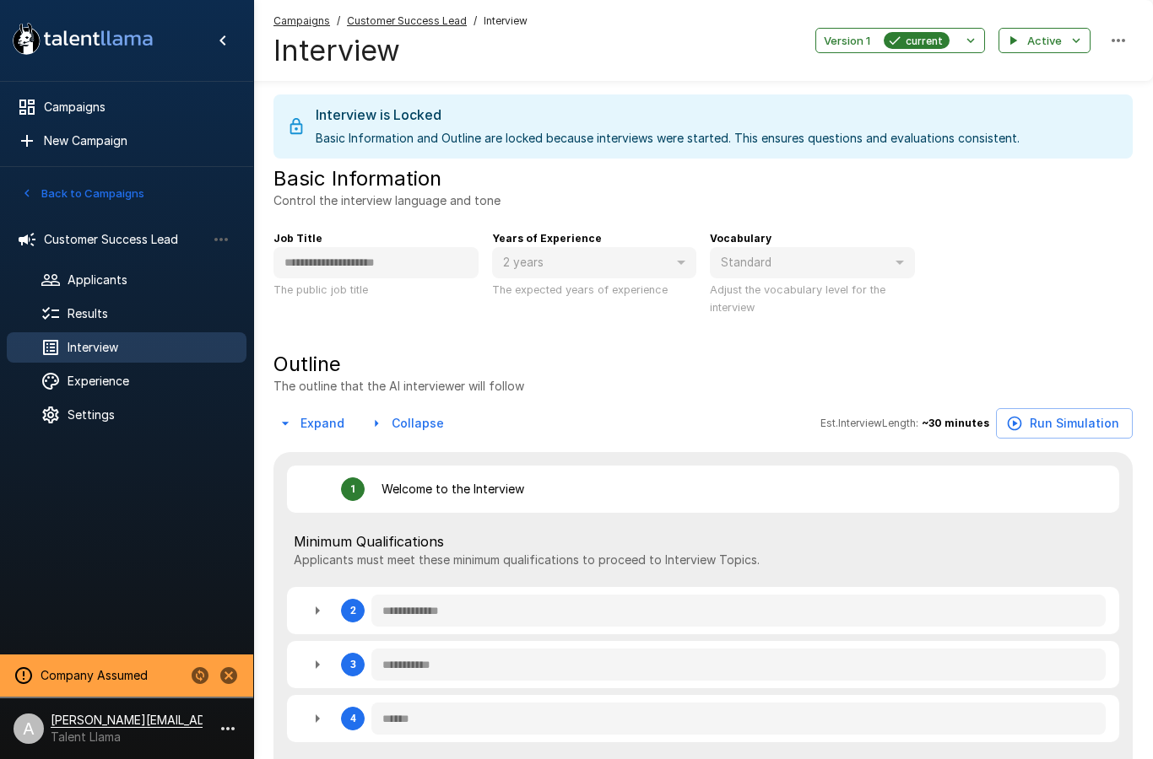
type textarea "*"
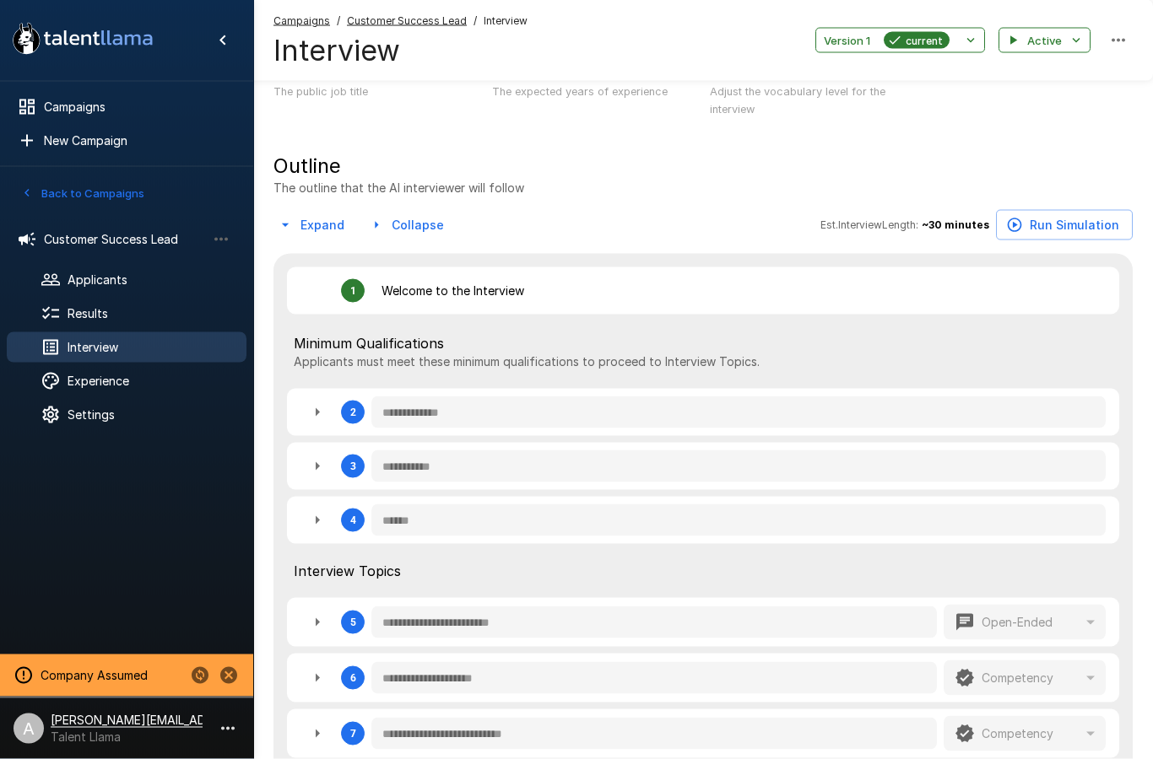
type textarea "*"
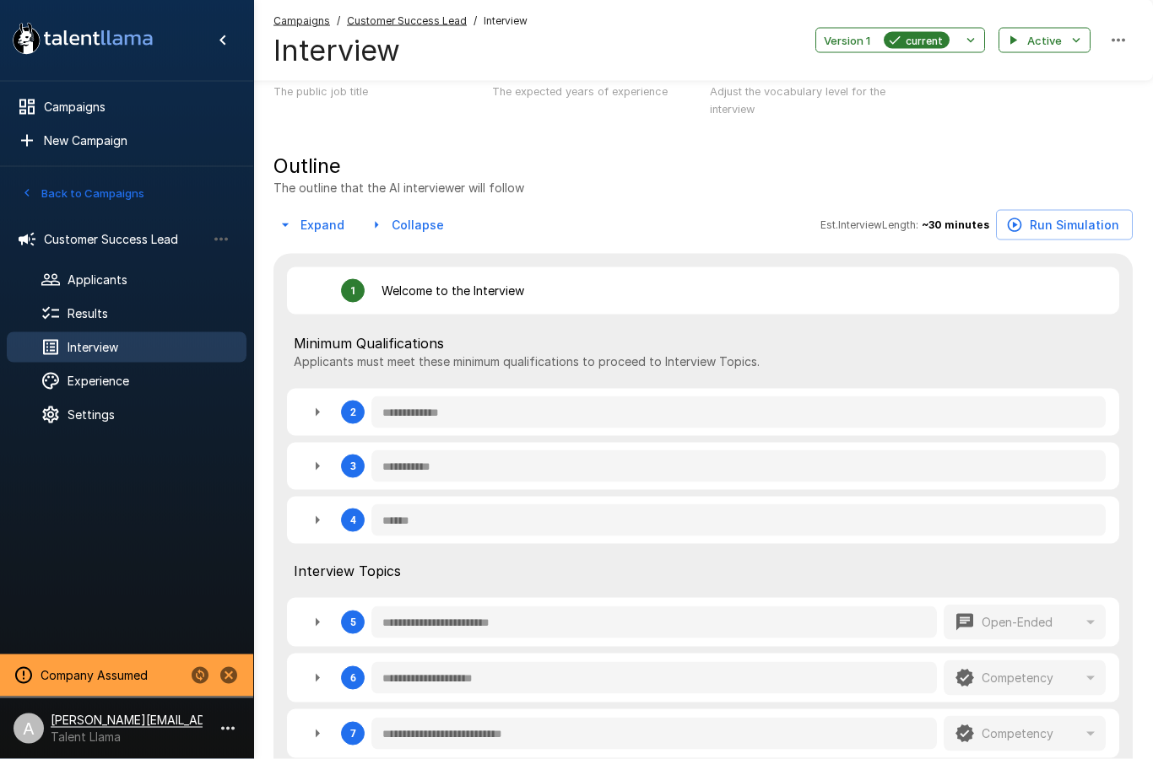
type textarea "*"
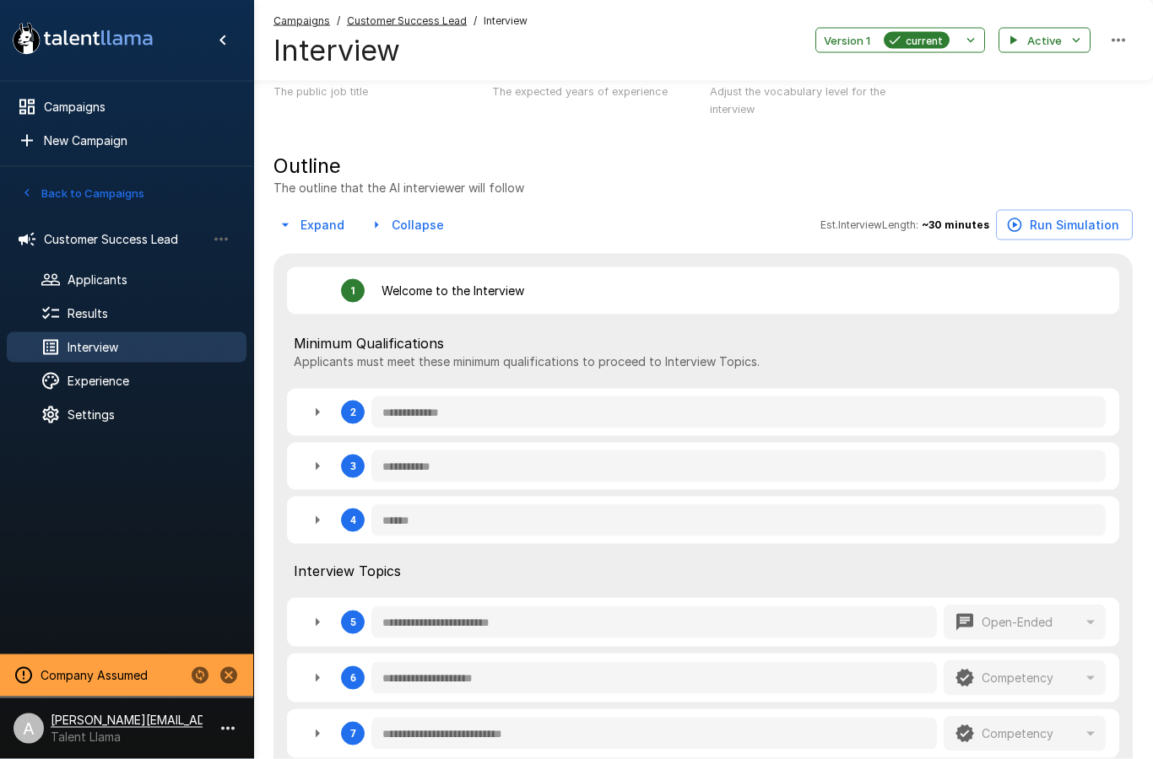
type textarea "*"
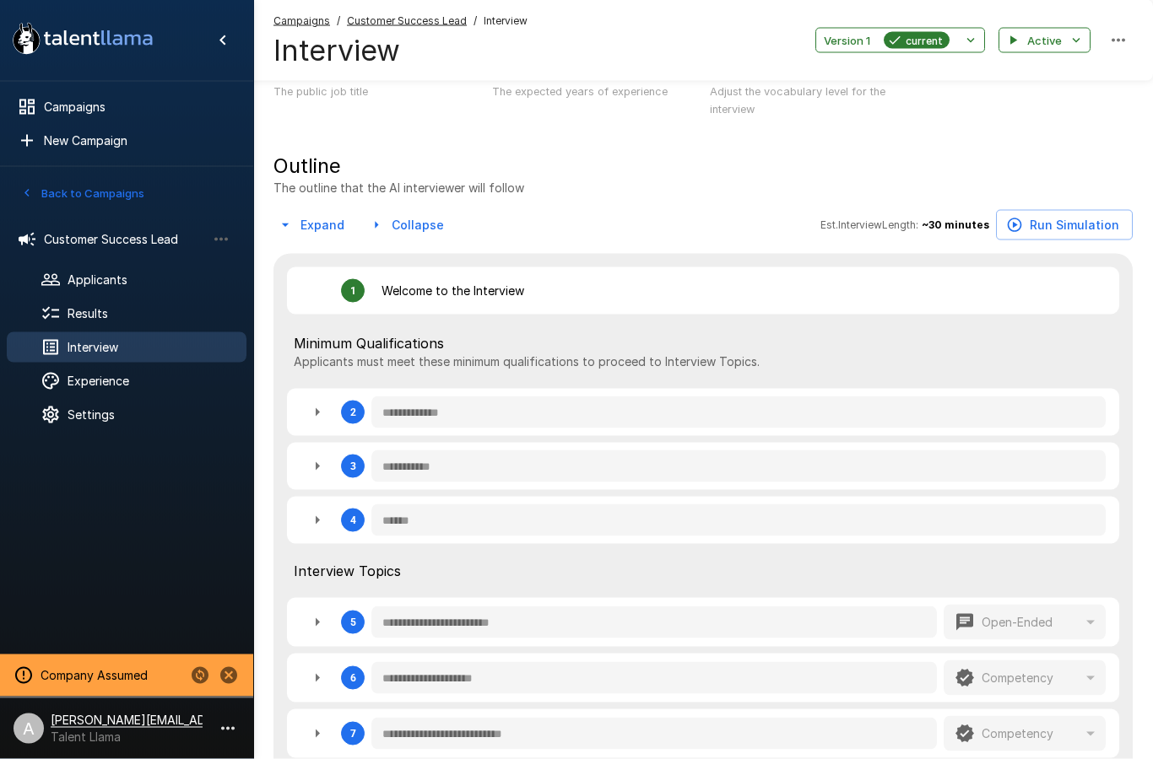
type textarea "*"
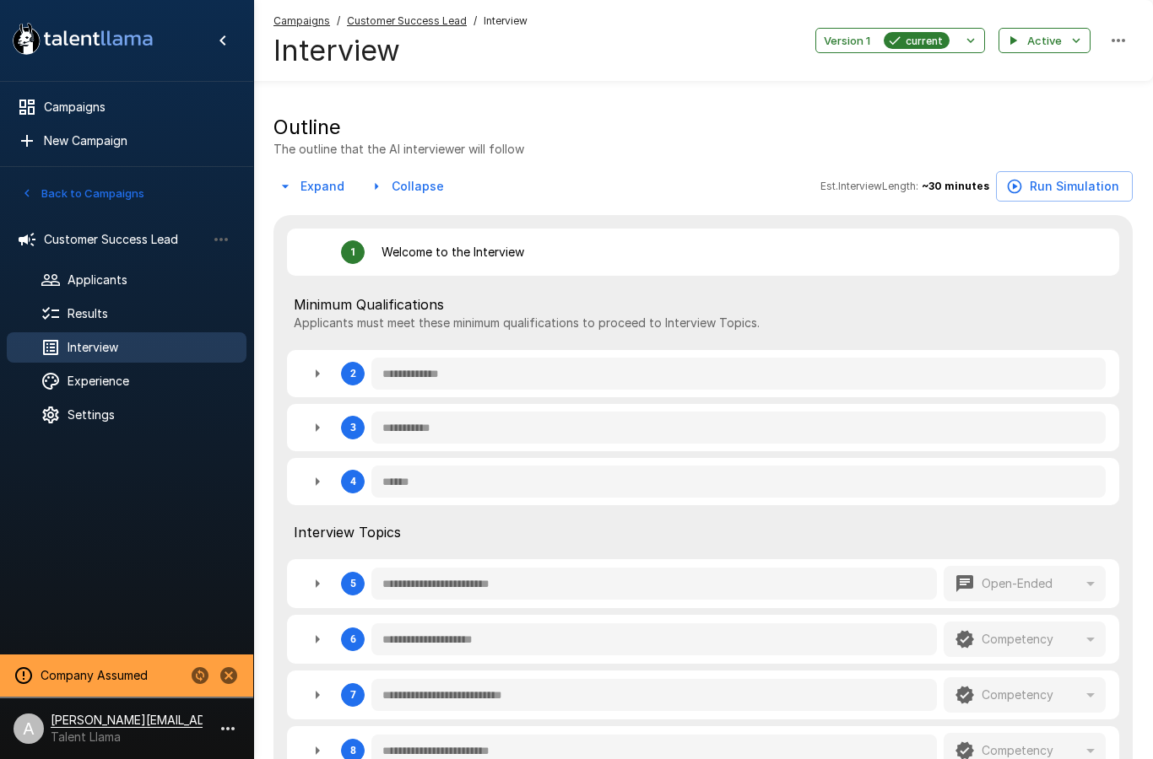
scroll to position [305, 0]
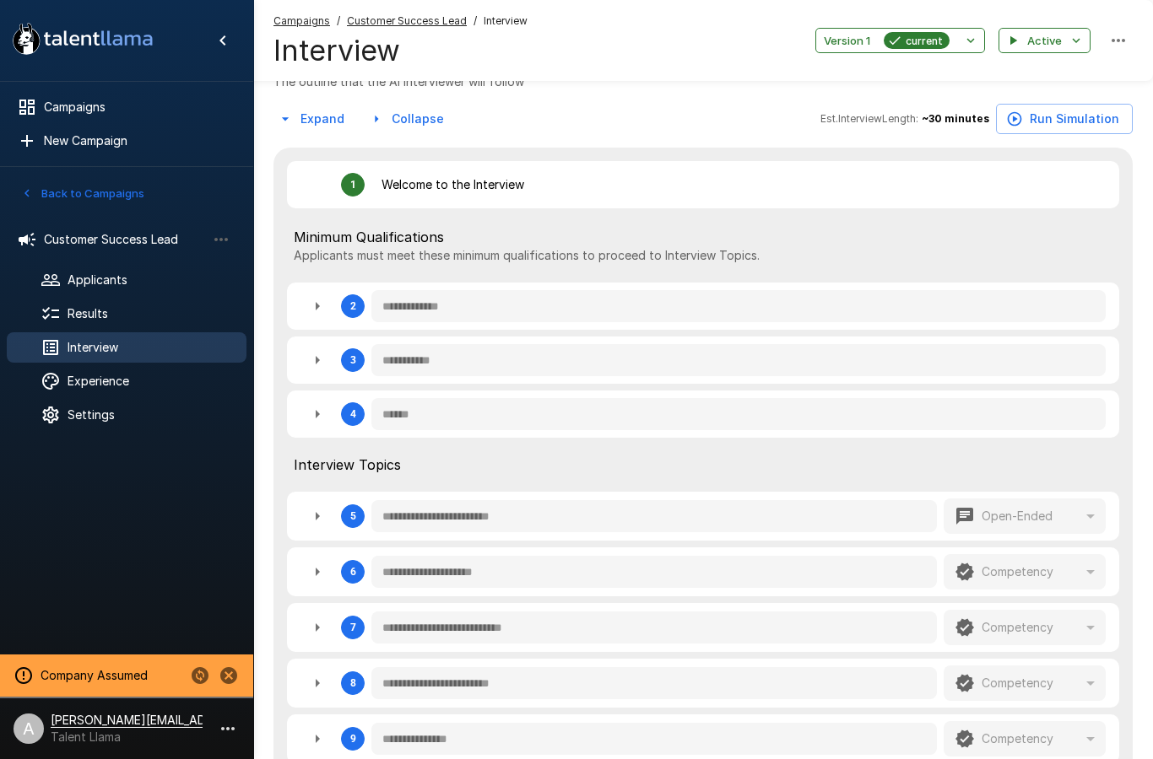
click at [317, 366] on icon "button" at bounding box center [317, 360] width 20 height 20
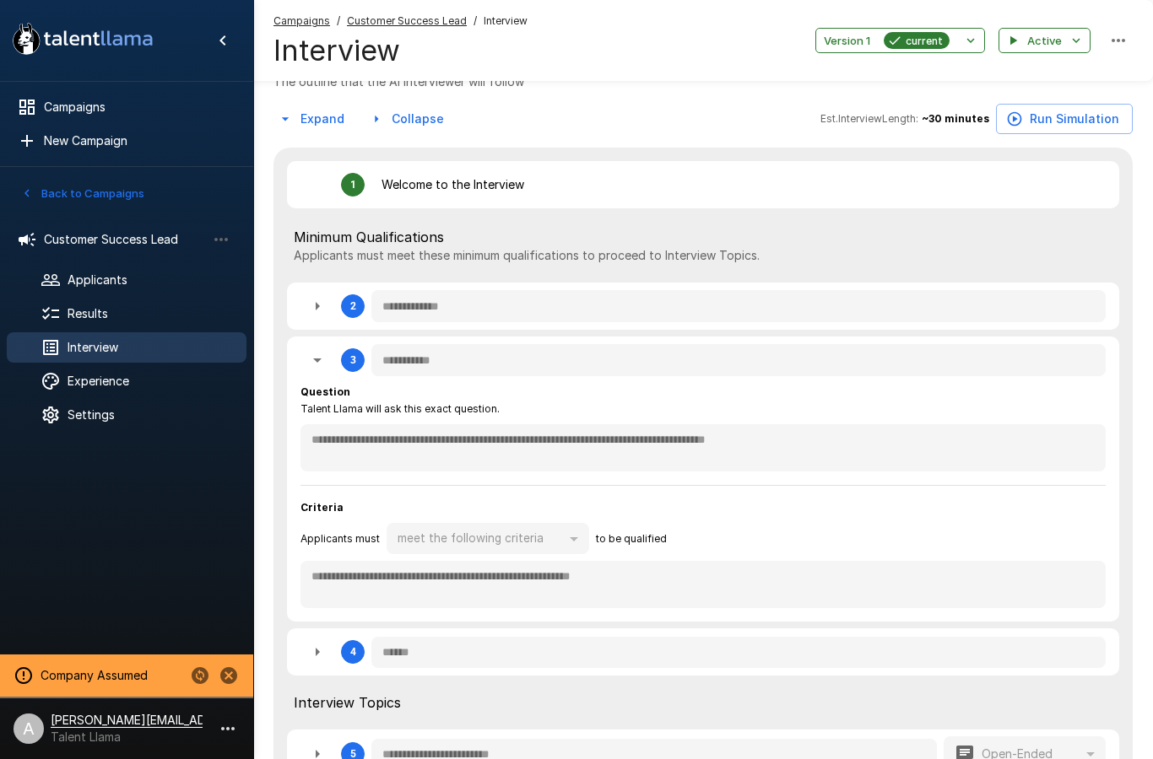
click at [313, 305] on icon "button" at bounding box center [317, 306] width 20 height 20
